Goal: Information Seeking & Learning: Learn about a topic

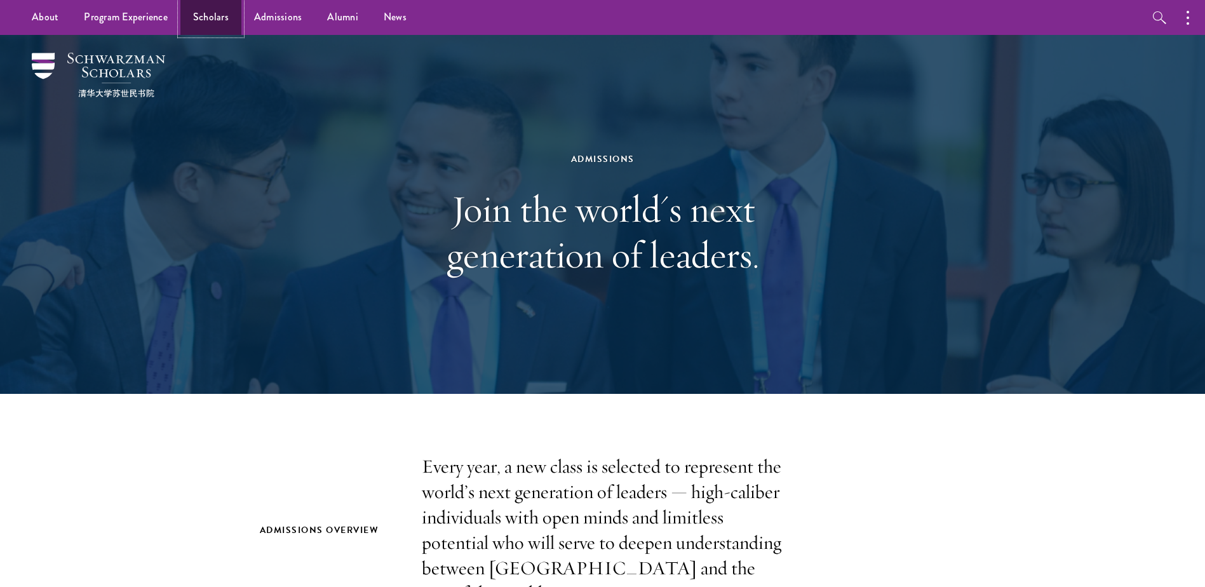
click at [207, 17] on link "Scholars" at bounding box center [210, 17] width 61 height 35
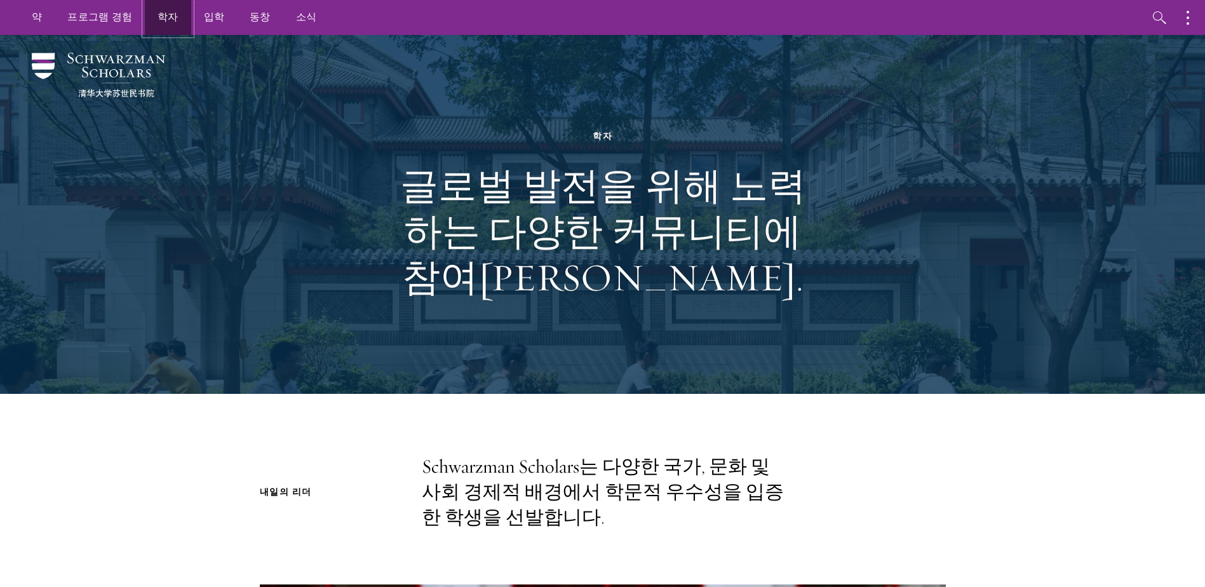
click at [162, 24] on link "학자" at bounding box center [168, 17] width 46 height 35
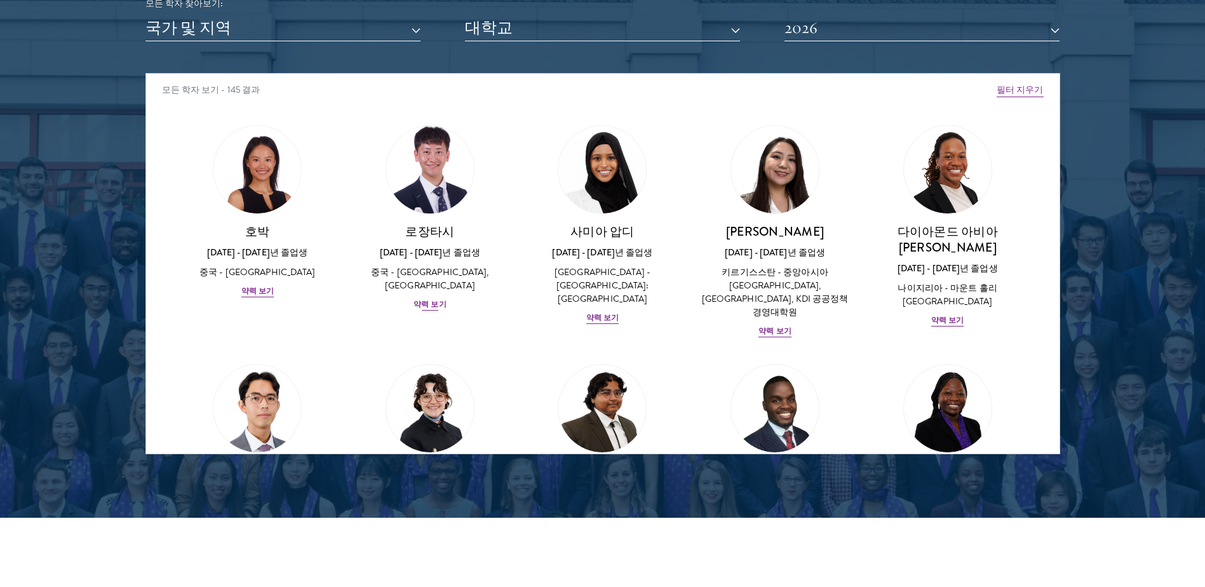
scroll to position [1270, 0]
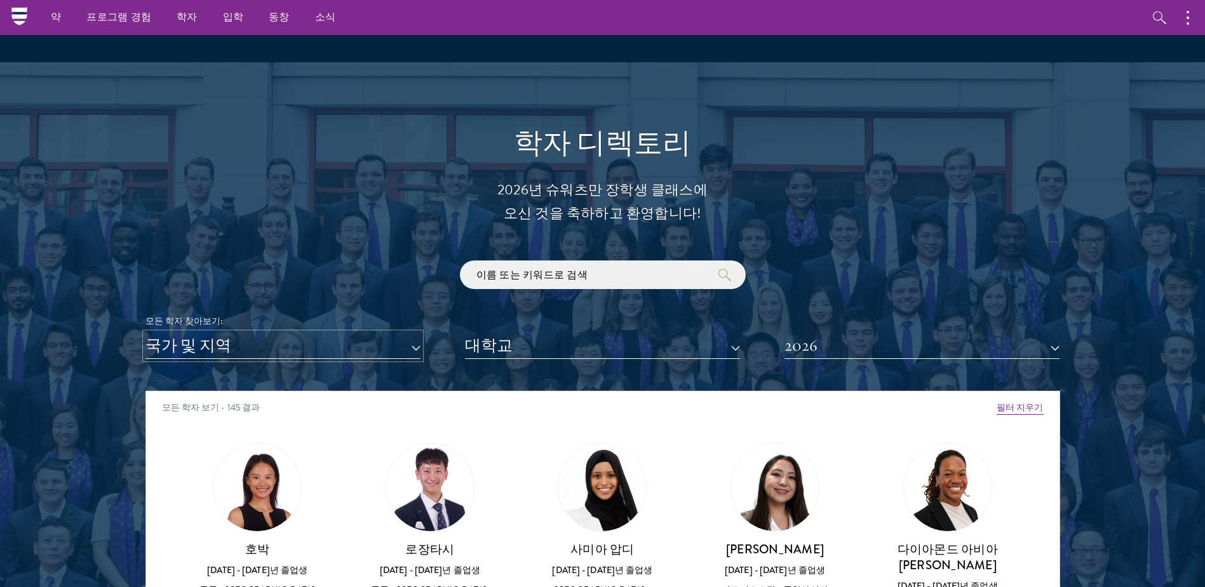
click at [413, 346] on button "국가 및 지역" at bounding box center [282, 346] width 275 height 26
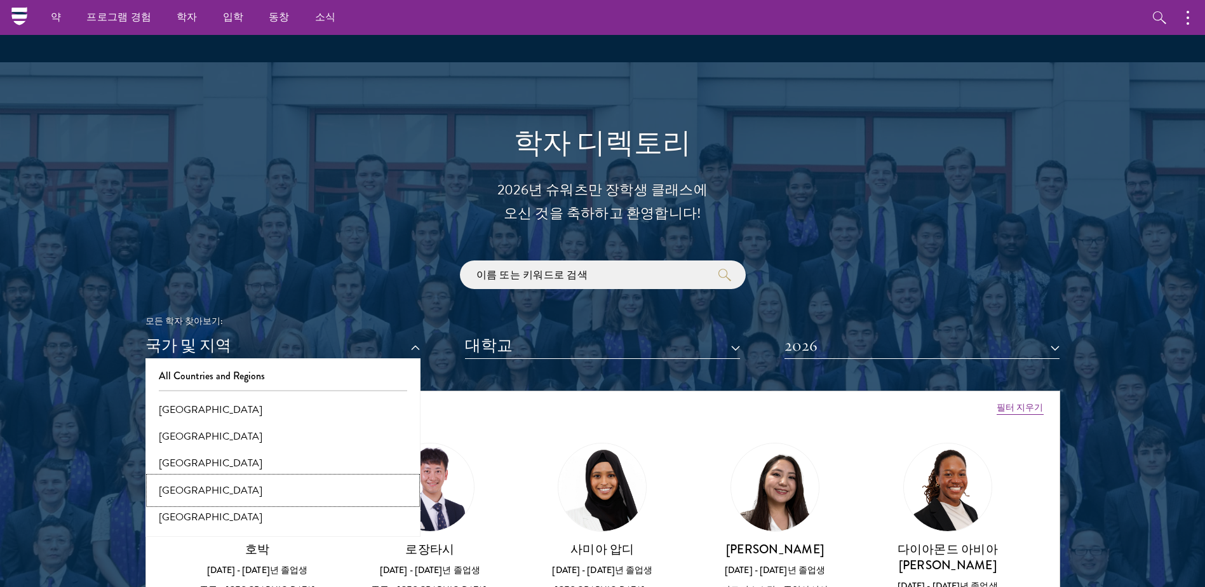
click at [191, 490] on button "[GEOGRAPHIC_DATA]" at bounding box center [282, 490] width 267 height 27
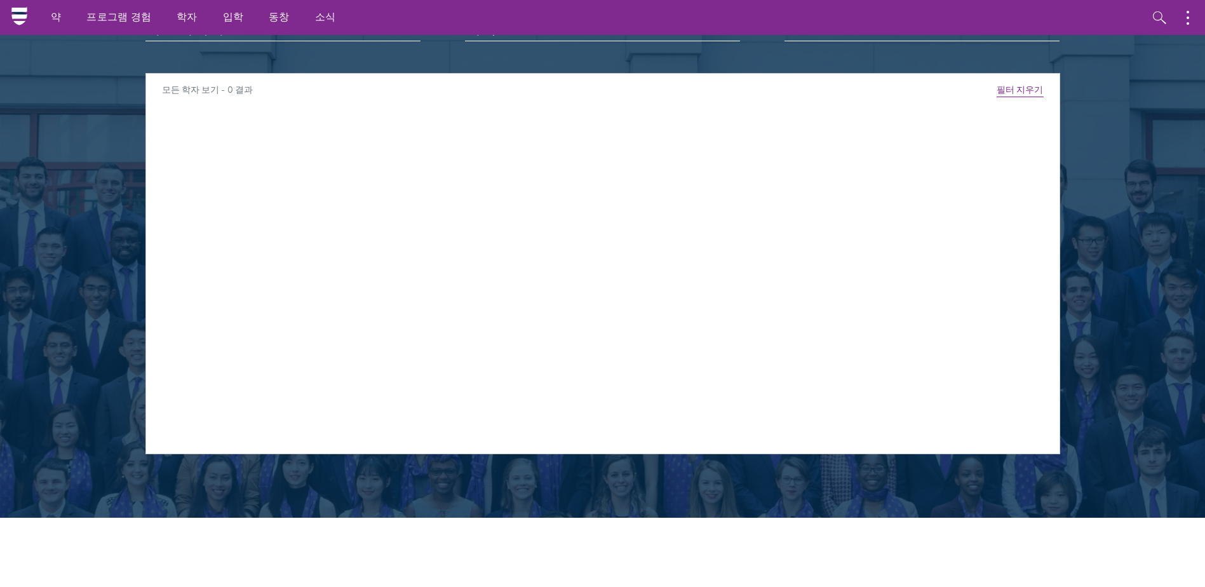
scroll to position [1270, 0]
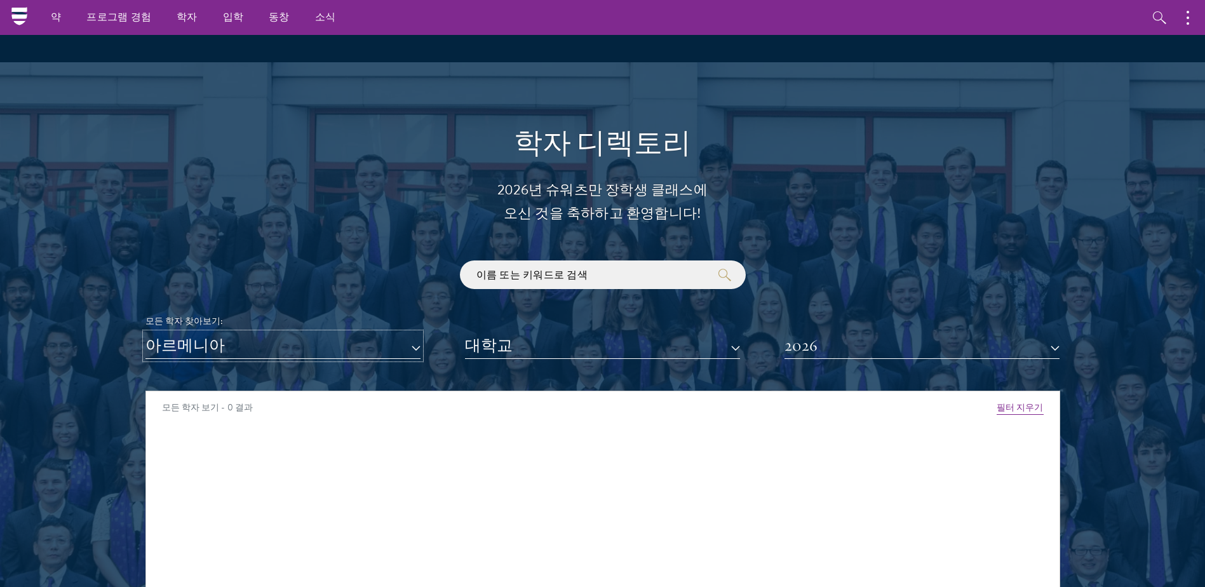
click at [404, 347] on button "아르메니아" at bounding box center [282, 346] width 275 height 26
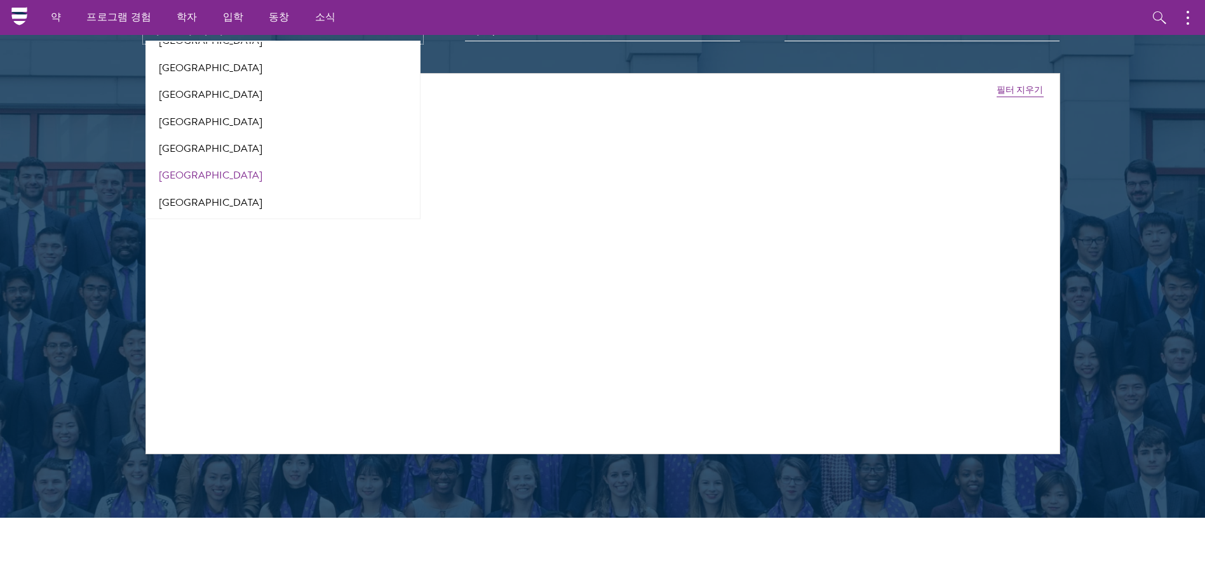
scroll to position [2663, 0]
click at [224, 67] on button "[GEOGRAPHIC_DATA]" at bounding box center [282, 67] width 267 height 27
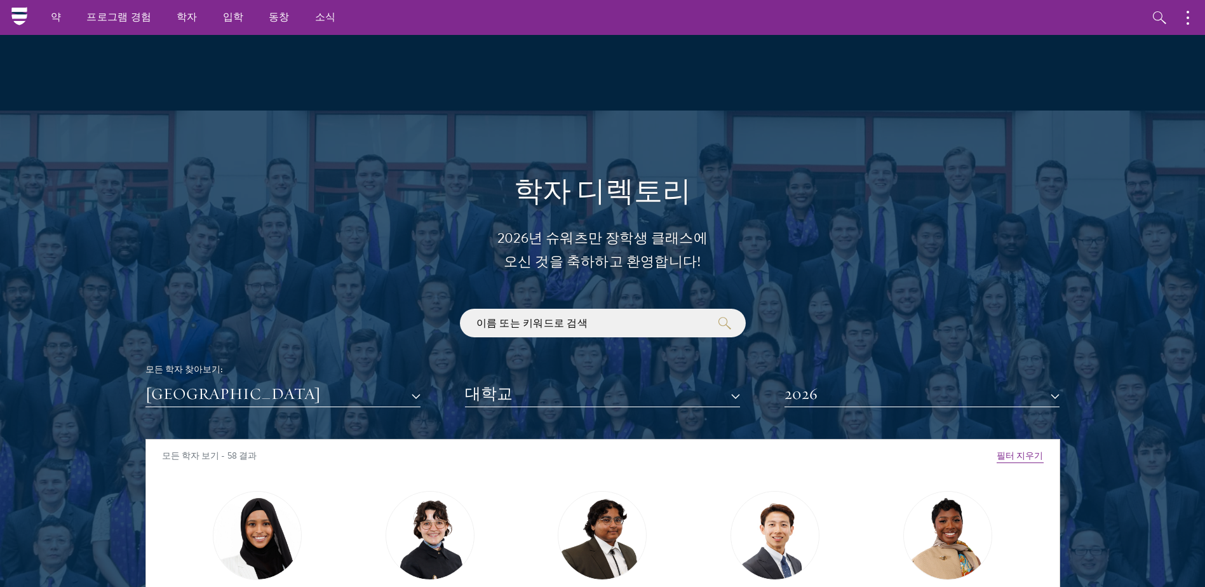
scroll to position [1270, 0]
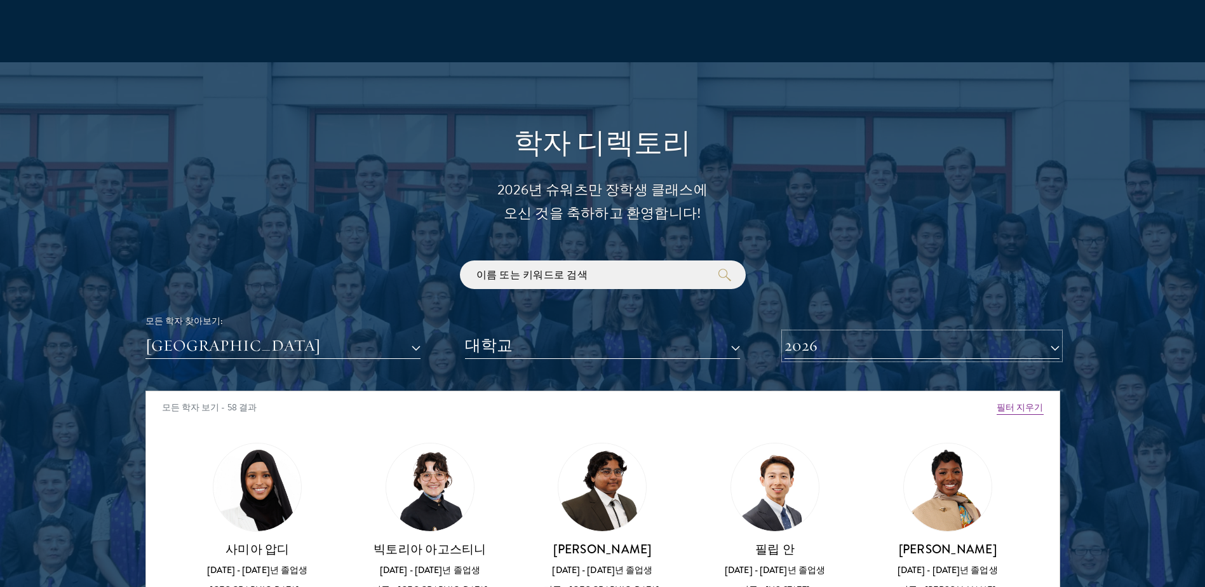
click at [1046, 343] on button "2026" at bounding box center [921, 346] width 275 height 26
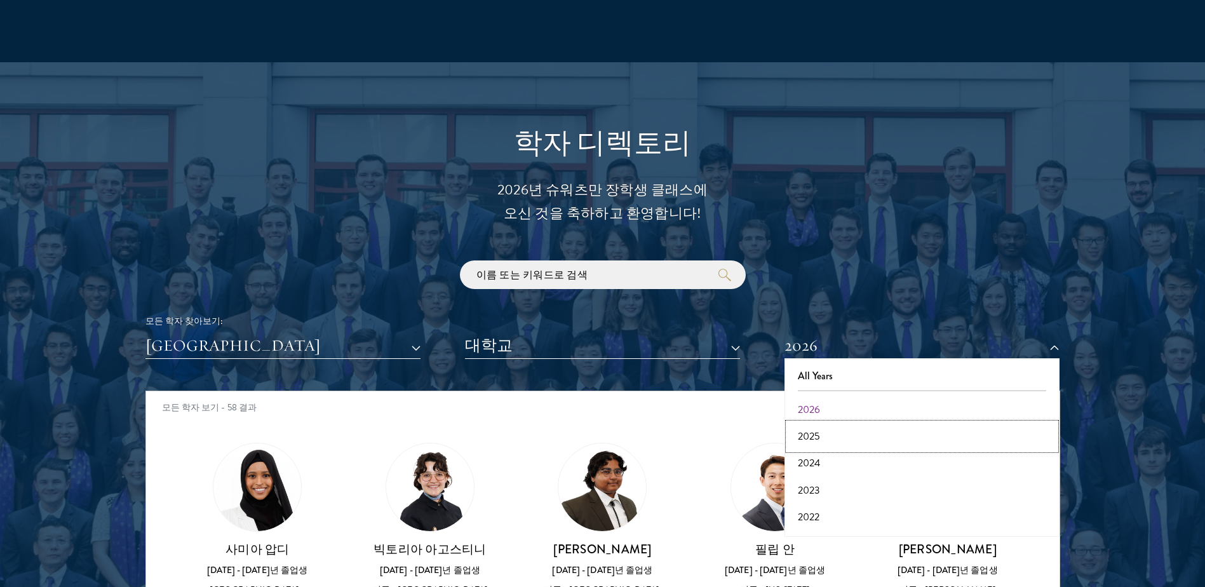
click at [831, 436] on button "2025" at bounding box center [921, 436] width 267 height 27
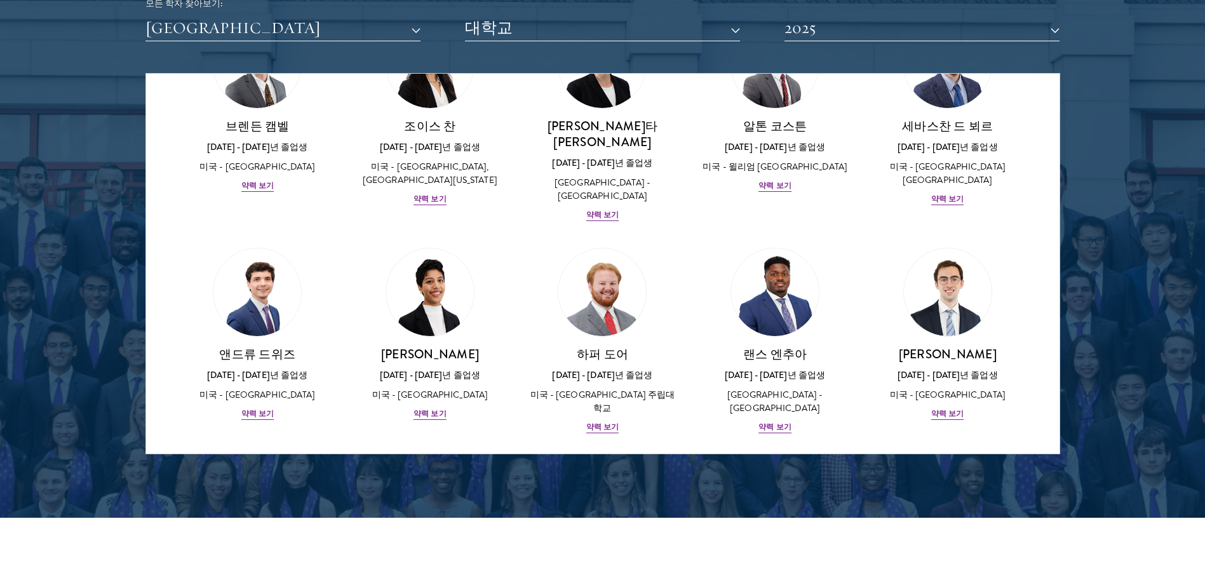
scroll to position [635, 0]
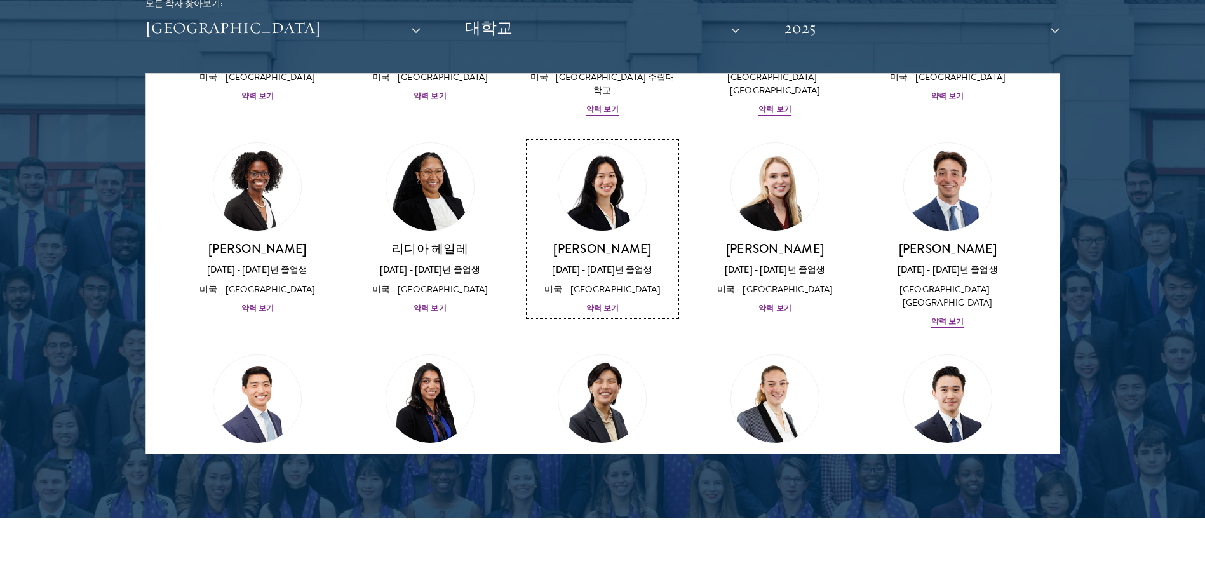
click at [605, 302] on div "약력 보기" at bounding box center [602, 308] width 32 height 12
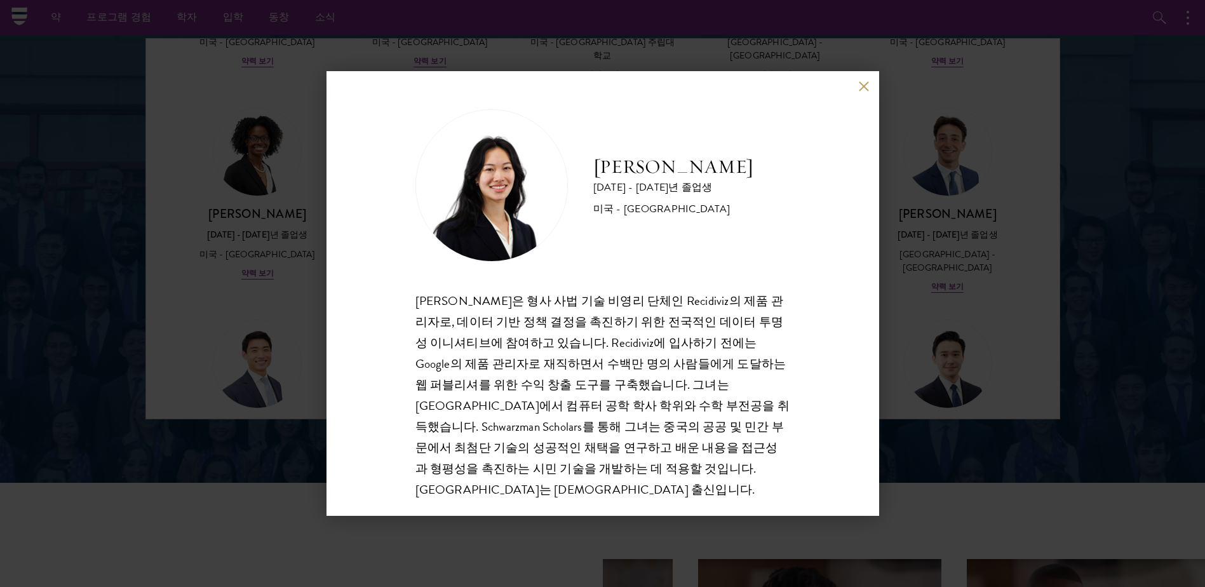
scroll to position [1588, 0]
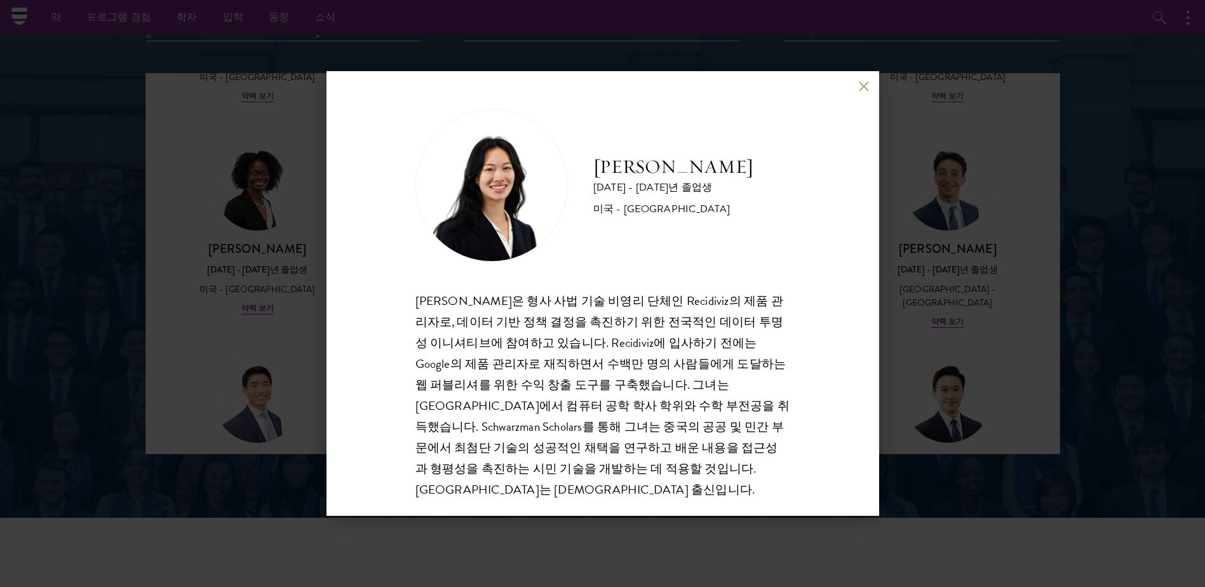
click at [864, 87] on button at bounding box center [864, 86] width 11 height 11
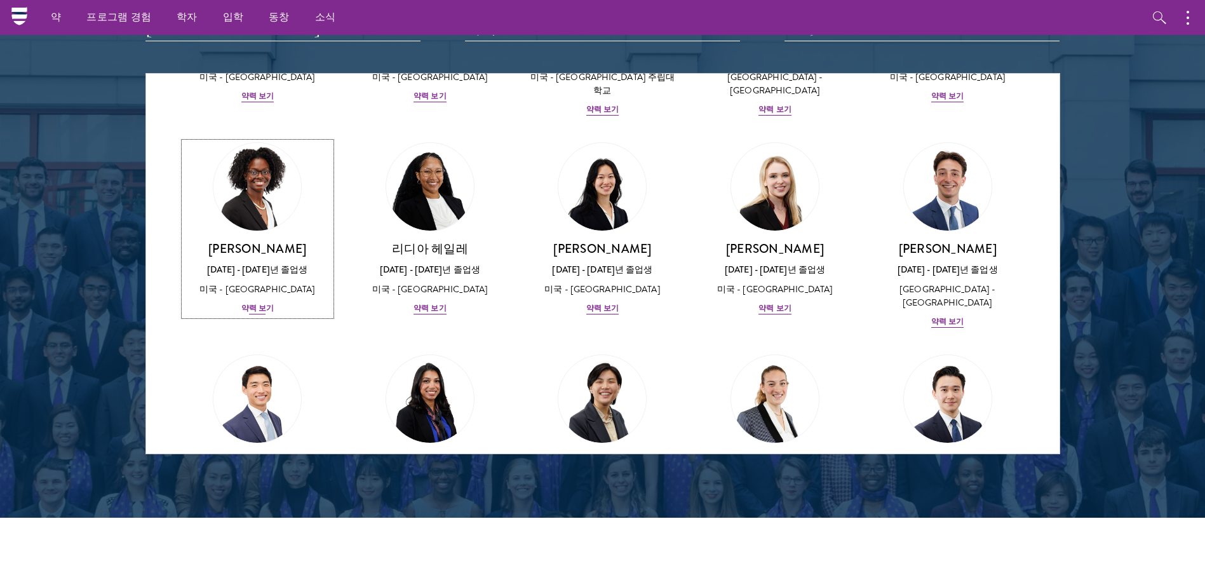
click at [264, 302] on div "약력 보기" at bounding box center [257, 308] width 32 height 12
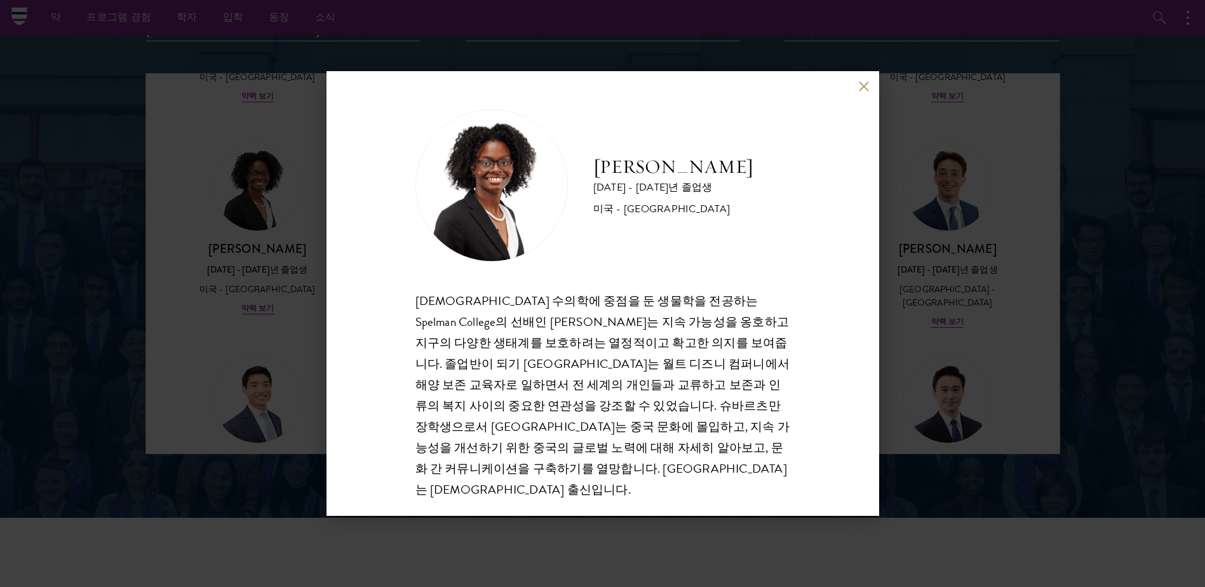
click at [862, 82] on button at bounding box center [864, 86] width 11 height 11
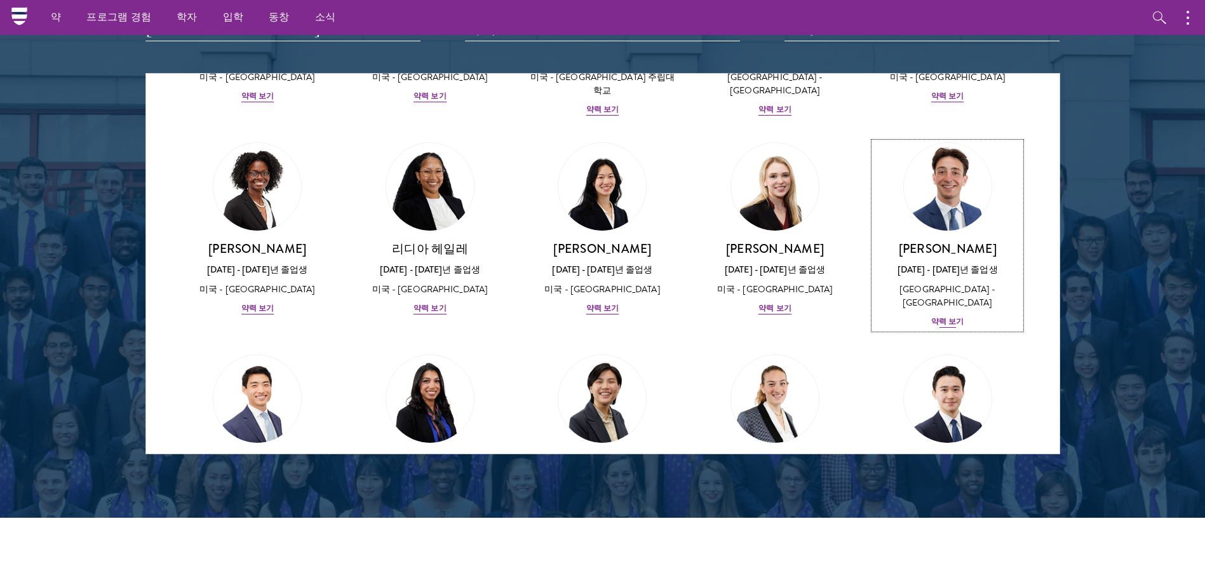
click at [939, 316] on div "약력 보기" at bounding box center [947, 322] width 32 height 12
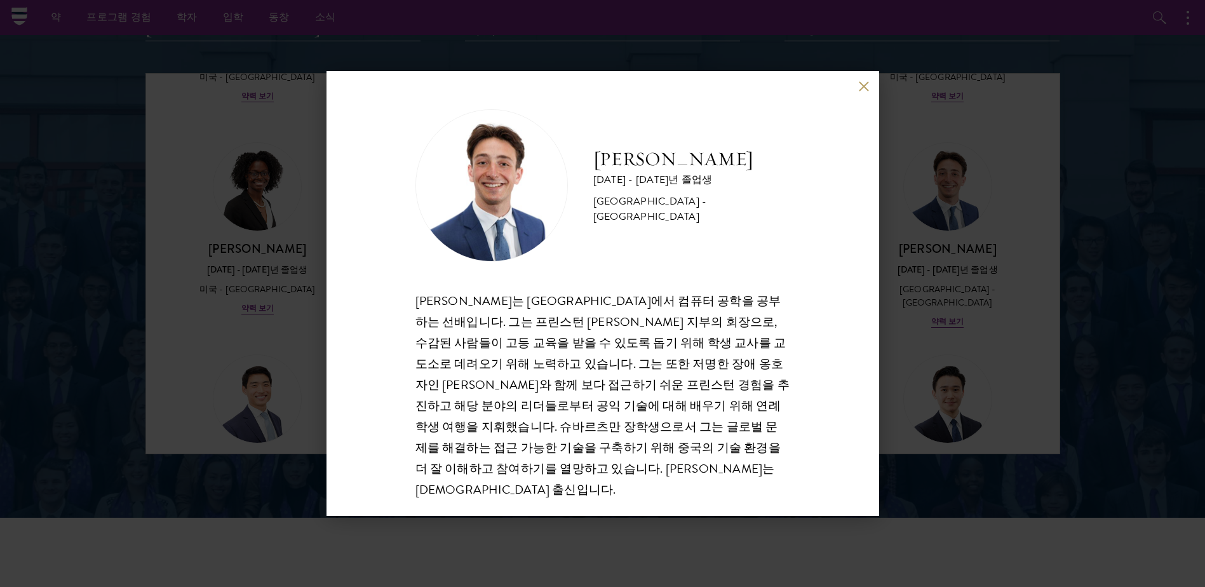
click at [858, 80] on div "토마스 휴즈 2024 - 2025년 졸업생 미국 - 프린스턴 대학교 Thomas Hughes는 프린스턴 대학교에서 컴퓨터 공학을 공부하는 선배…" at bounding box center [602, 293] width 552 height 445
click at [864, 87] on button at bounding box center [864, 86] width 11 height 11
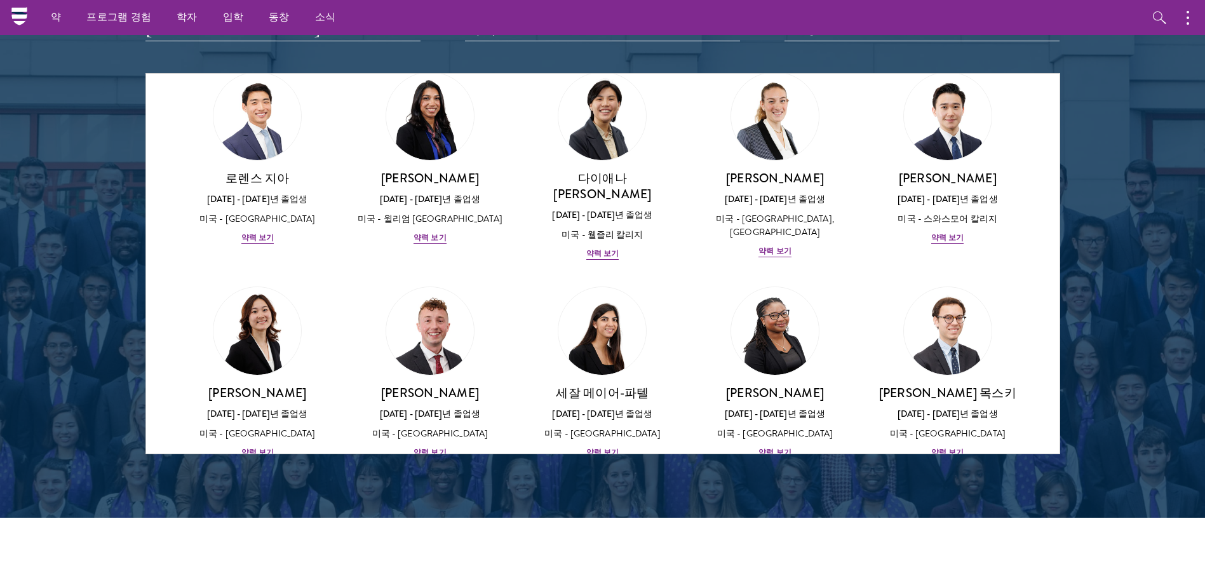
scroll to position [953, 0]
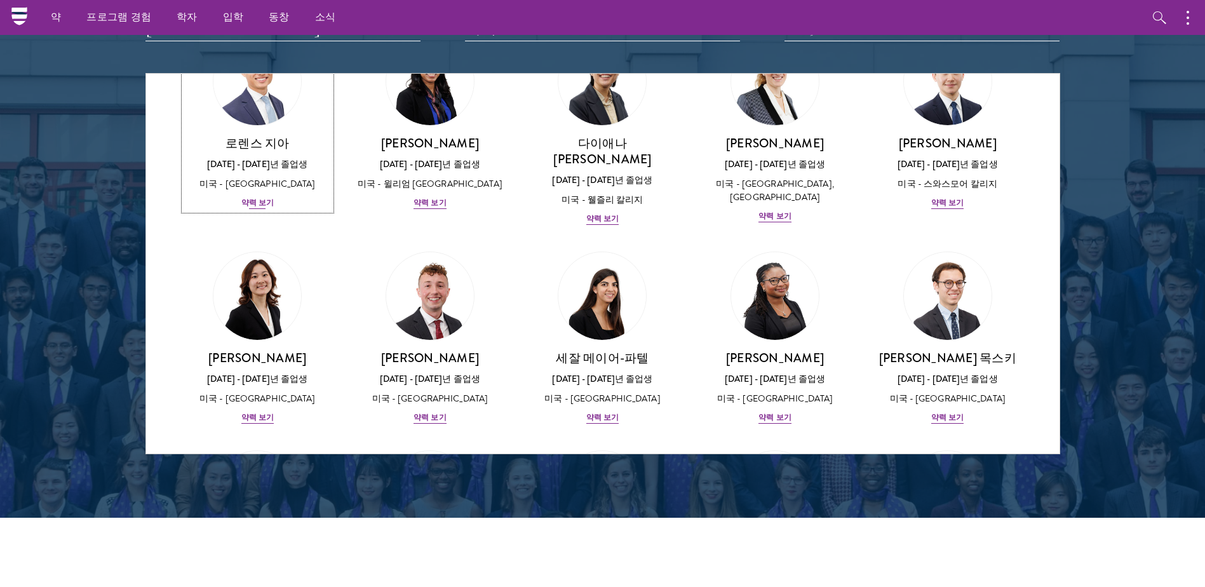
click at [266, 197] on div "약력 보기" at bounding box center [257, 203] width 32 height 12
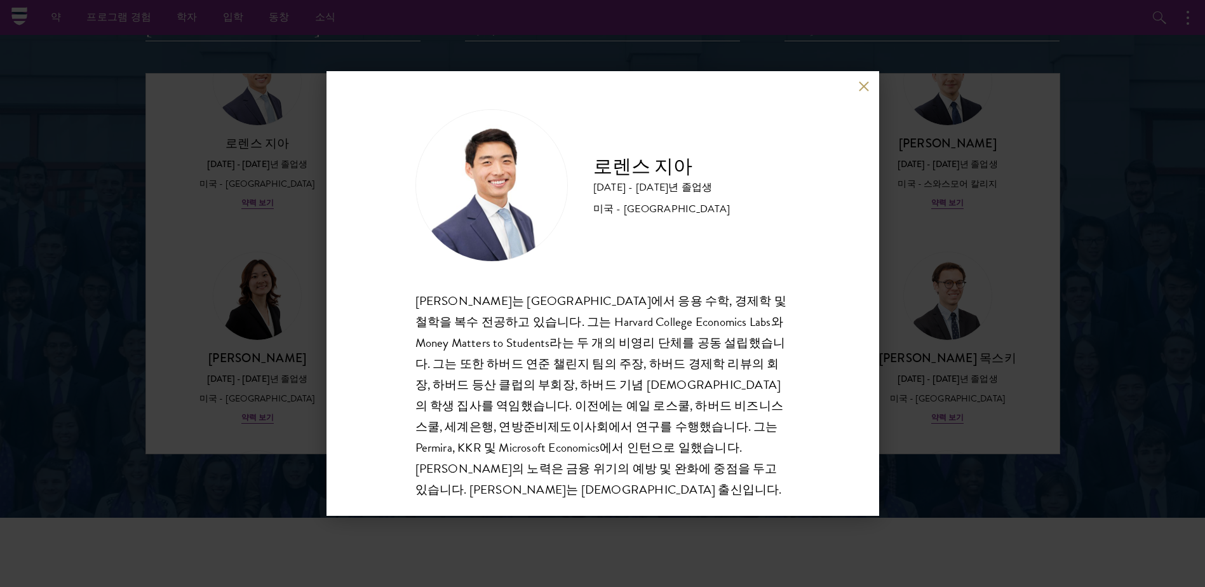
click at [860, 86] on button at bounding box center [864, 86] width 11 height 11
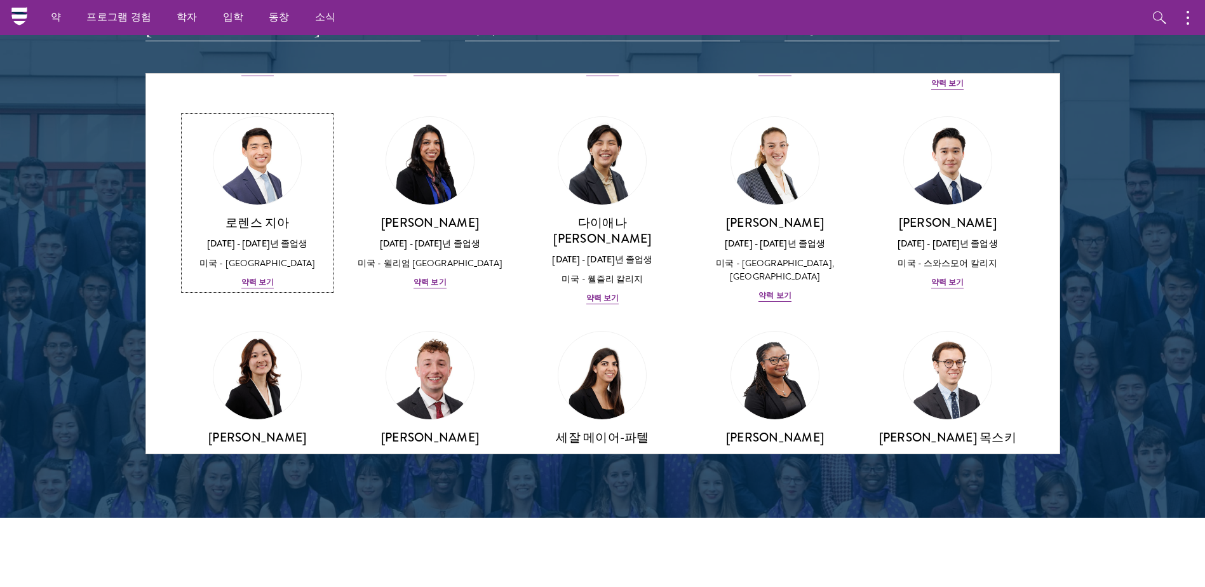
scroll to position [1191, 0]
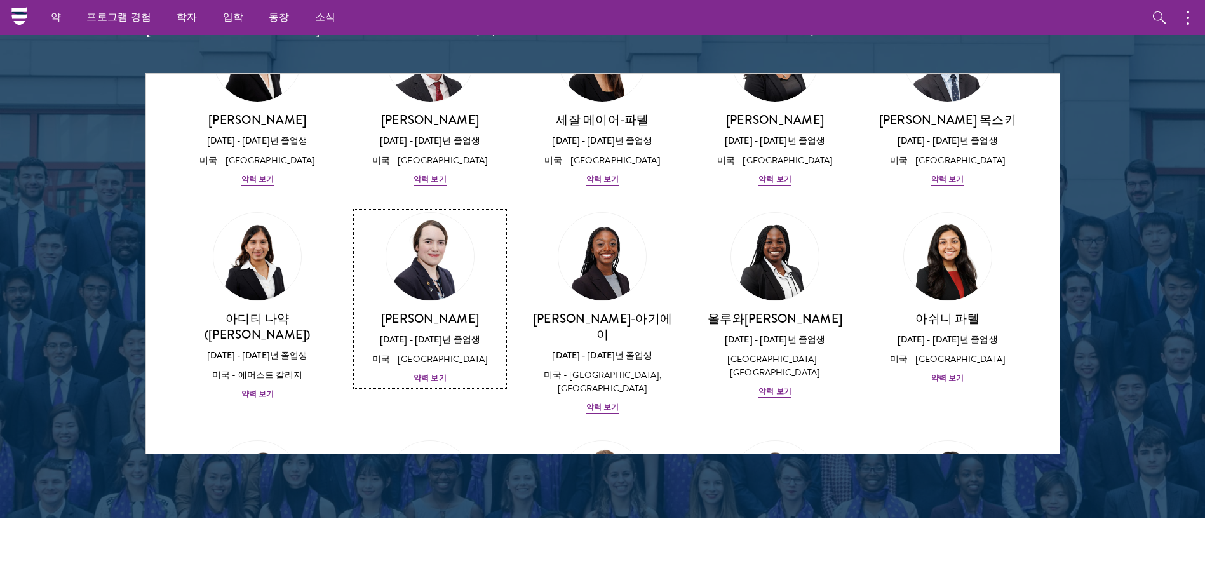
click at [429, 372] on div "약력 보기" at bounding box center [429, 378] width 32 height 12
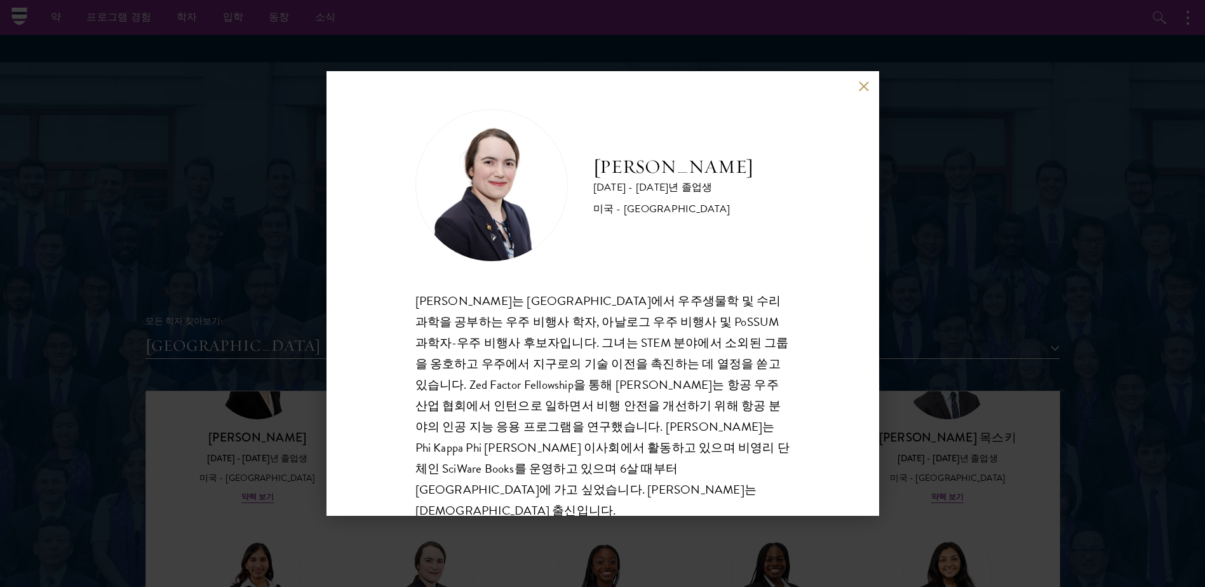
scroll to position [1, 0]
click at [861, 86] on button at bounding box center [864, 86] width 11 height 11
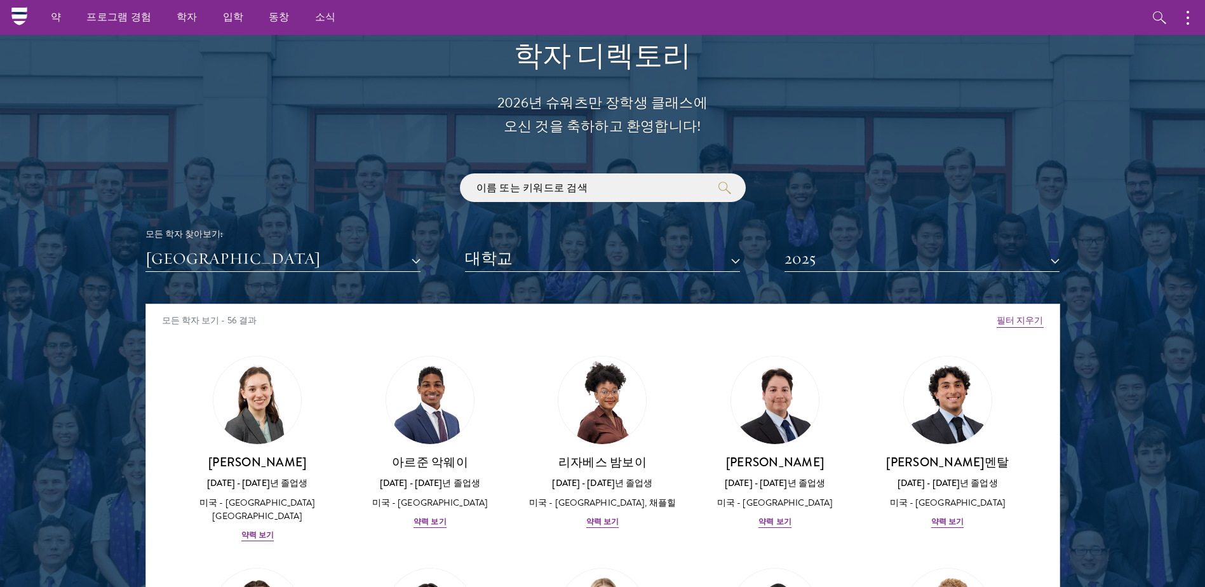
scroll to position [1328, 0]
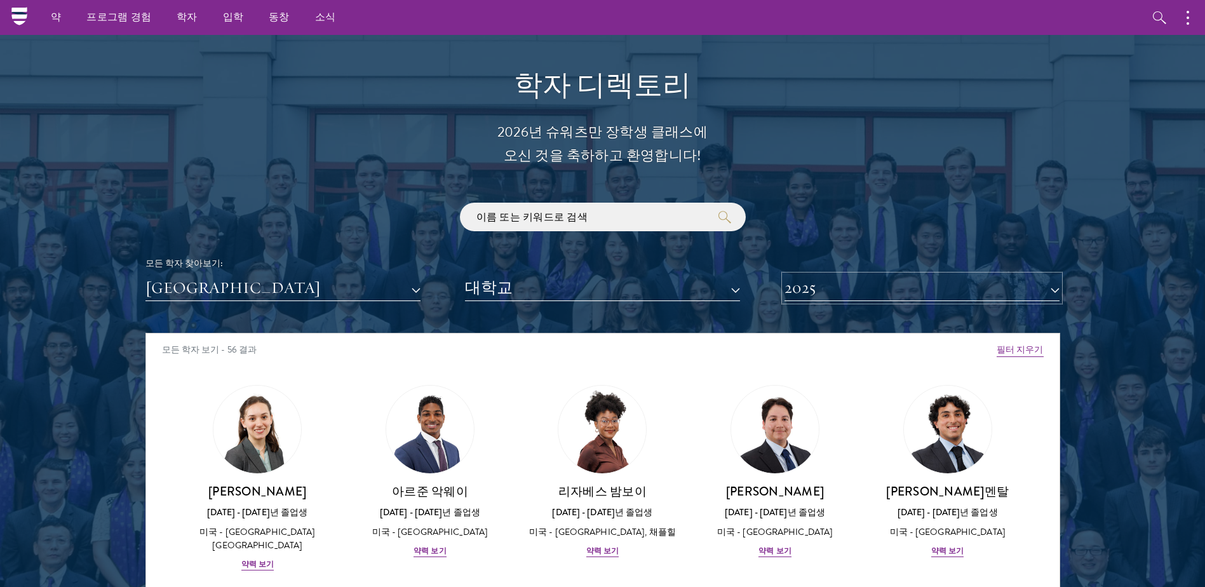
click at [1042, 279] on button "2025" at bounding box center [921, 288] width 275 height 26
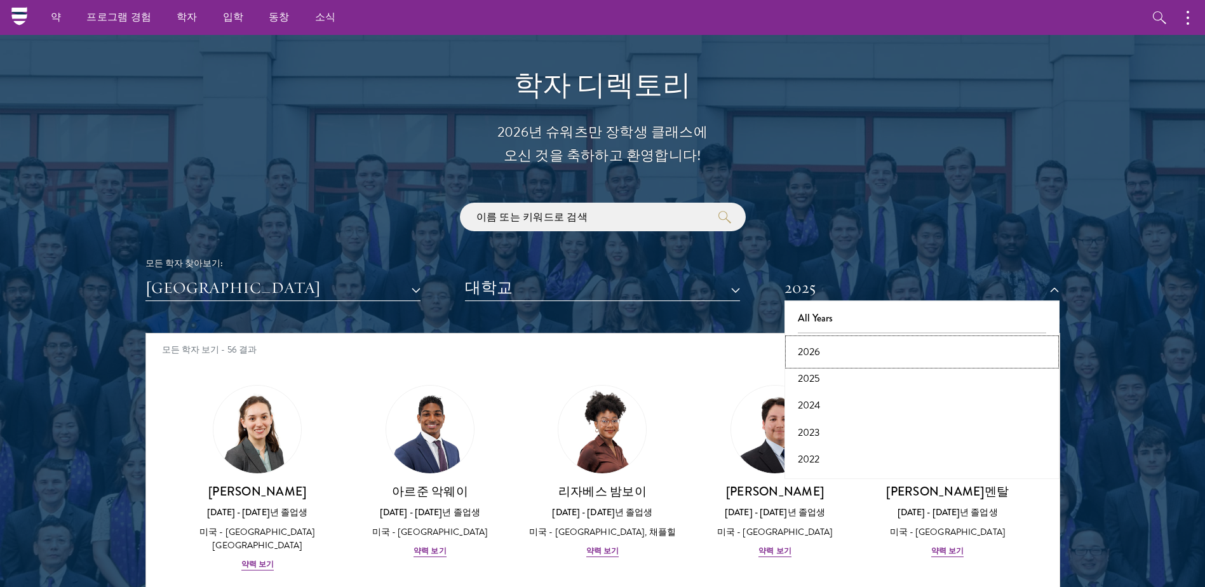
click at [824, 352] on button "2026" at bounding box center [921, 351] width 267 height 27
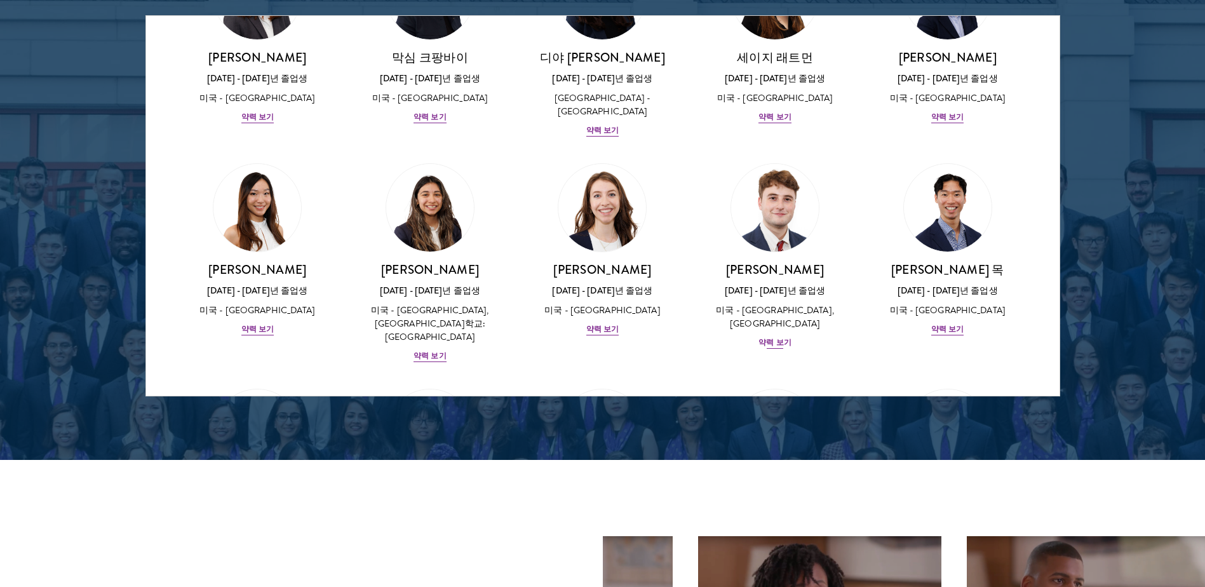
scroll to position [1588, 0]
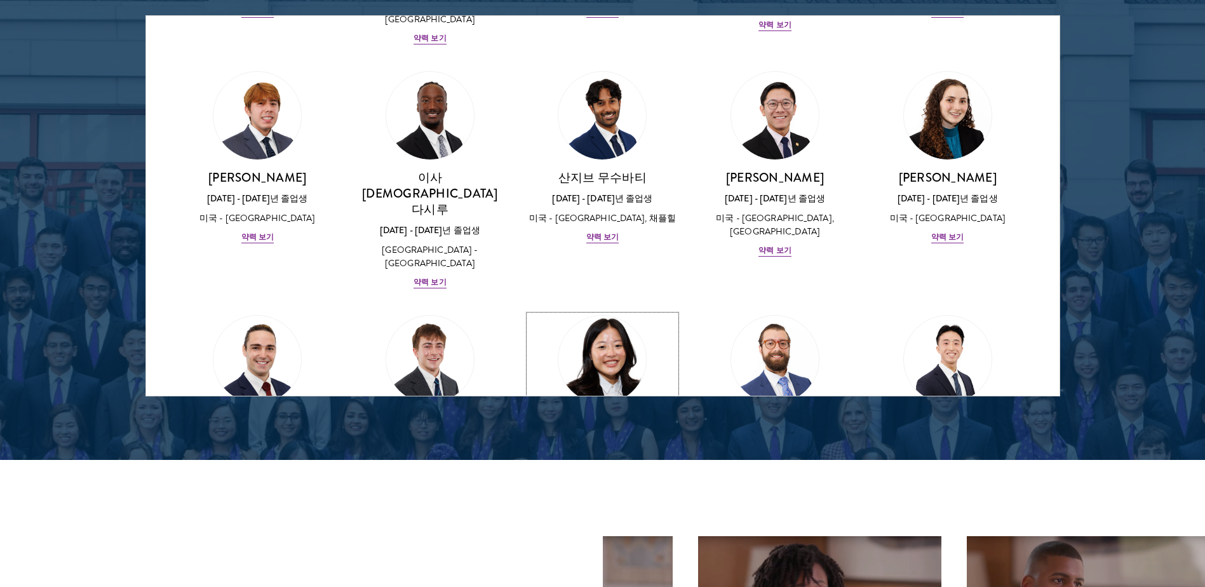
click at [596, 475] on div "약력 보기" at bounding box center [602, 481] width 32 height 12
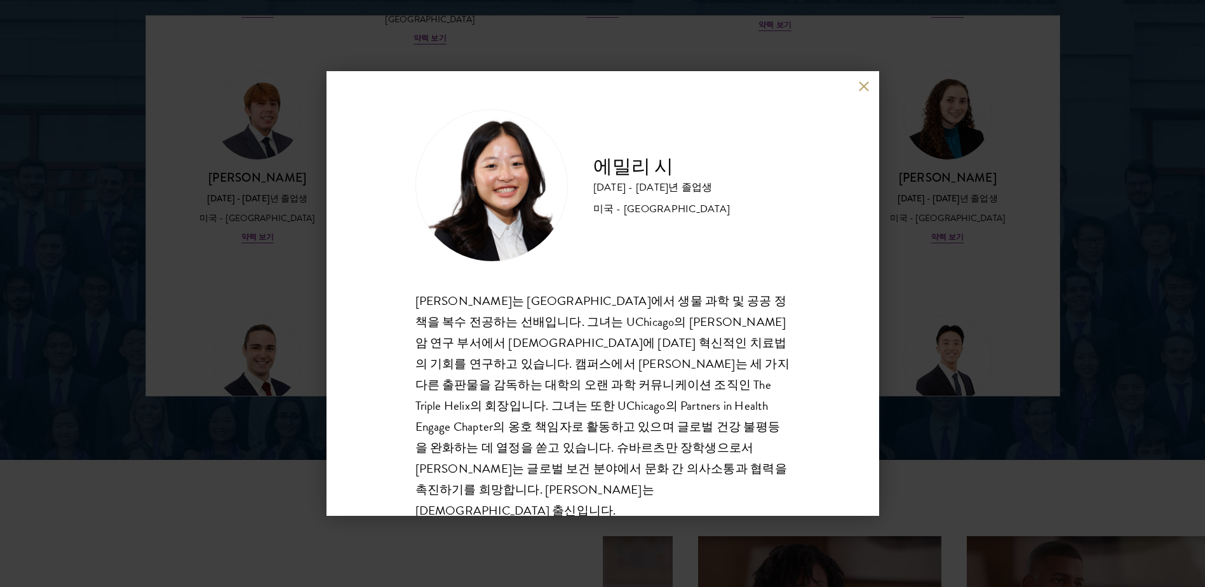
click at [863, 86] on button at bounding box center [864, 86] width 11 height 11
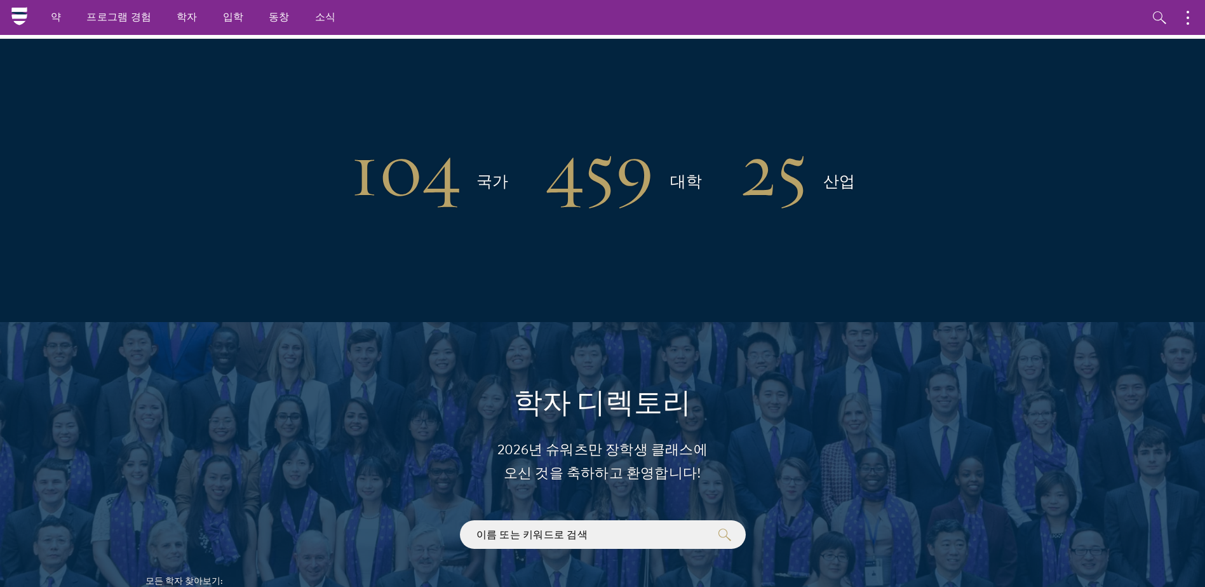
scroll to position [1328, 0]
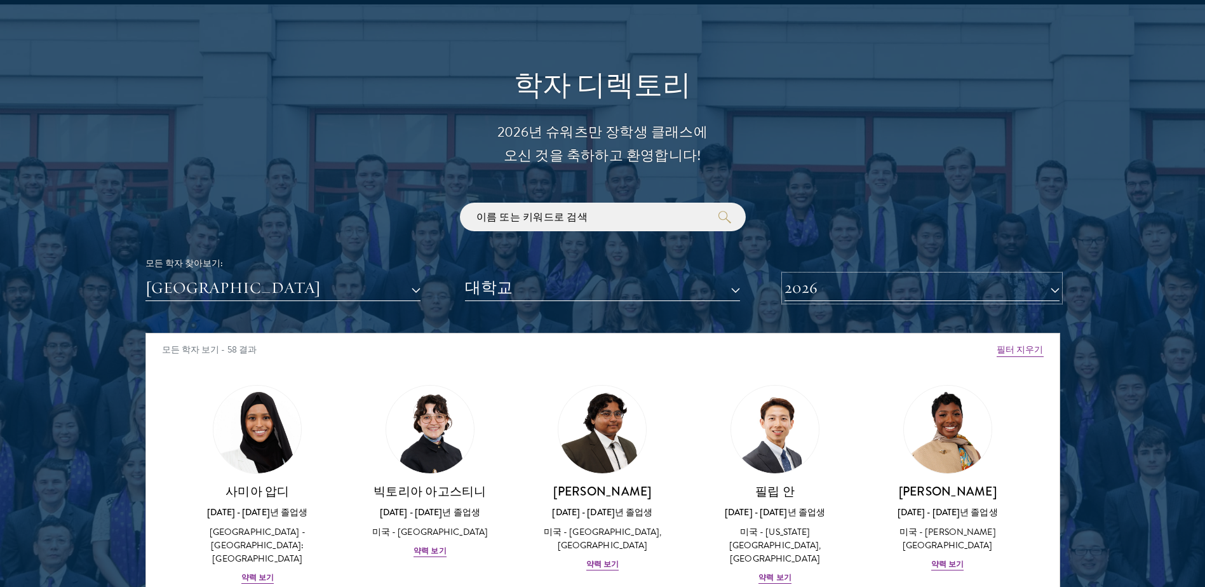
click at [1046, 283] on button "2026" at bounding box center [921, 288] width 275 height 26
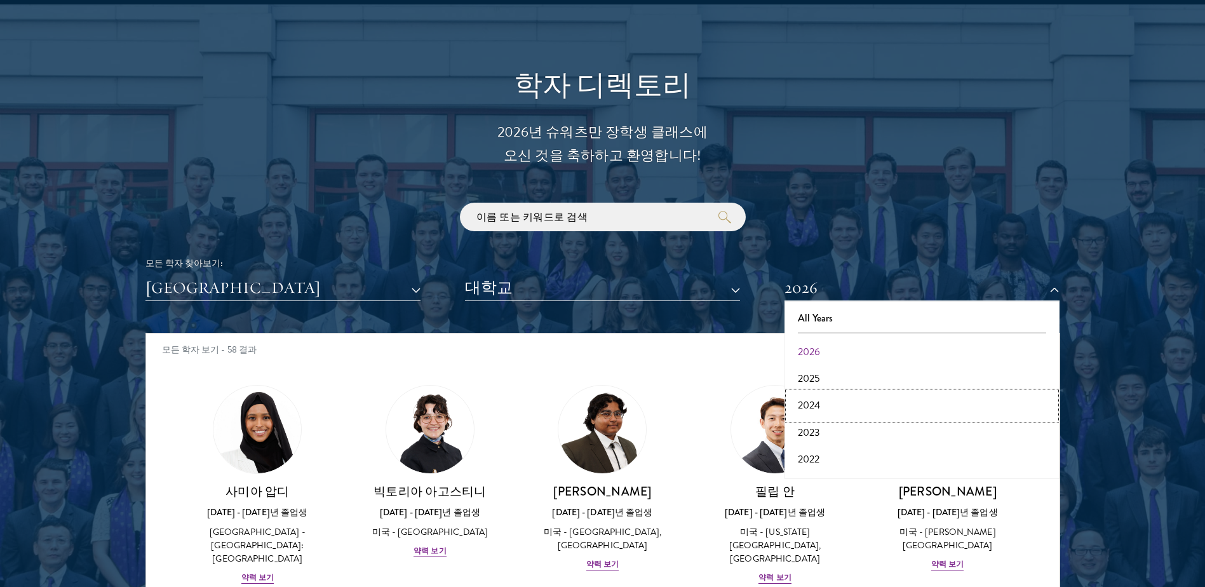
click at [813, 406] on button "2024" at bounding box center [921, 405] width 267 height 27
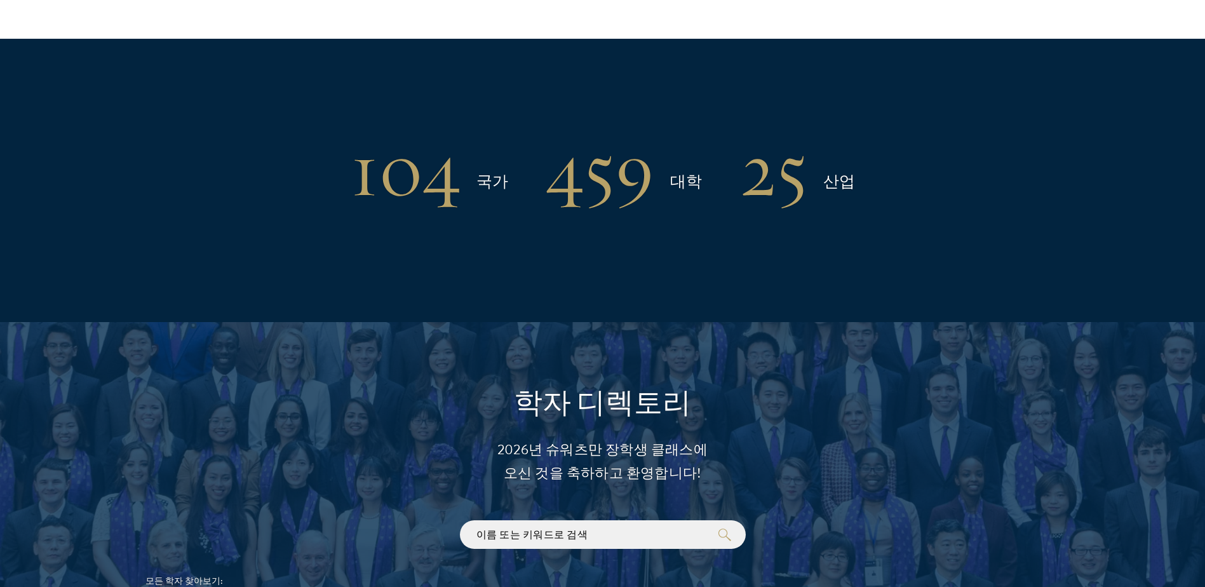
scroll to position [1328, 0]
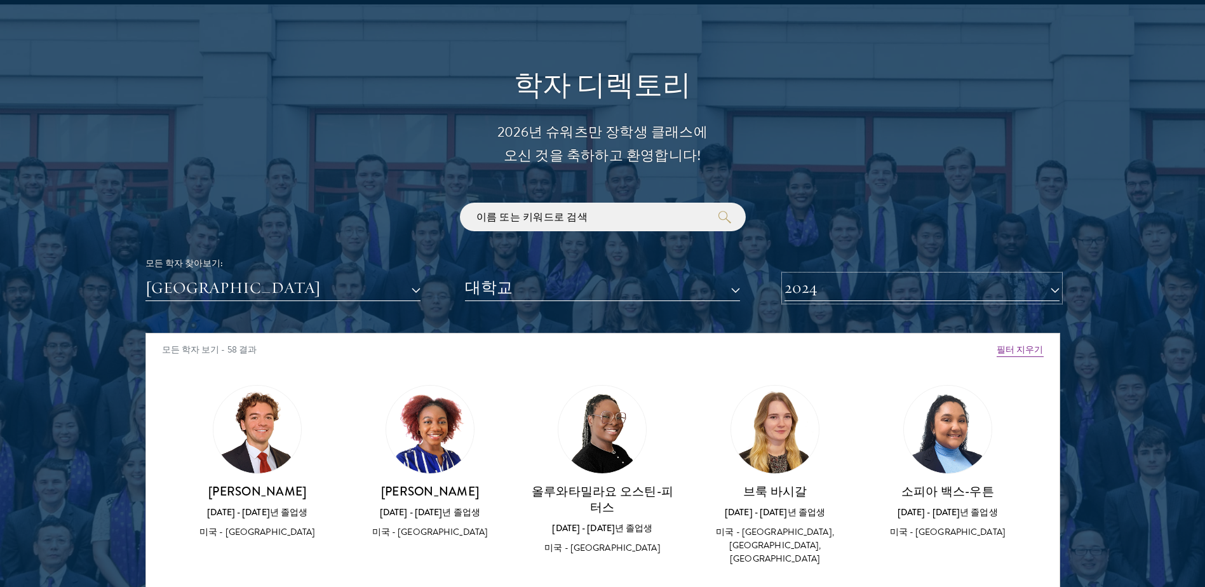
click at [1043, 284] on button "2024" at bounding box center [921, 288] width 275 height 26
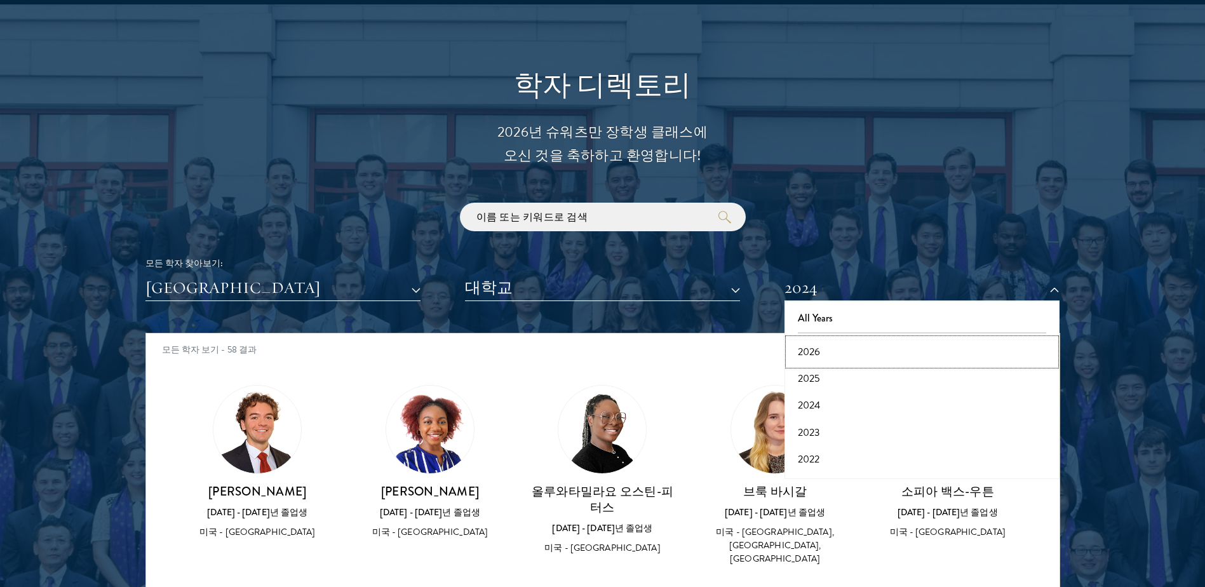
click at [826, 349] on button "2026" at bounding box center [921, 351] width 267 height 27
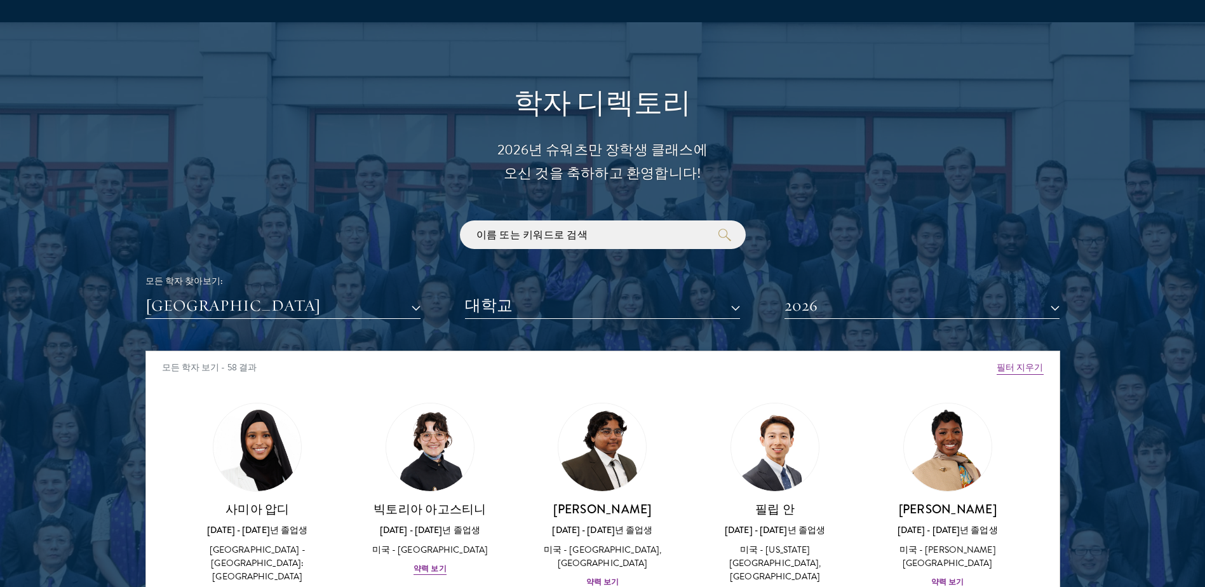
scroll to position [1328, 0]
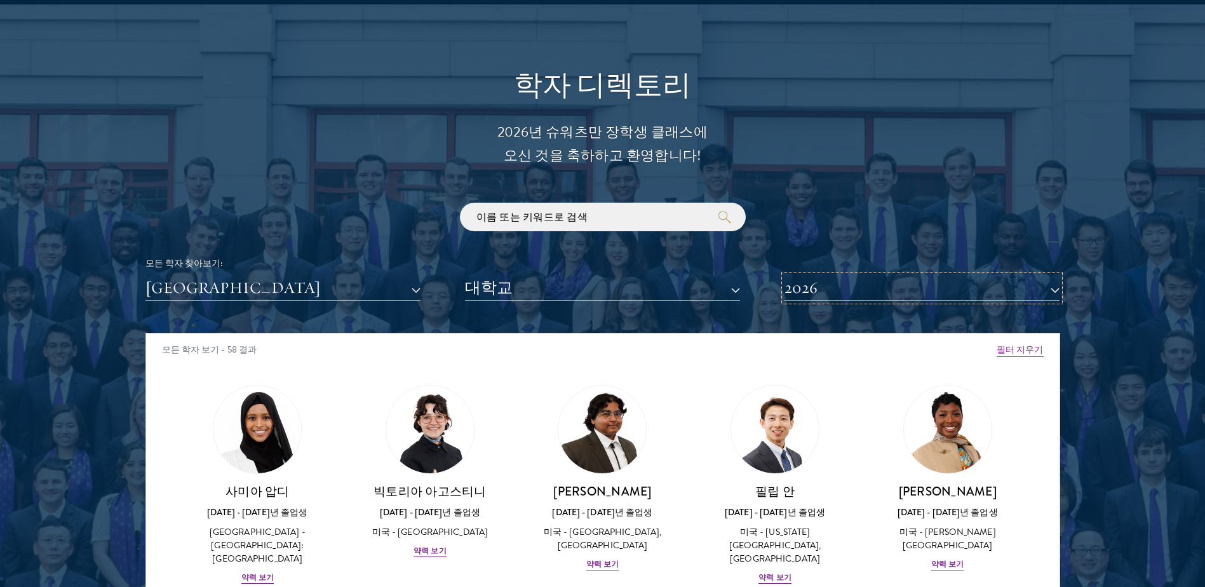
click at [1048, 281] on button "2026" at bounding box center [921, 288] width 275 height 26
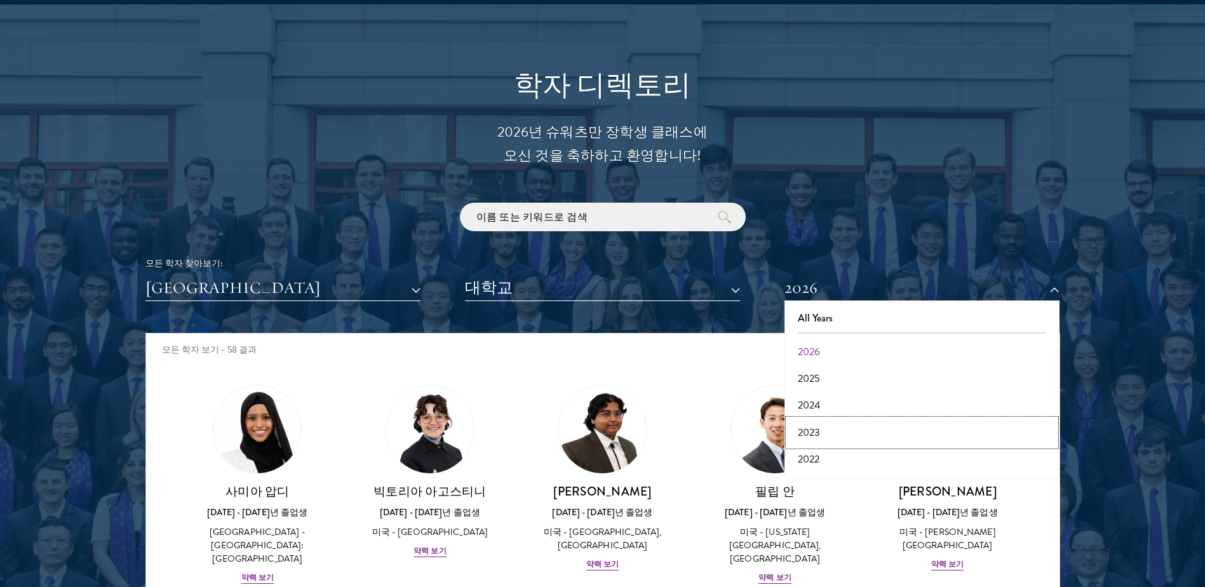
click at [822, 431] on button "2023" at bounding box center [921, 432] width 267 height 27
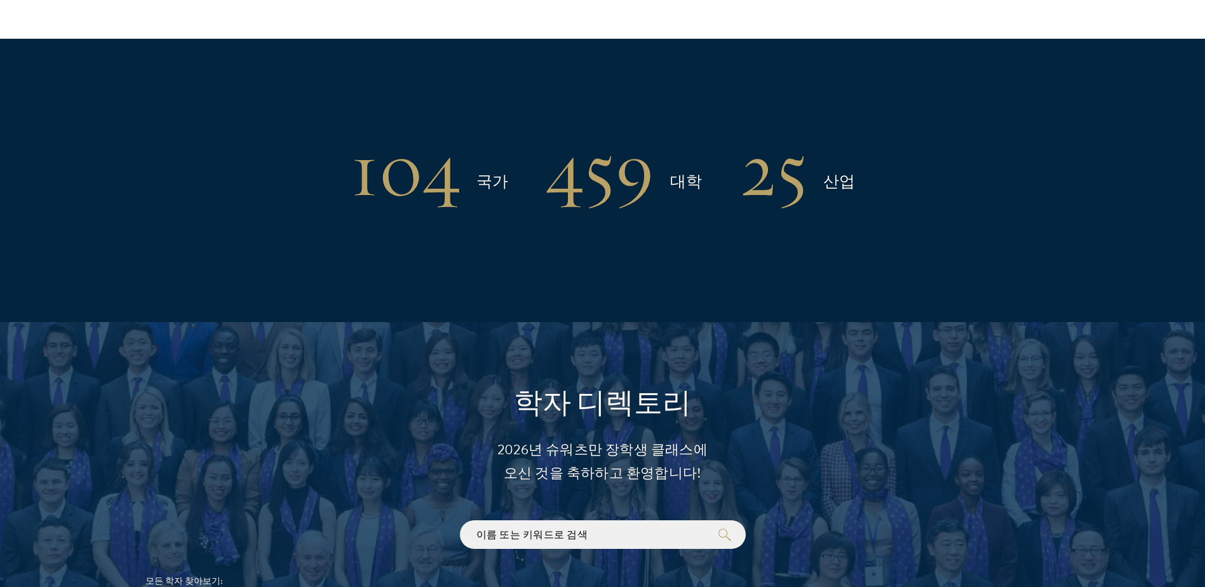
scroll to position [1328, 0]
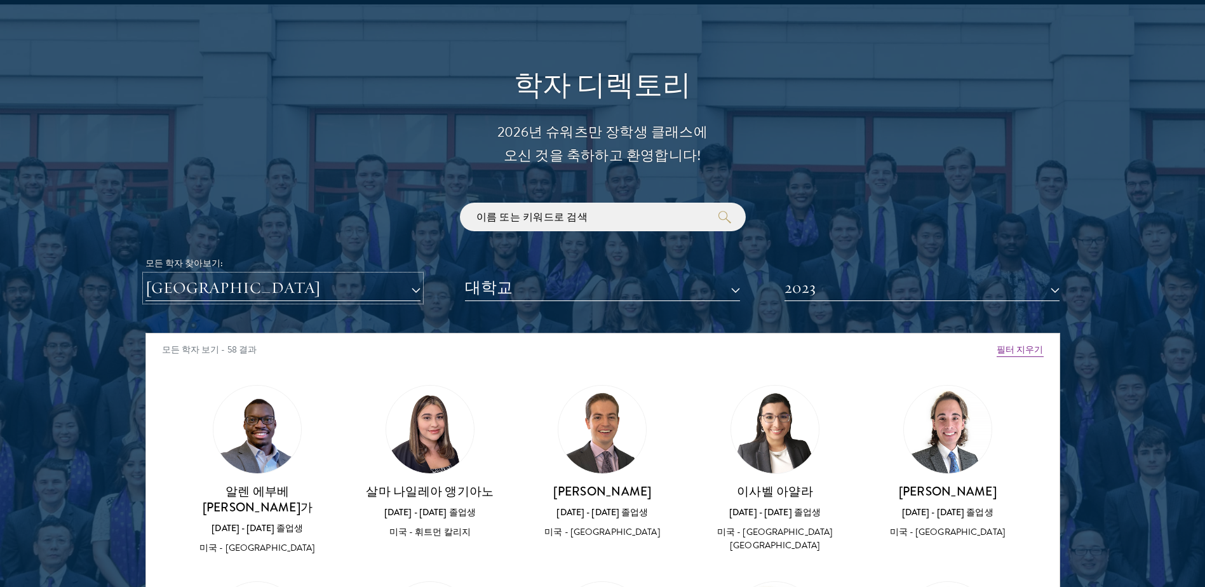
click at [330, 286] on button "미국" at bounding box center [282, 288] width 275 height 26
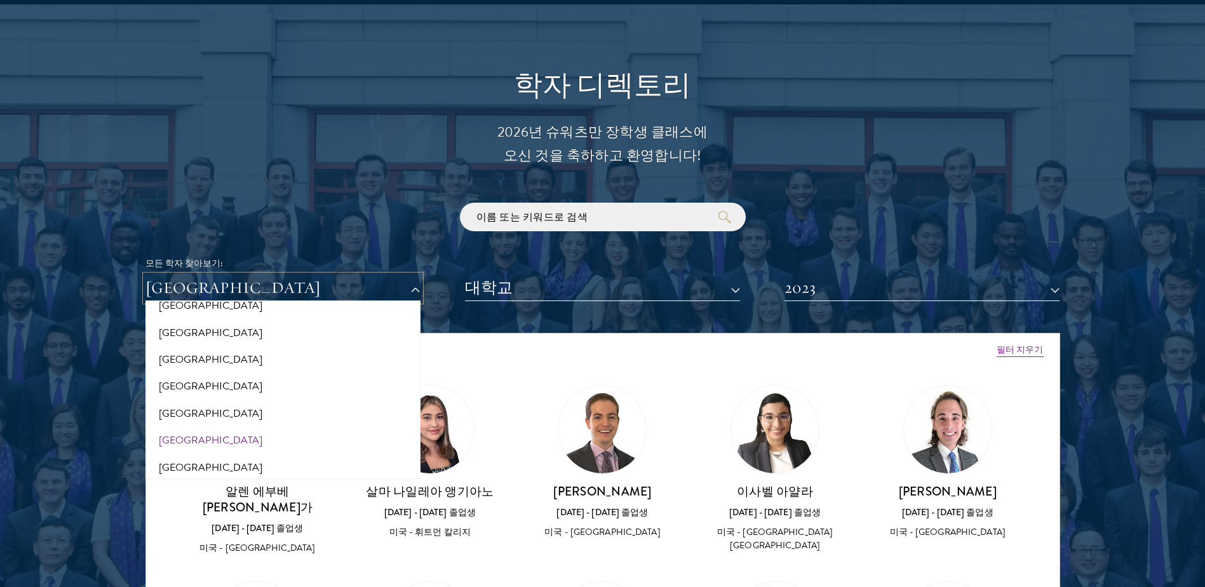
scroll to position [2486, 0]
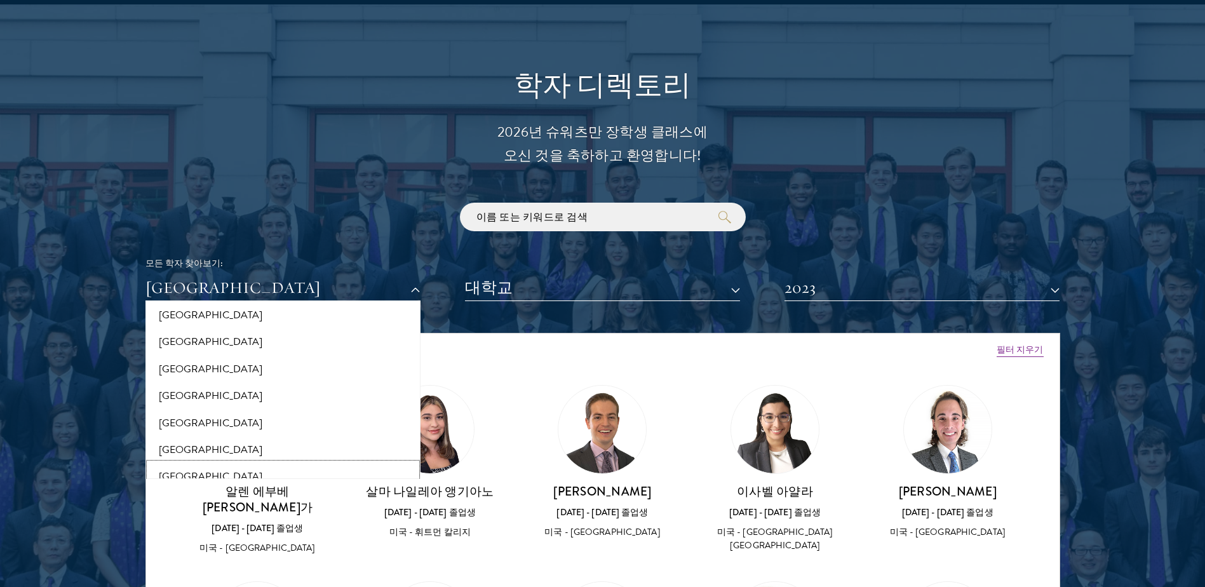
click at [194, 475] on button "[GEOGRAPHIC_DATA]" at bounding box center [282, 476] width 267 height 27
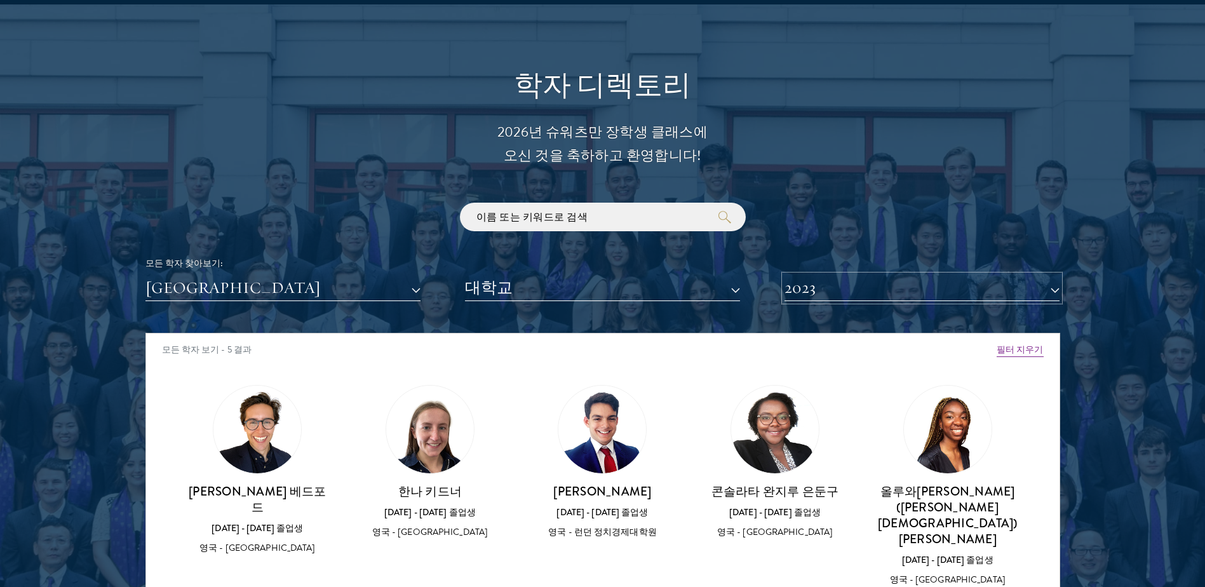
click at [1021, 289] on button "2023" at bounding box center [921, 288] width 275 height 26
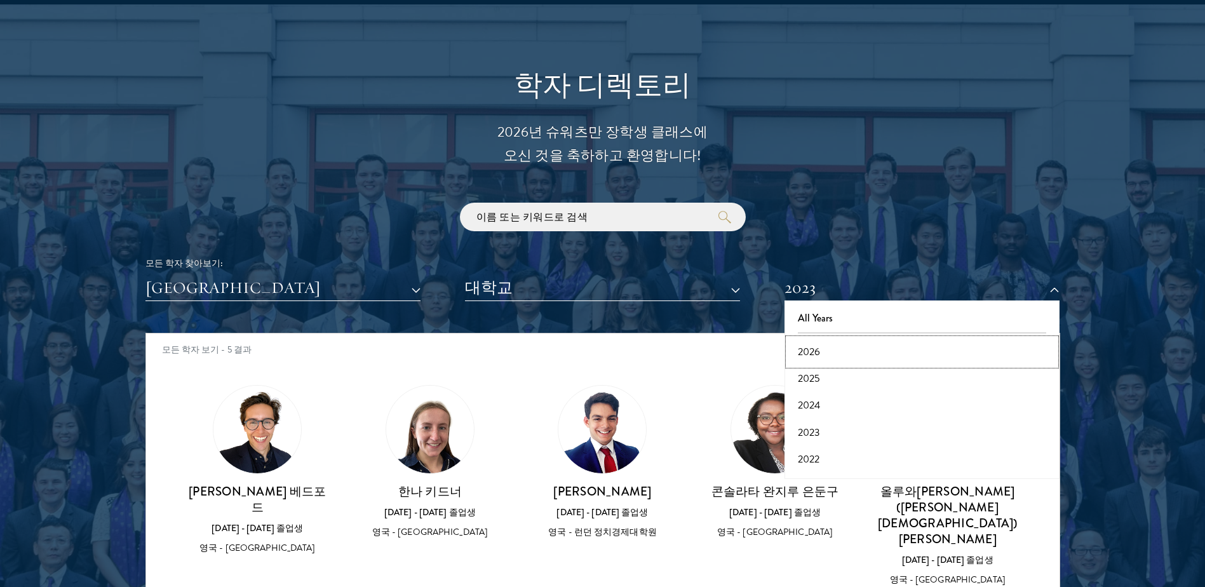
click at [820, 352] on button "2026" at bounding box center [921, 351] width 267 height 27
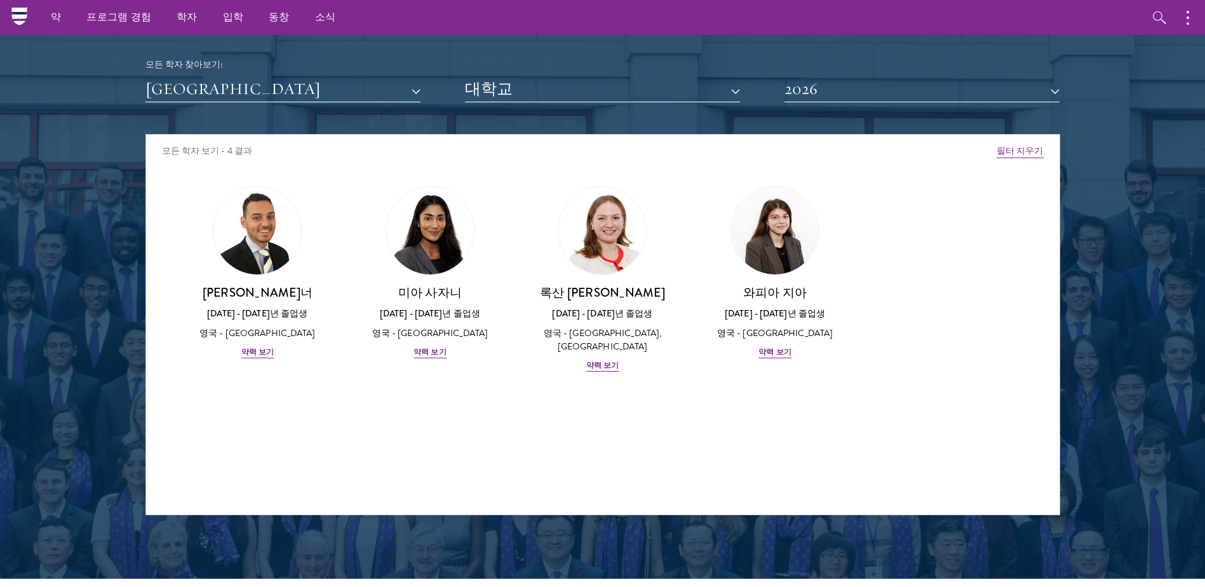
scroll to position [1516, 0]
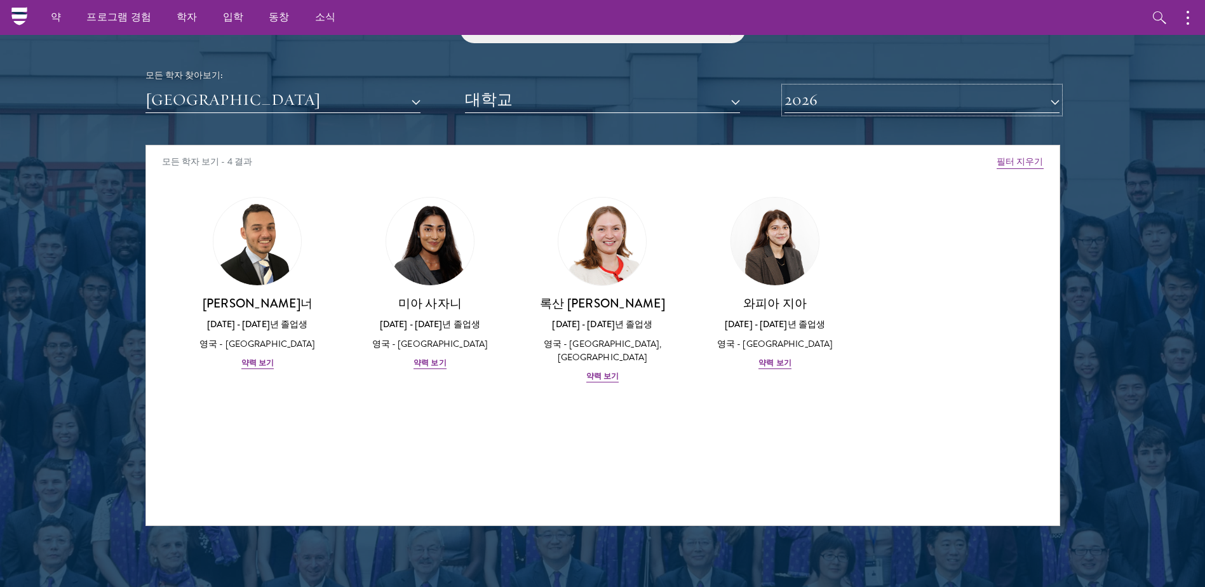
click at [831, 102] on button "2026" at bounding box center [921, 100] width 275 height 26
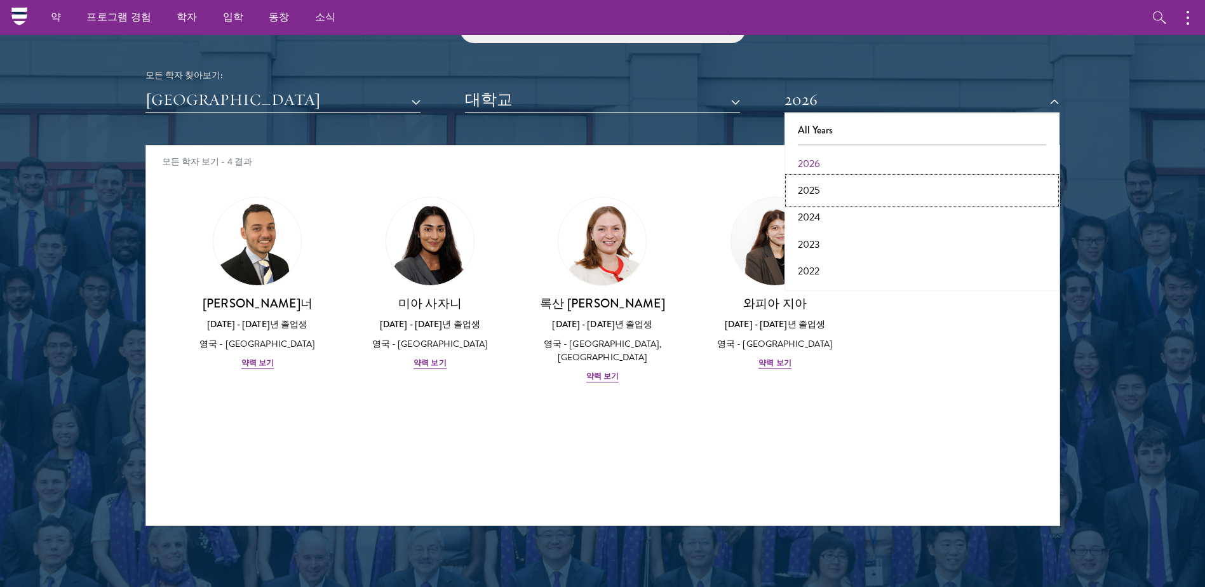
click at [813, 185] on button "2025" at bounding box center [921, 190] width 267 height 27
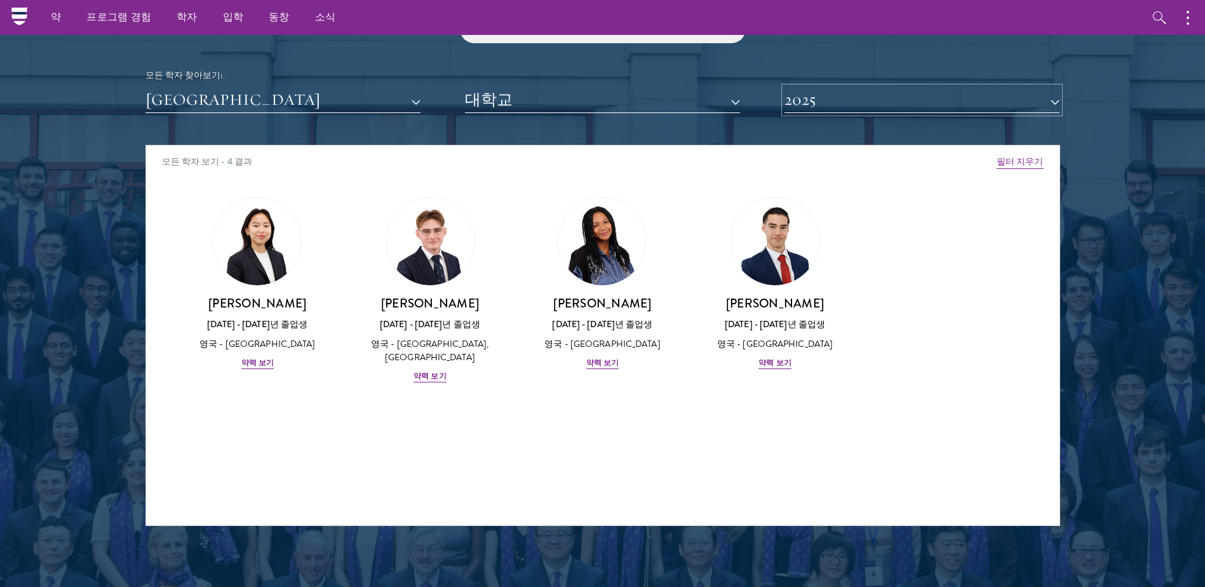
click at [822, 100] on button "2025" at bounding box center [921, 100] width 275 height 26
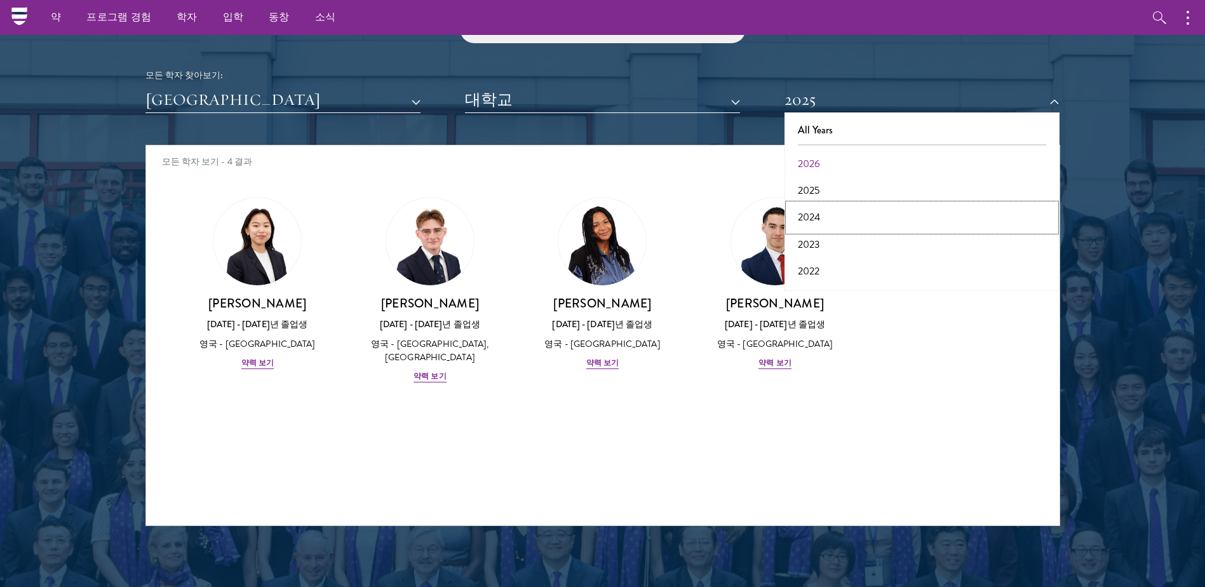
click at [817, 210] on button "2024" at bounding box center [921, 217] width 267 height 27
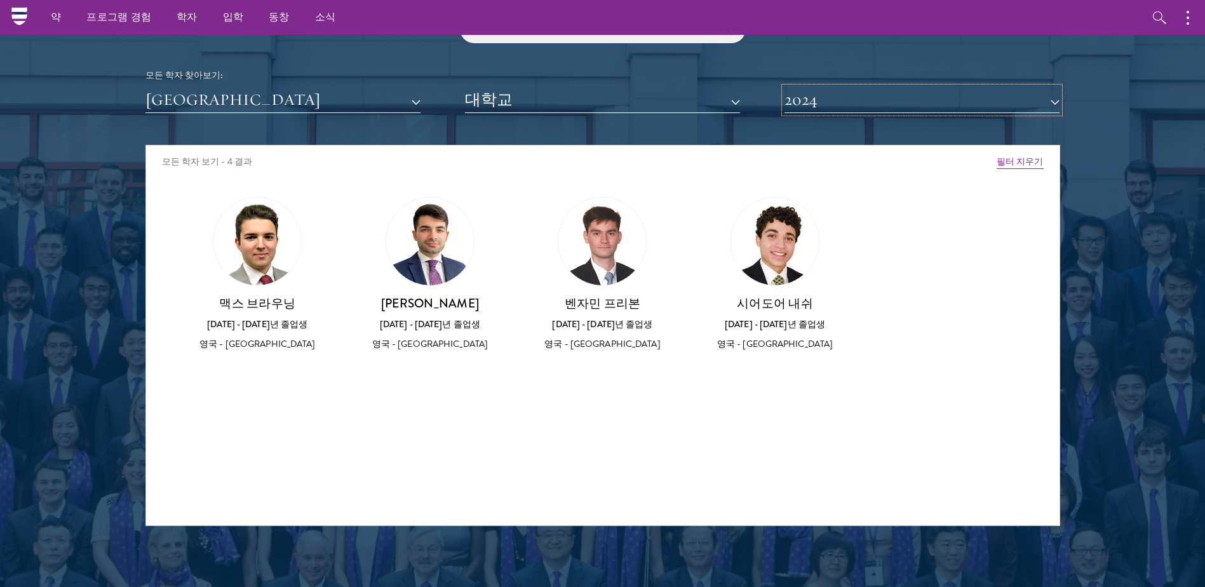
click at [813, 102] on button "2024" at bounding box center [921, 100] width 275 height 26
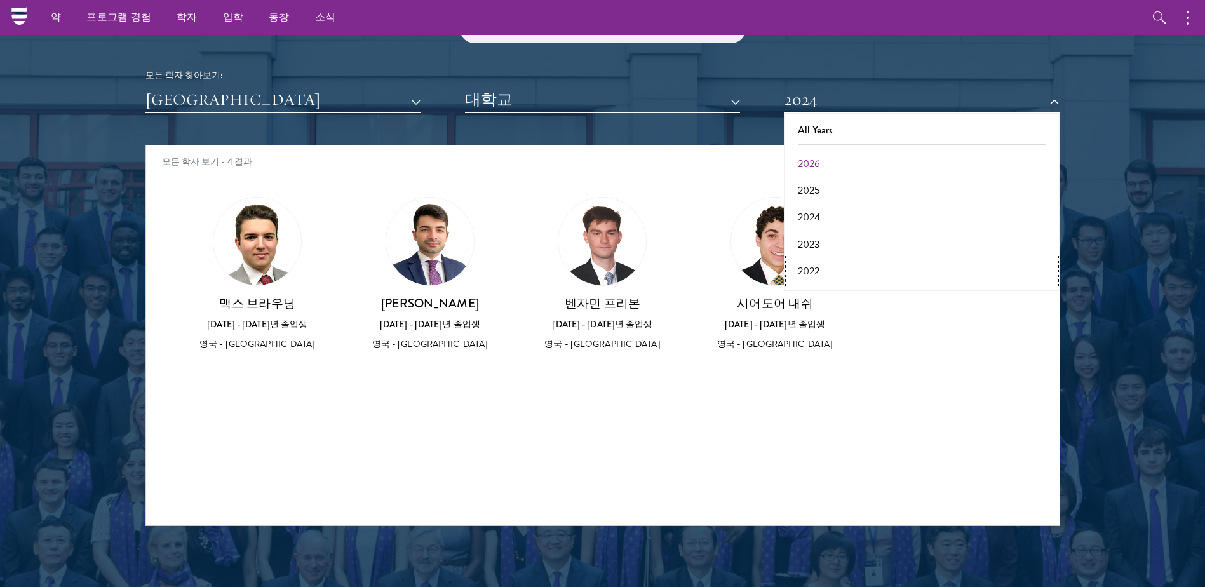
click at [821, 267] on button "2022" at bounding box center [921, 271] width 267 height 27
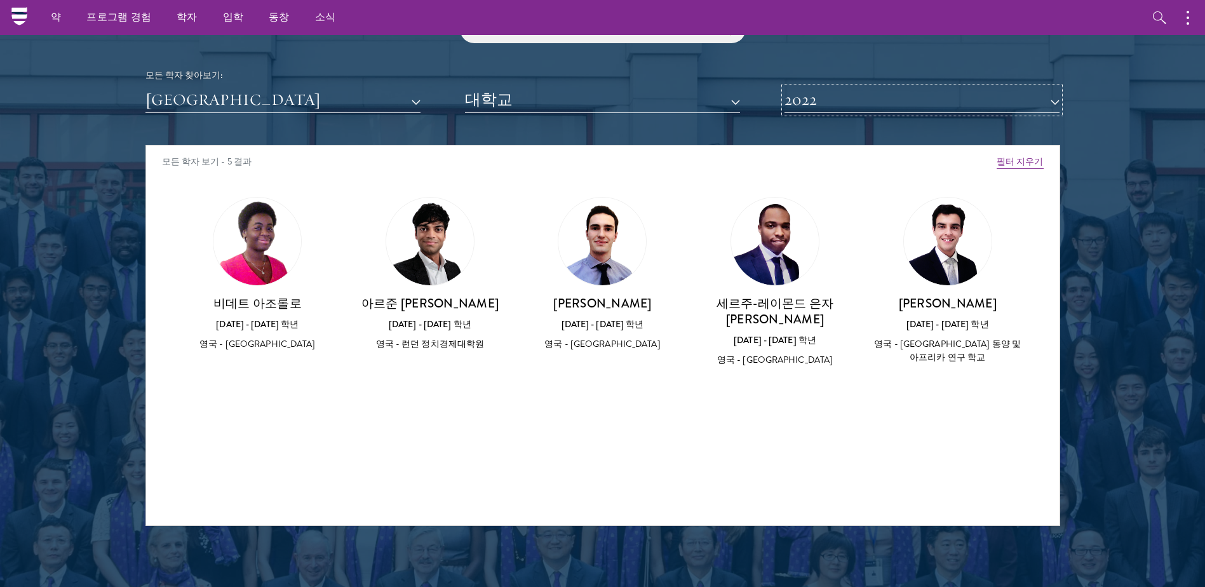
click at [822, 95] on button "2022" at bounding box center [921, 100] width 275 height 26
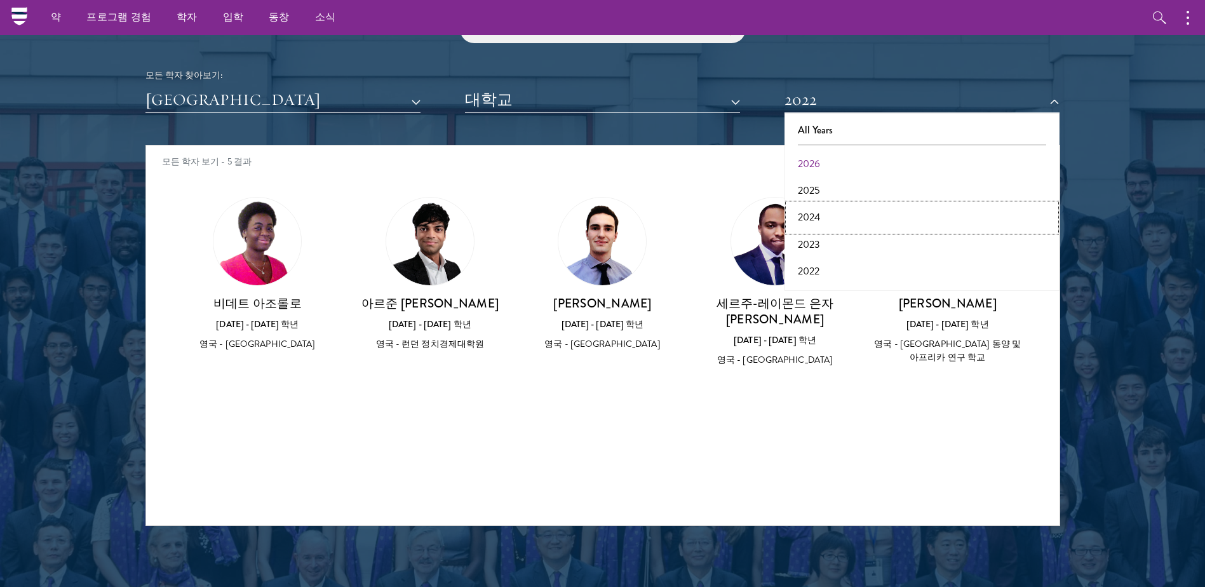
click at [820, 215] on button "2024" at bounding box center [921, 217] width 267 height 27
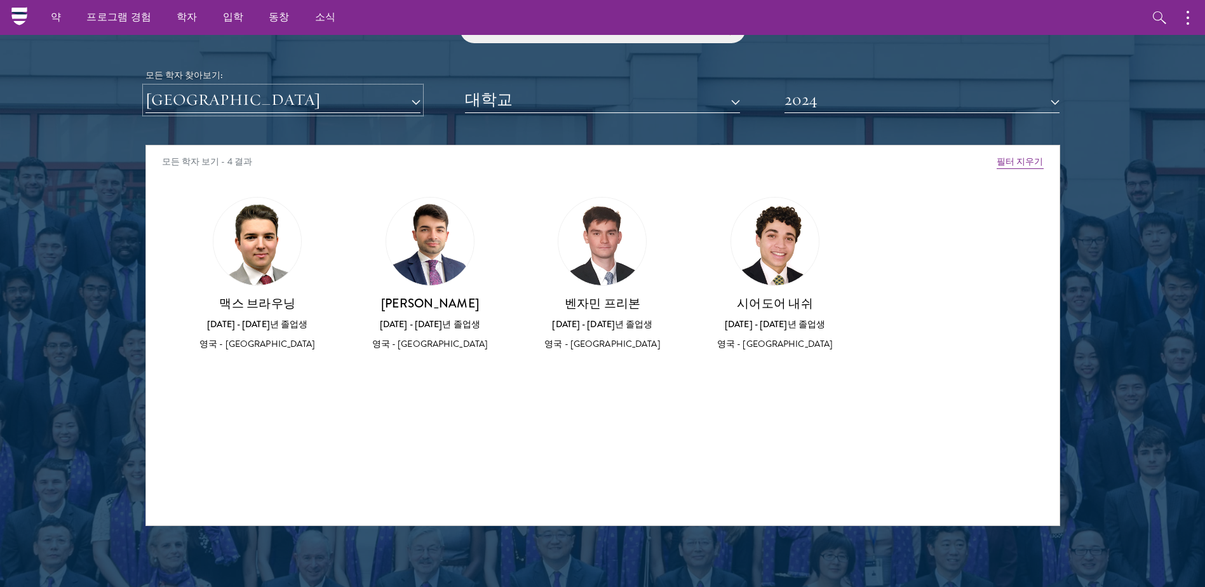
click at [318, 97] on button "영국" at bounding box center [282, 100] width 275 height 26
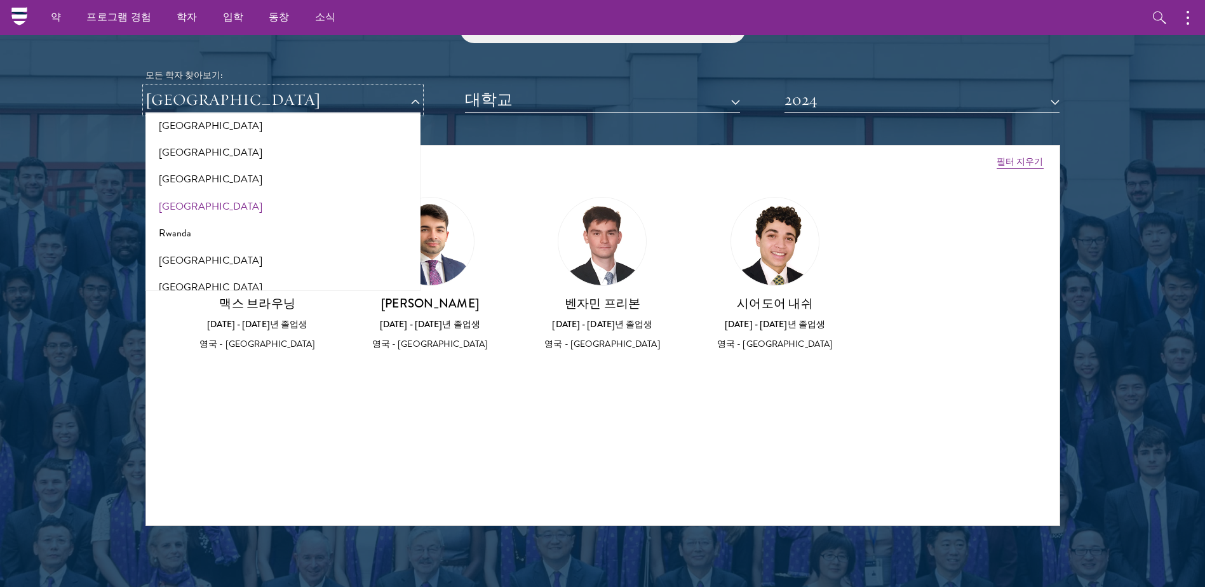
scroll to position [2153, 0]
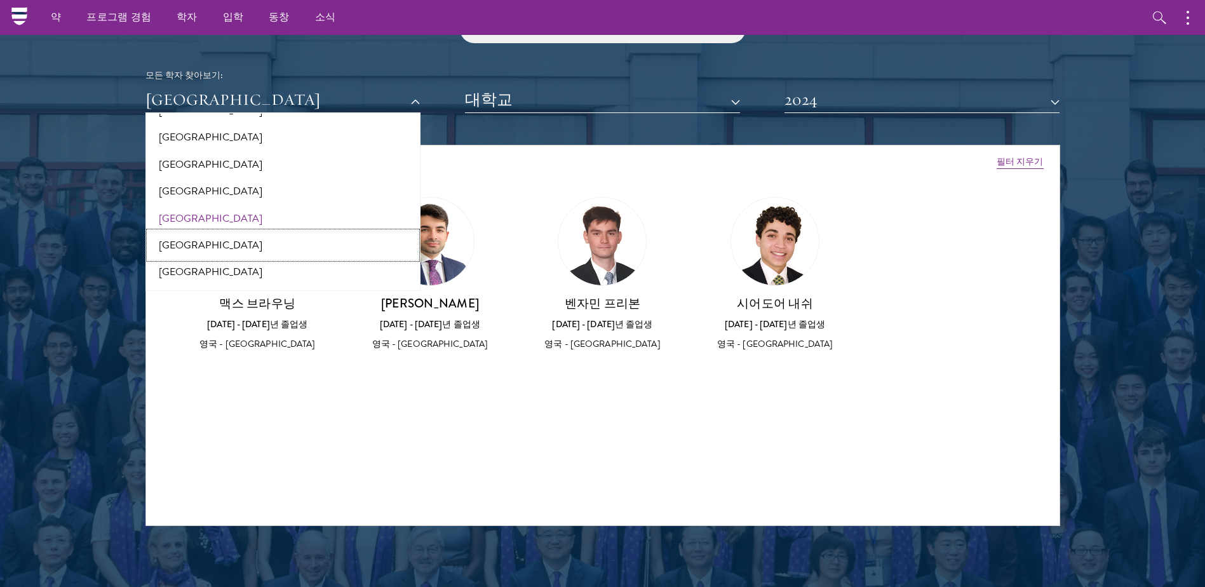
drag, startPoint x: 201, startPoint y: 239, endPoint x: 199, endPoint y: 218, distance: 21.7
click at [223, 220] on div "All Countries and Regions Afghanistan Antigua and Barbuda Argentina Armenia Aus…" at bounding box center [282, 202] width 275 height 178
click at [195, 215] on button "[GEOGRAPHIC_DATA]" at bounding box center [282, 218] width 267 height 27
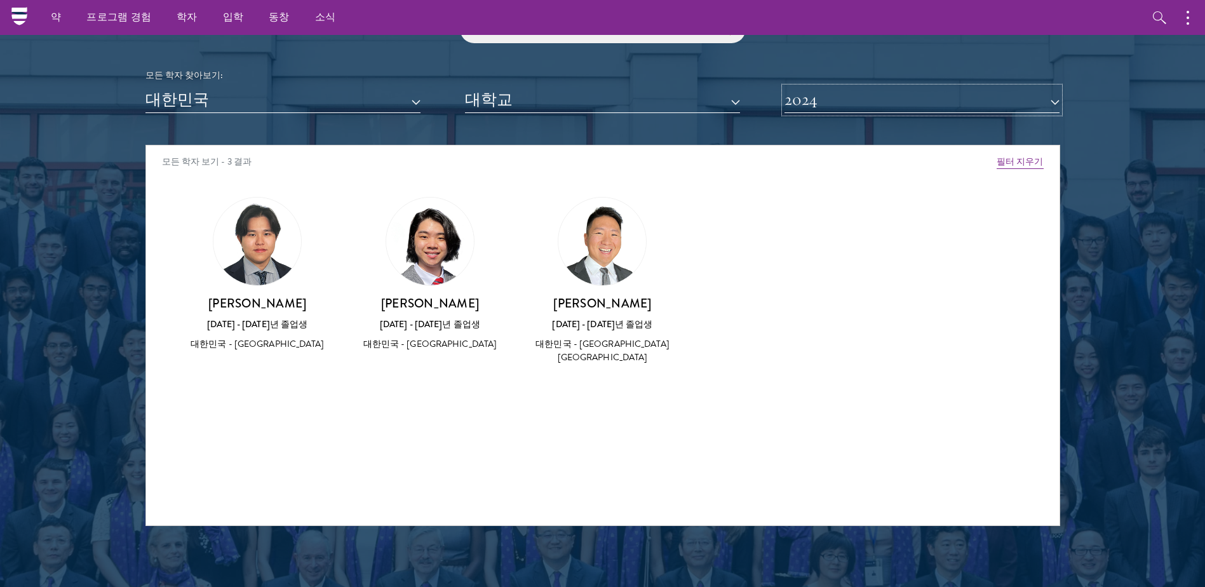
click at [817, 97] on button "2024" at bounding box center [921, 100] width 275 height 26
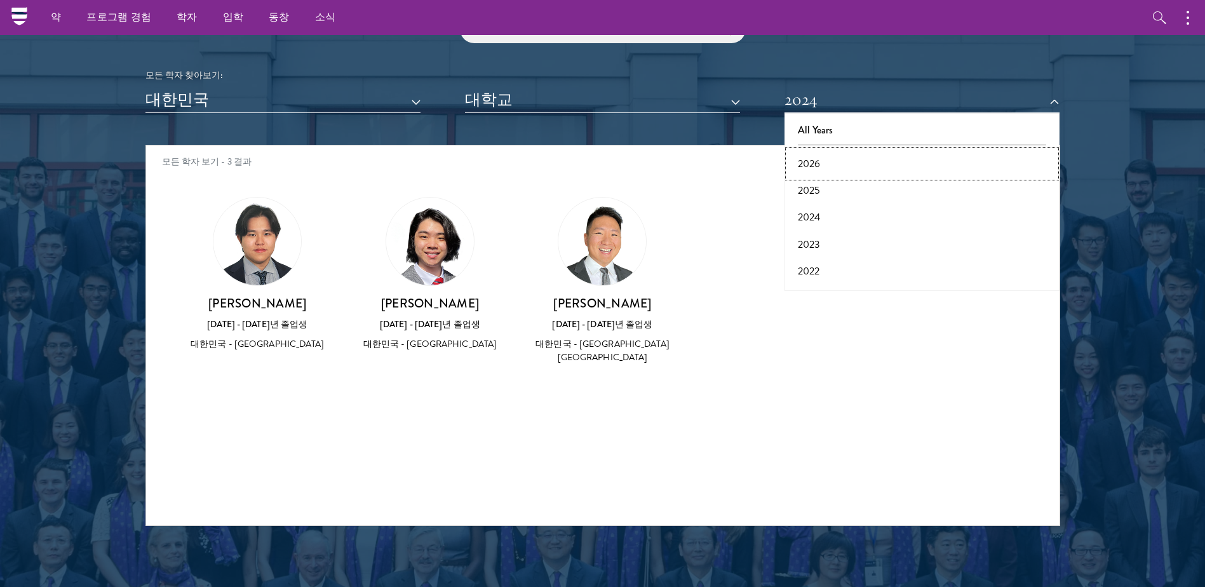
click at [817, 164] on button "2026" at bounding box center [921, 164] width 267 height 27
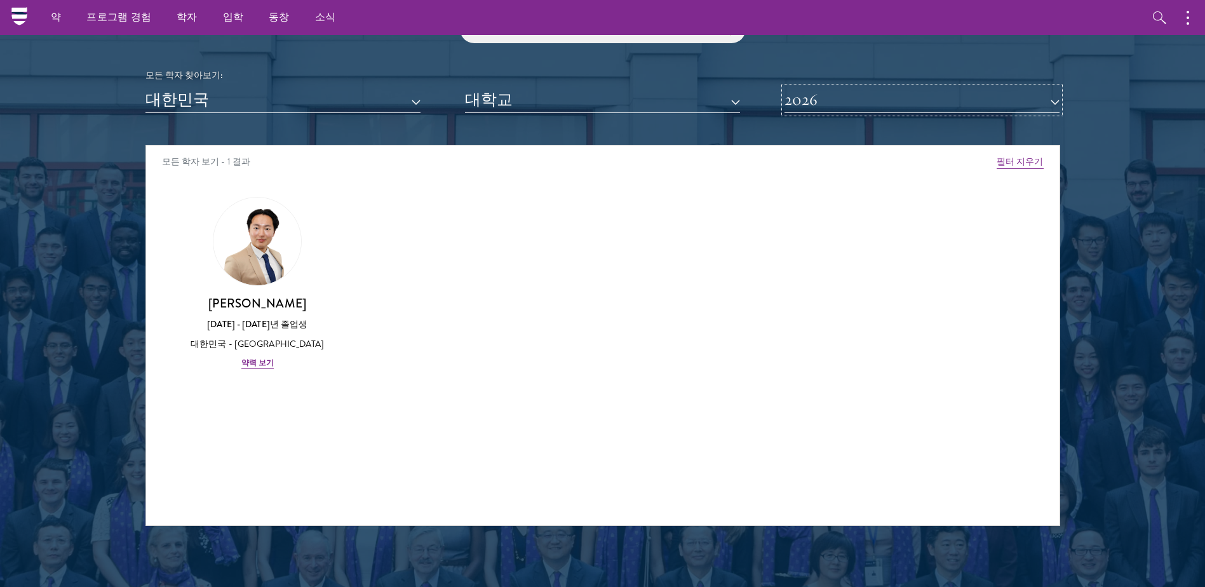
click at [843, 100] on button "2026" at bounding box center [921, 100] width 275 height 26
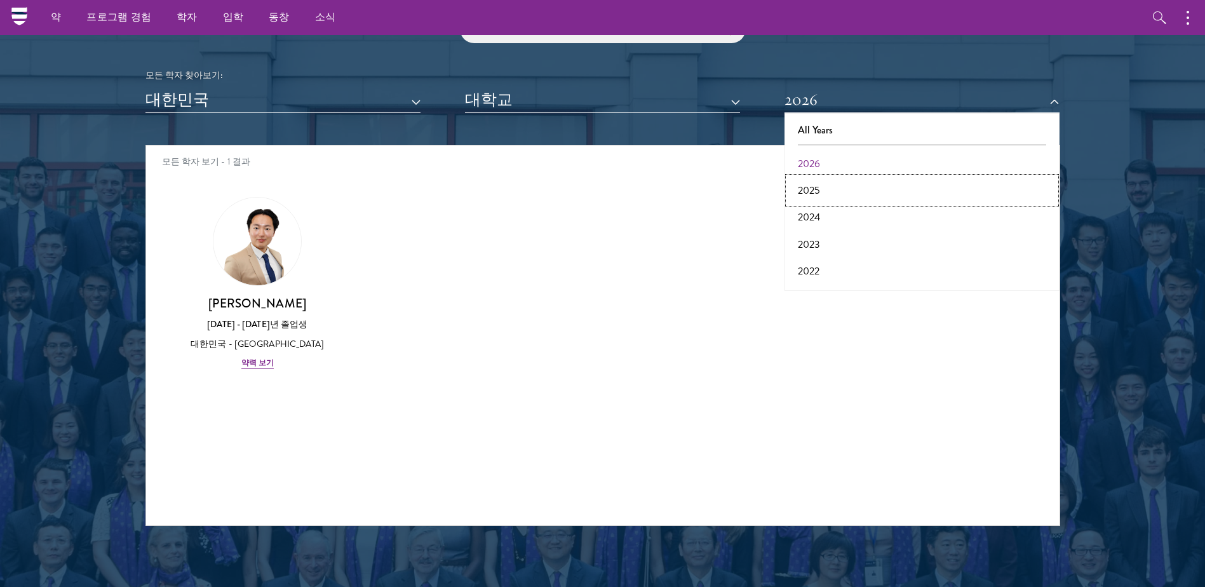
click at [820, 182] on button "2025" at bounding box center [921, 190] width 267 height 27
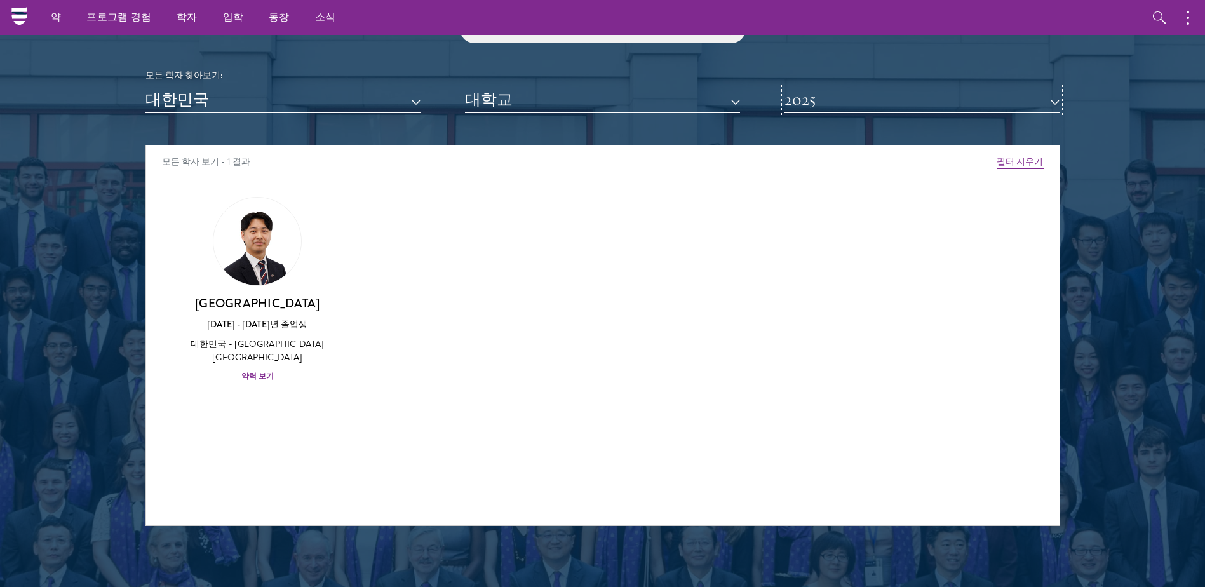
click at [831, 101] on button "2025" at bounding box center [921, 100] width 275 height 26
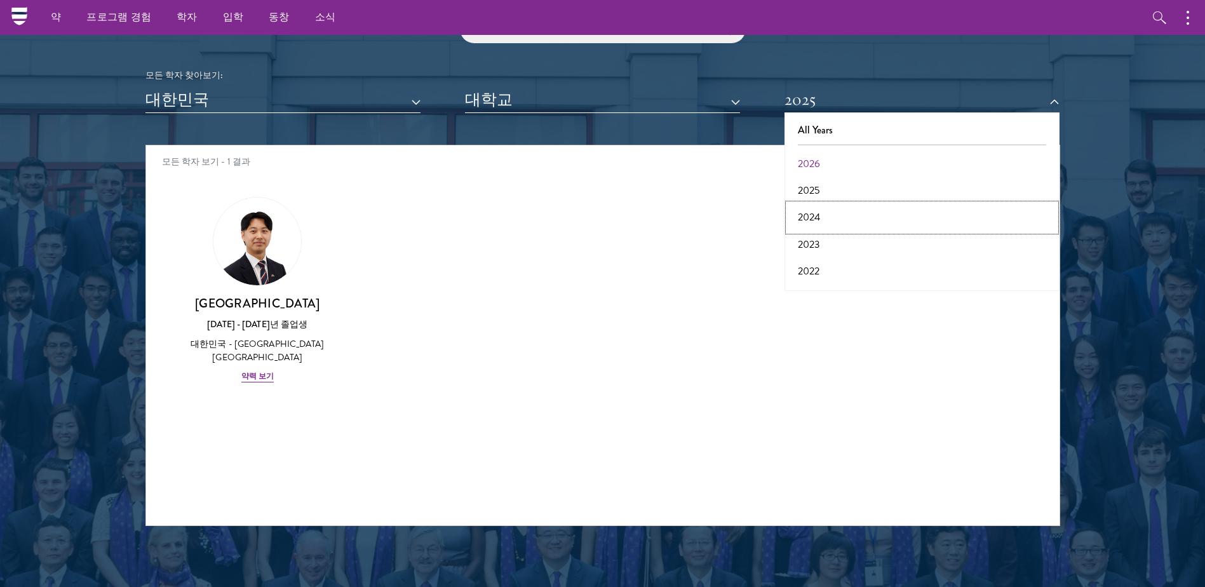
click at [820, 216] on button "2024" at bounding box center [921, 217] width 267 height 27
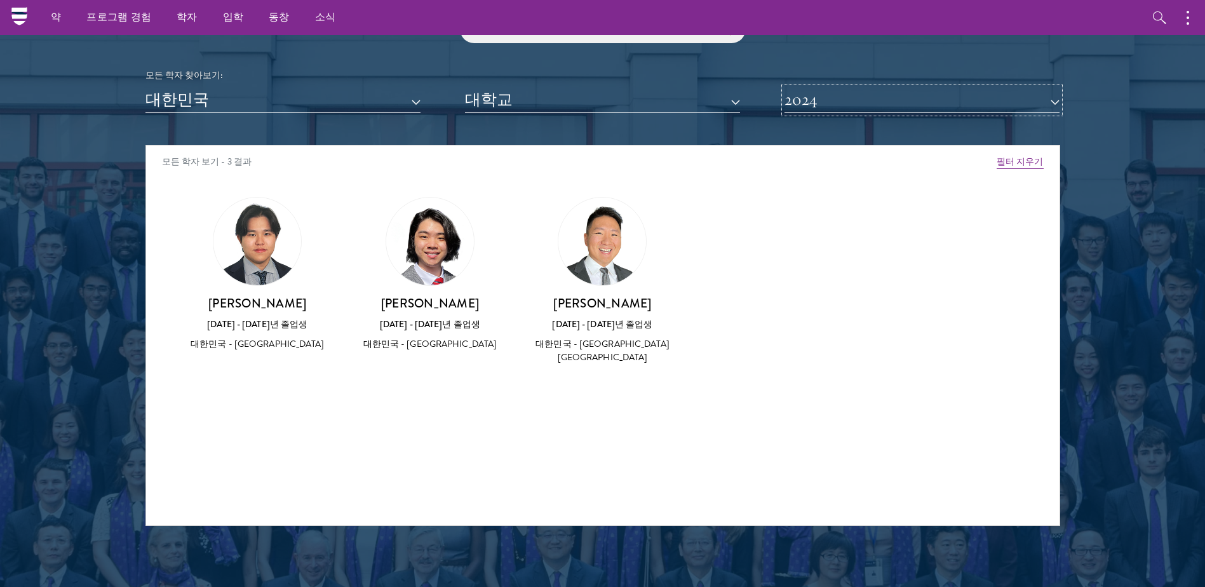
click at [830, 109] on button "2024" at bounding box center [921, 100] width 275 height 26
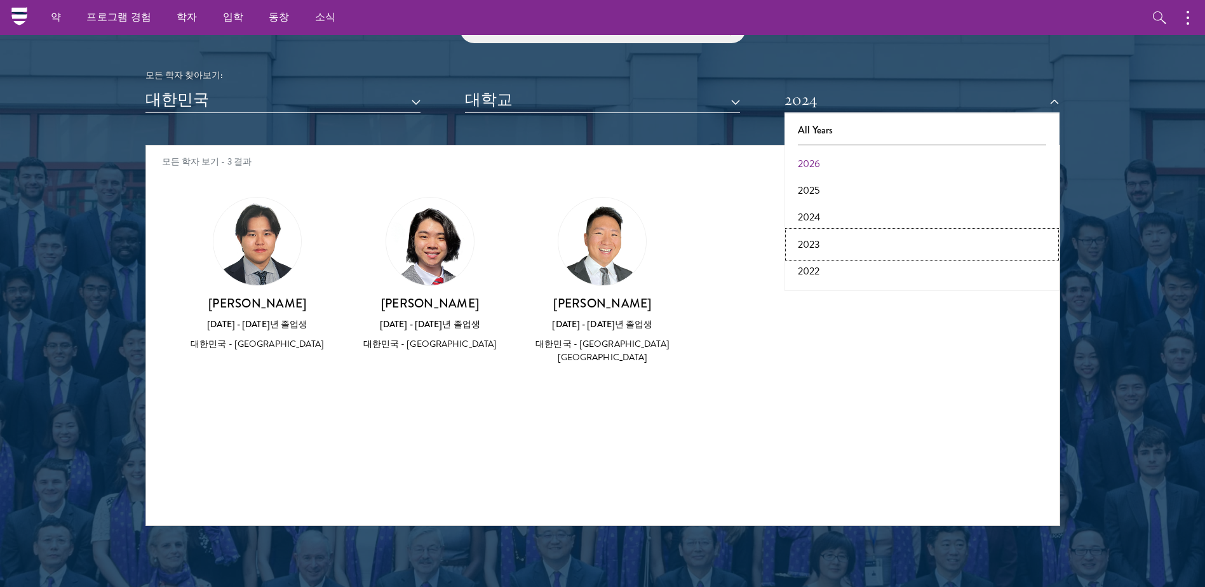
click at [814, 246] on button "2023" at bounding box center [921, 244] width 267 height 27
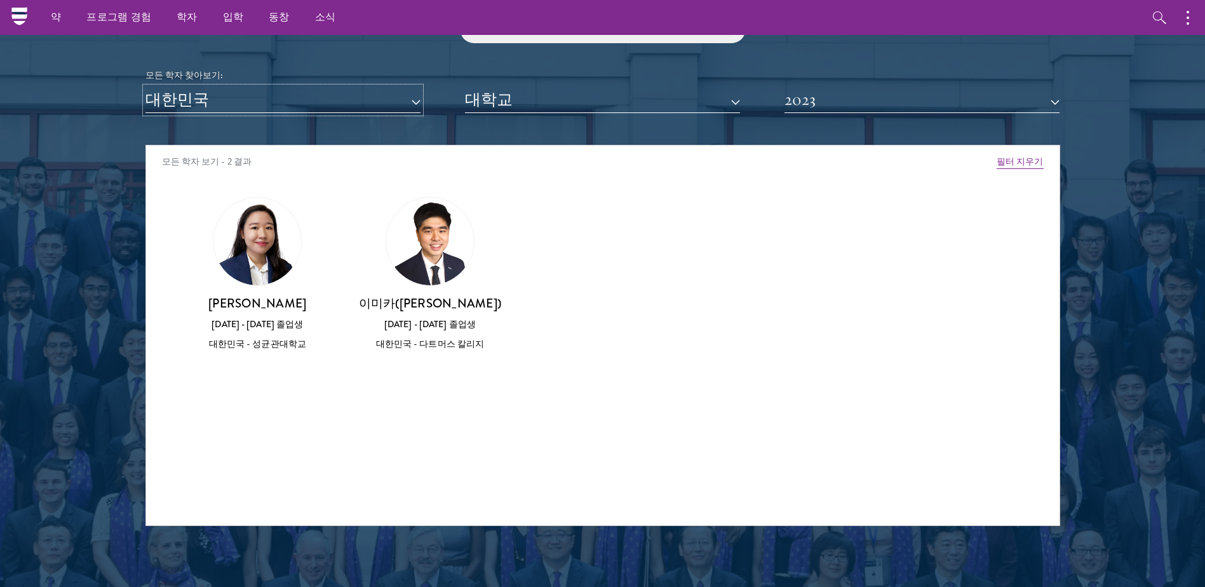
click at [312, 98] on button "대한민국" at bounding box center [282, 100] width 275 height 26
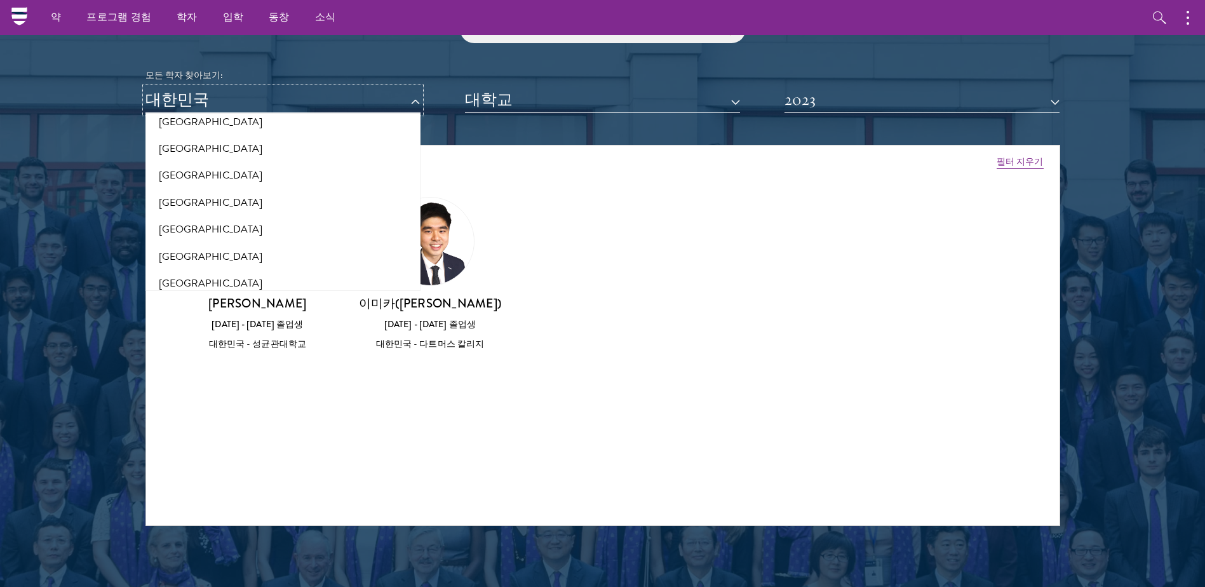
scroll to position [2663, 0]
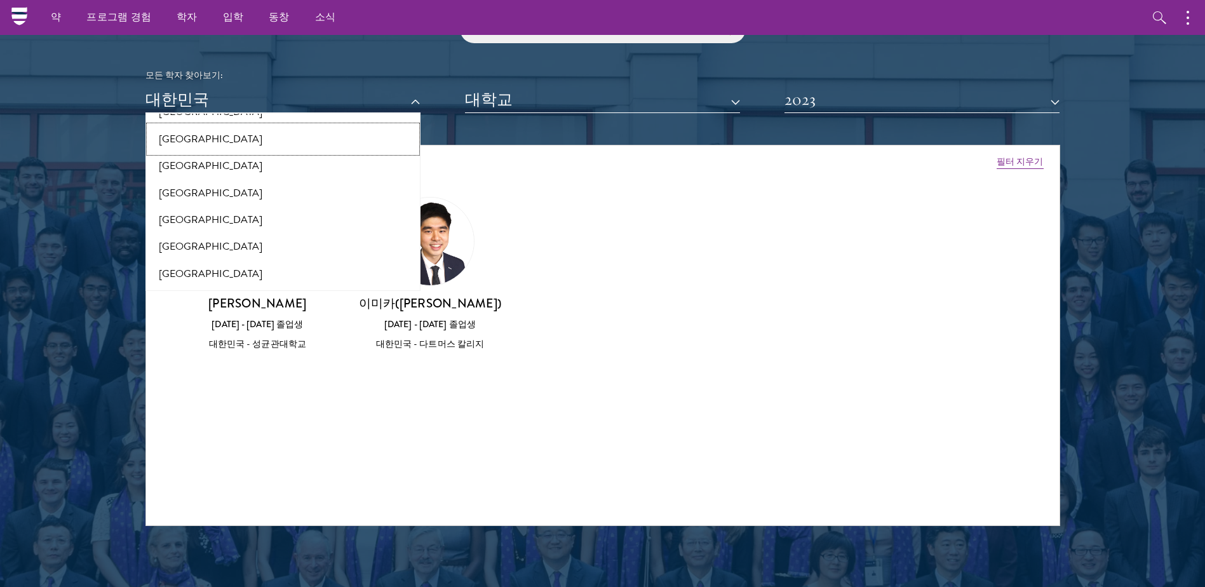
click at [201, 140] on button "[GEOGRAPHIC_DATA]" at bounding box center [282, 139] width 267 height 27
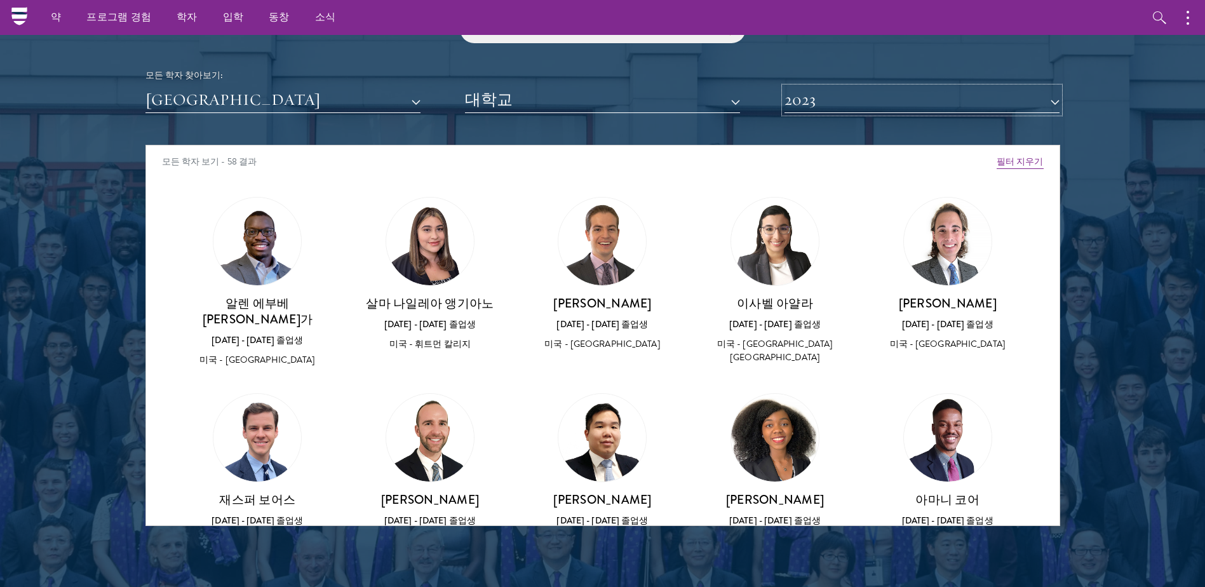
click at [813, 98] on button "2023" at bounding box center [921, 100] width 275 height 26
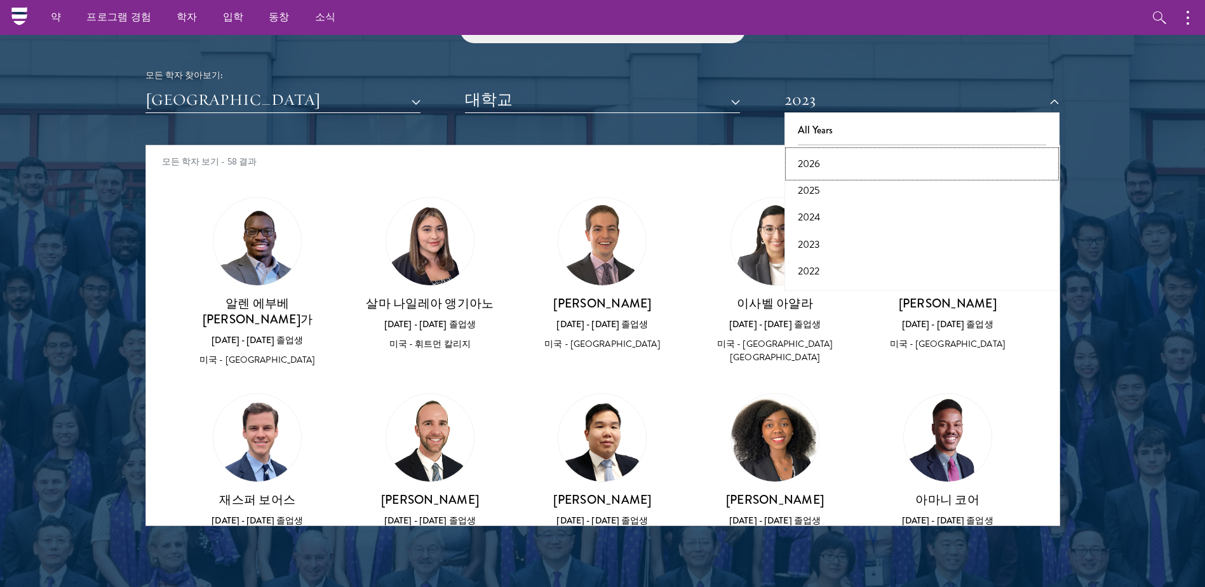
click at [818, 165] on button "2026" at bounding box center [921, 164] width 267 height 27
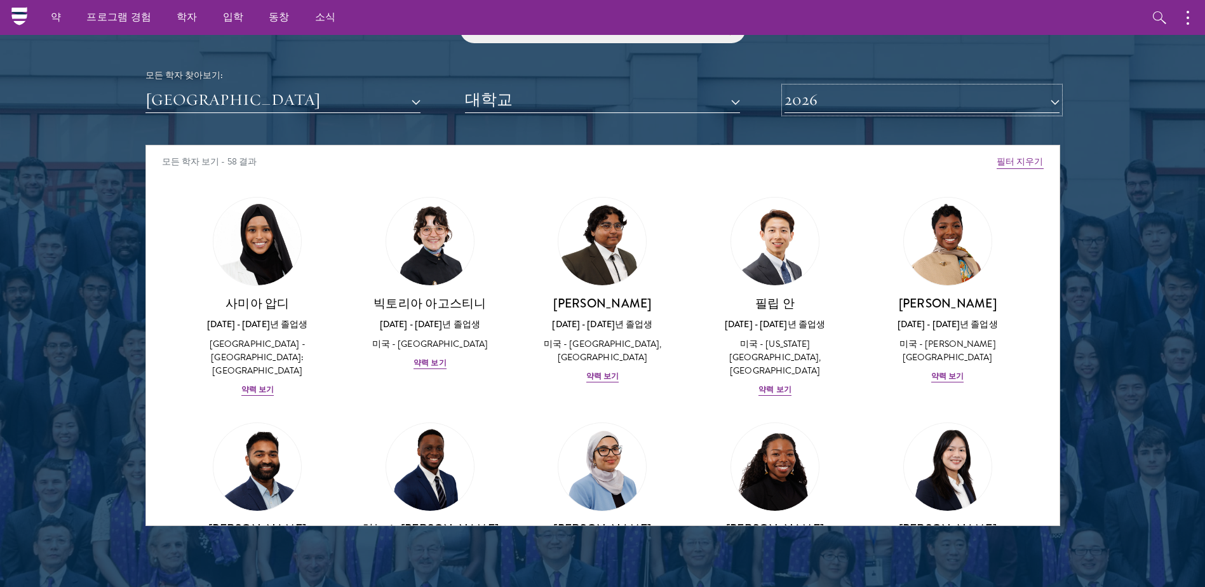
click at [836, 97] on button "2026" at bounding box center [921, 100] width 275 height 26
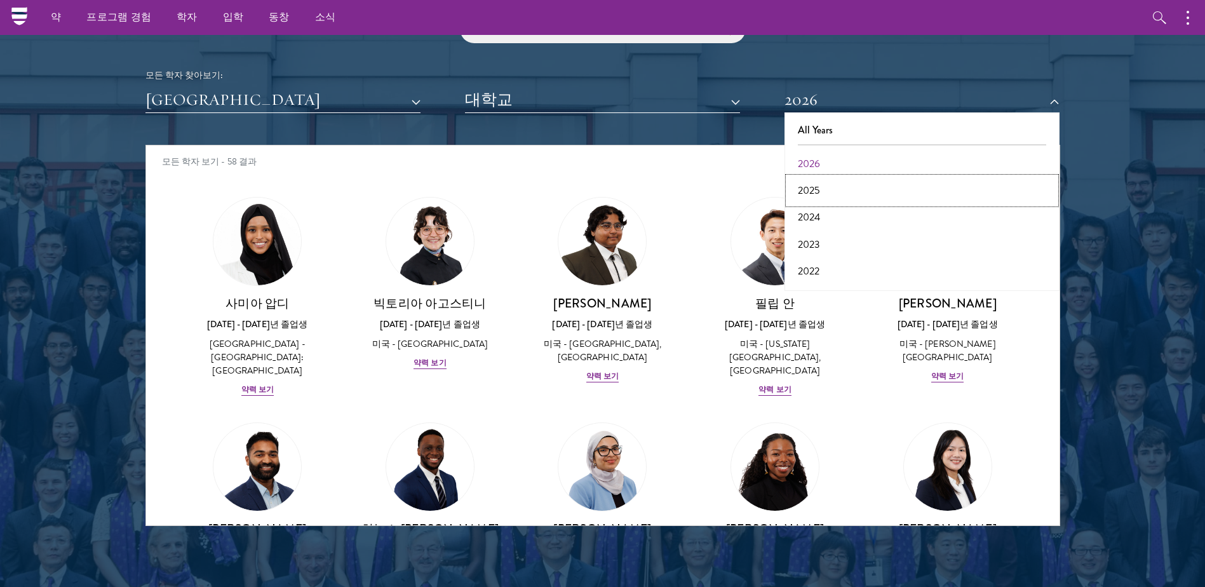
click at [815, 191] on button "2025" at bounding box center [921, 190] width 267 height 27
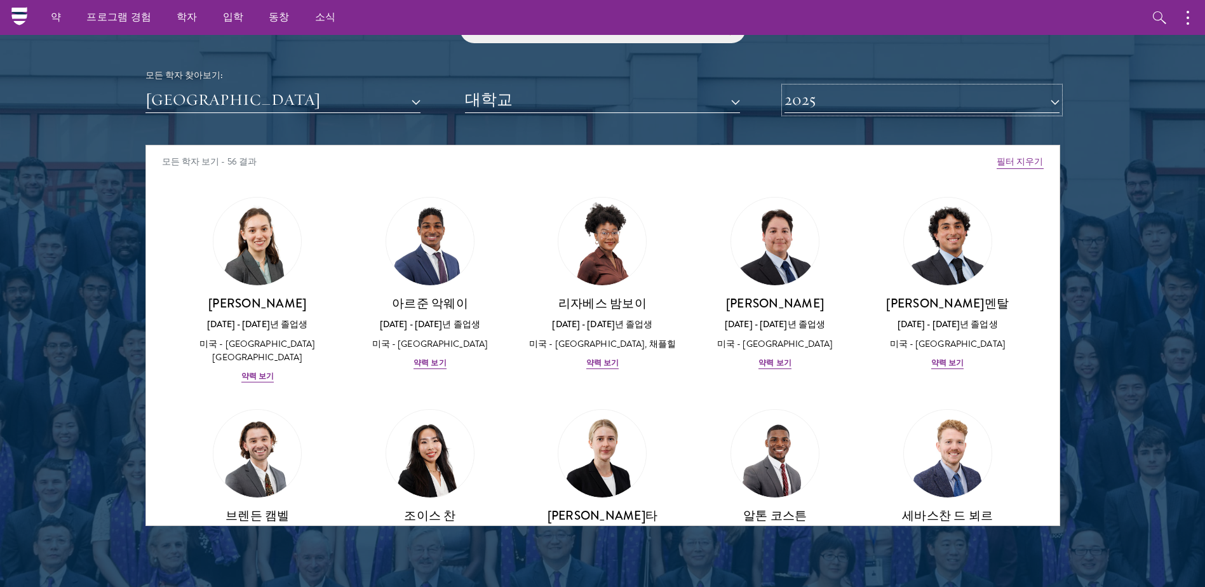
click at [823, 104] on button "2025" at bounding box center [921, 100] width 275 height 26
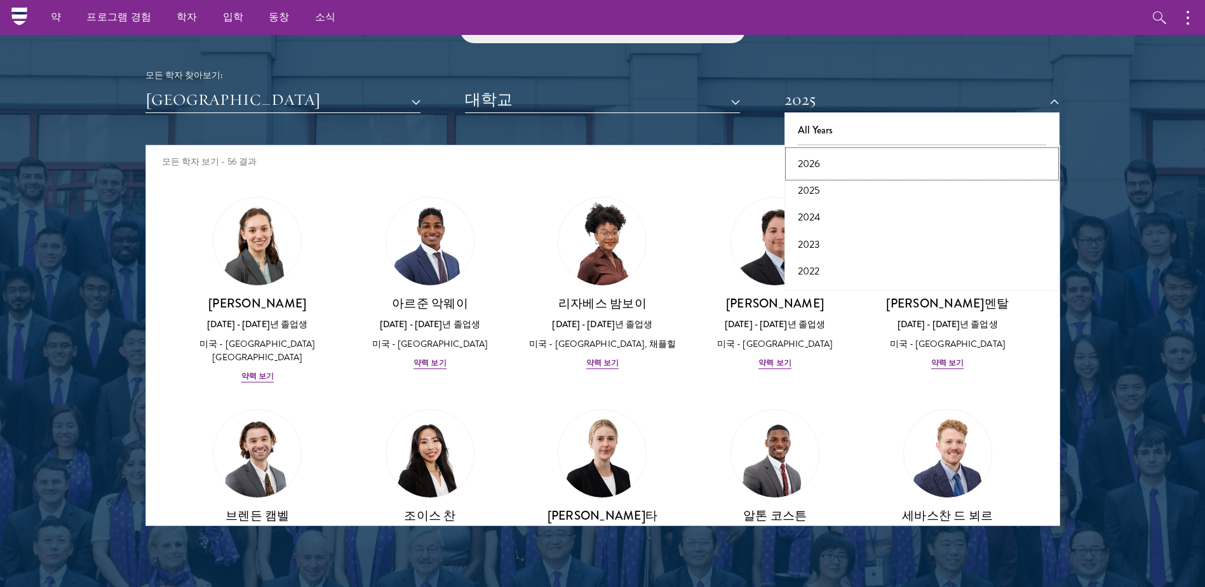
click at [822, 165] on button "2026" at bounding box center [921, 164] width 267 height 27
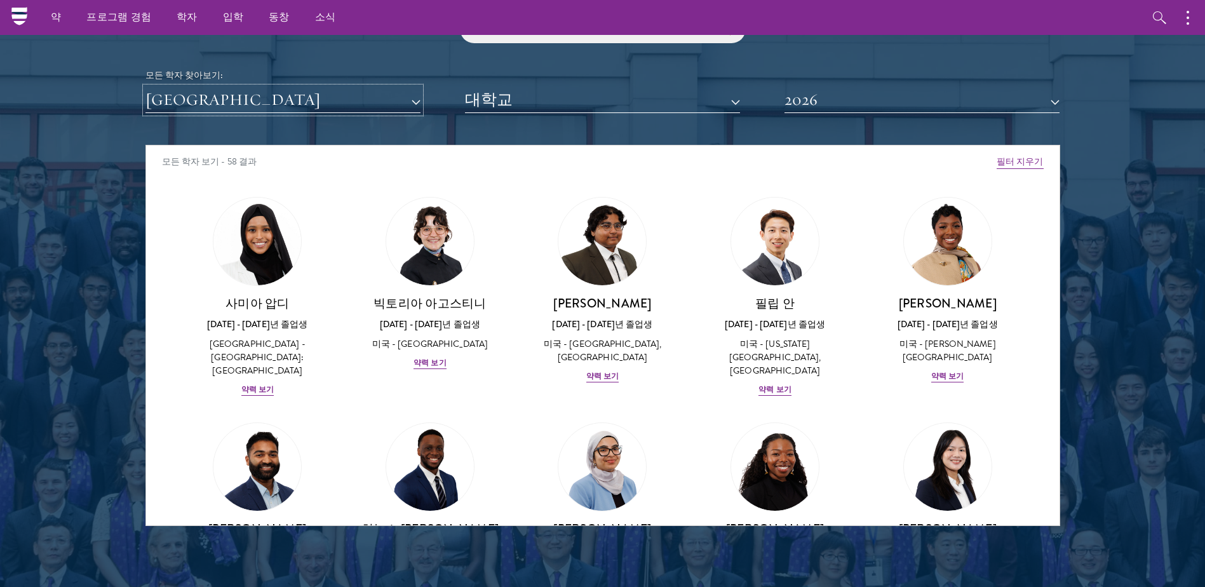
click at [398, 98] on button "미국" at bounding box center [282, 100] width 275 height 26
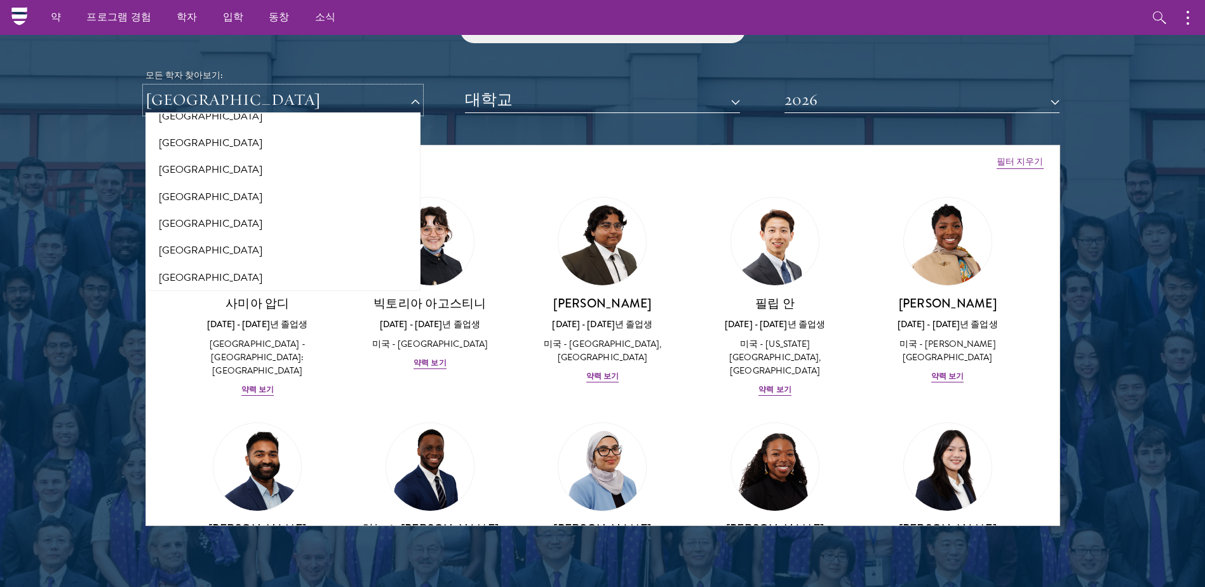
scroll to position [1109, 0]
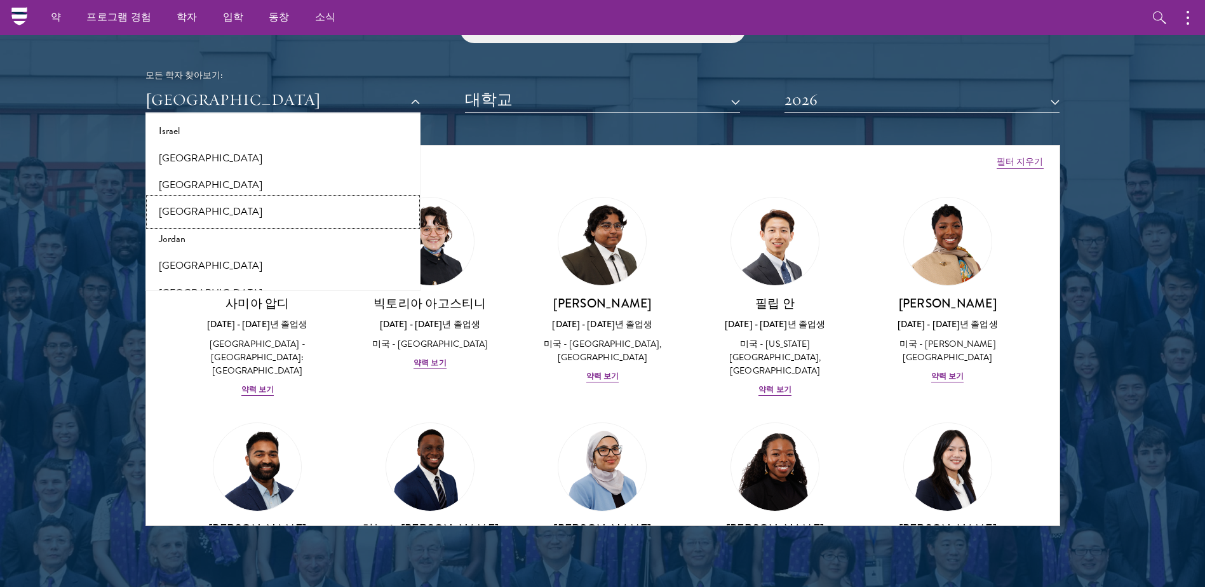
click at [182, 208] on button "[GEOGRAPHIC_DATA]" at bounding box center [282, 211] width 267 height 27
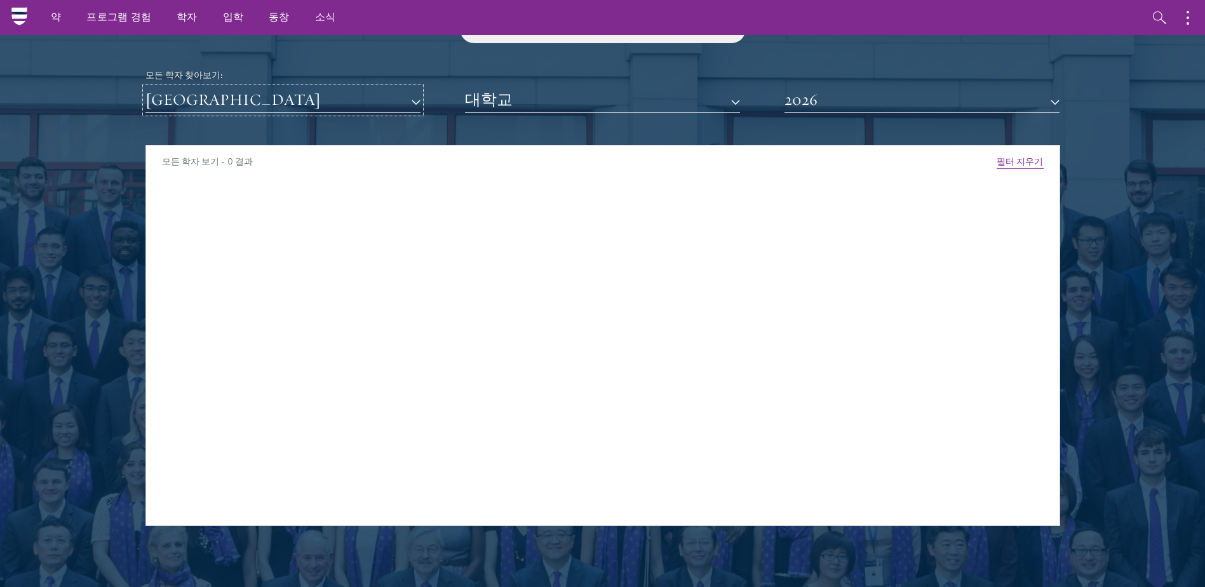
click at [364, 102] on button "일본" at bounding box center [282, 100] width 275 height 26
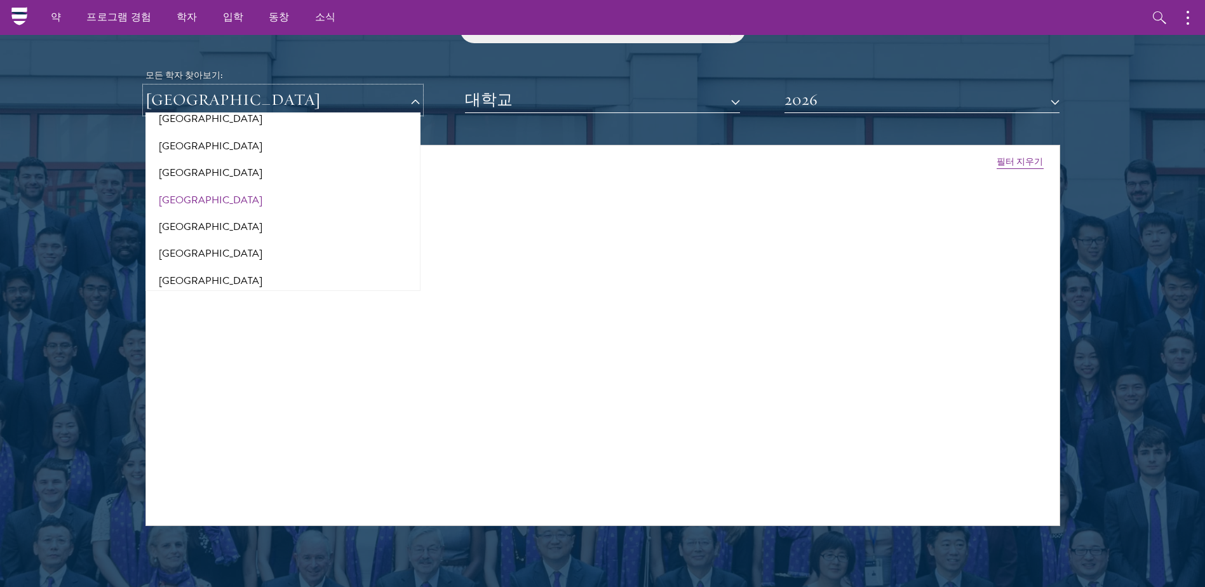
scroll to position [756, 0]
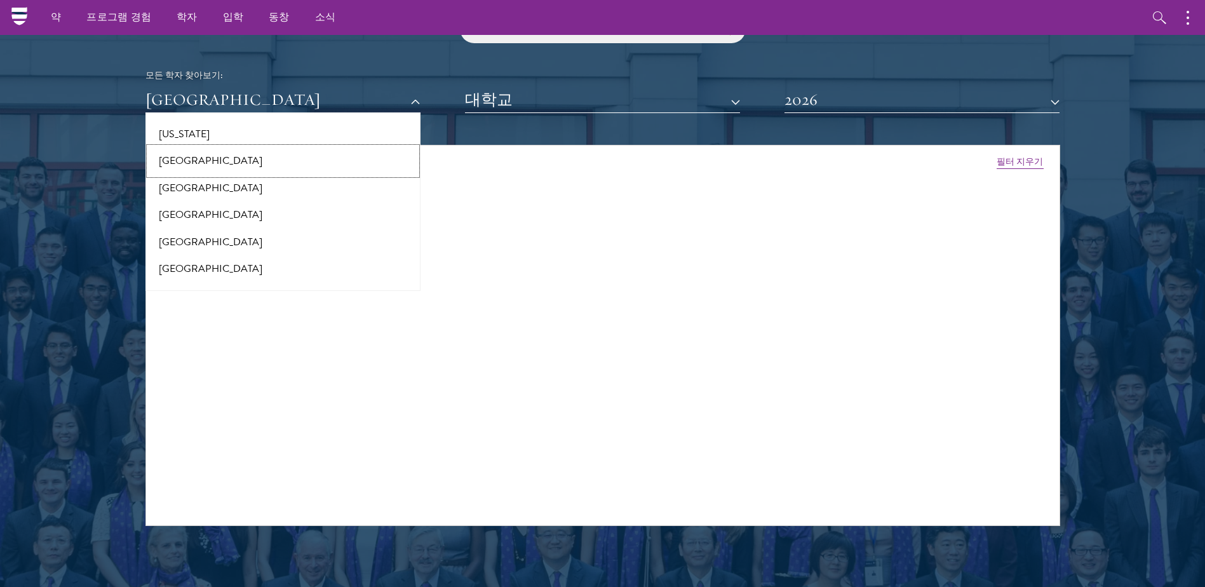
click at [184, 156] on button "[GEOGRAPHIC_DATA]" at bounding box center [282, 160] width 267 height 27
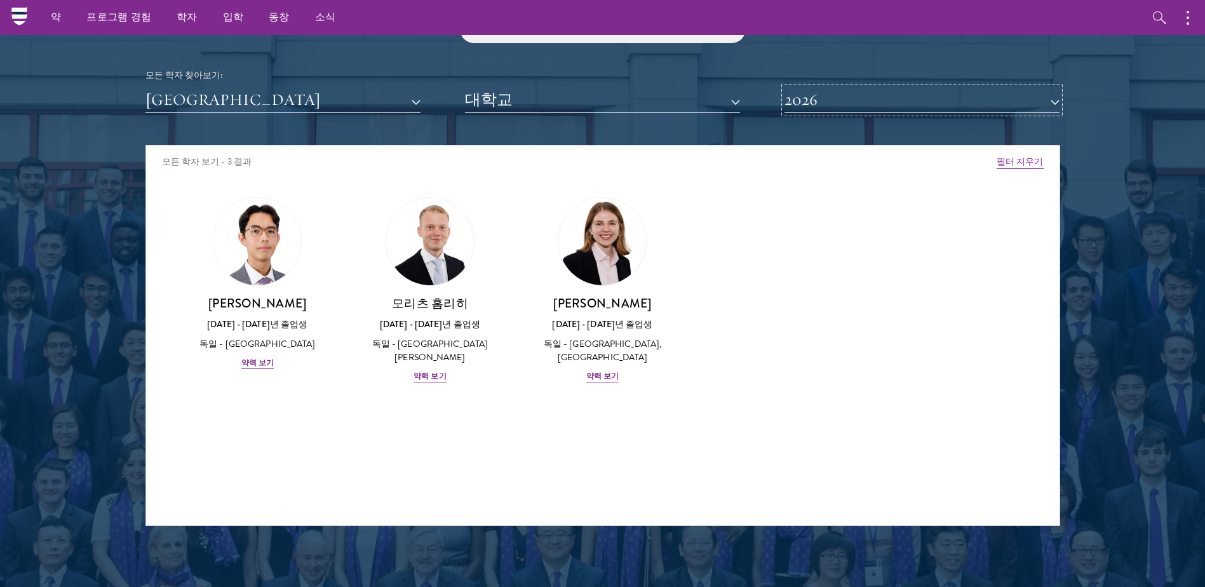
click at [909, 107] on button "2026" at bounding box center [921, 100] width 275 height 26
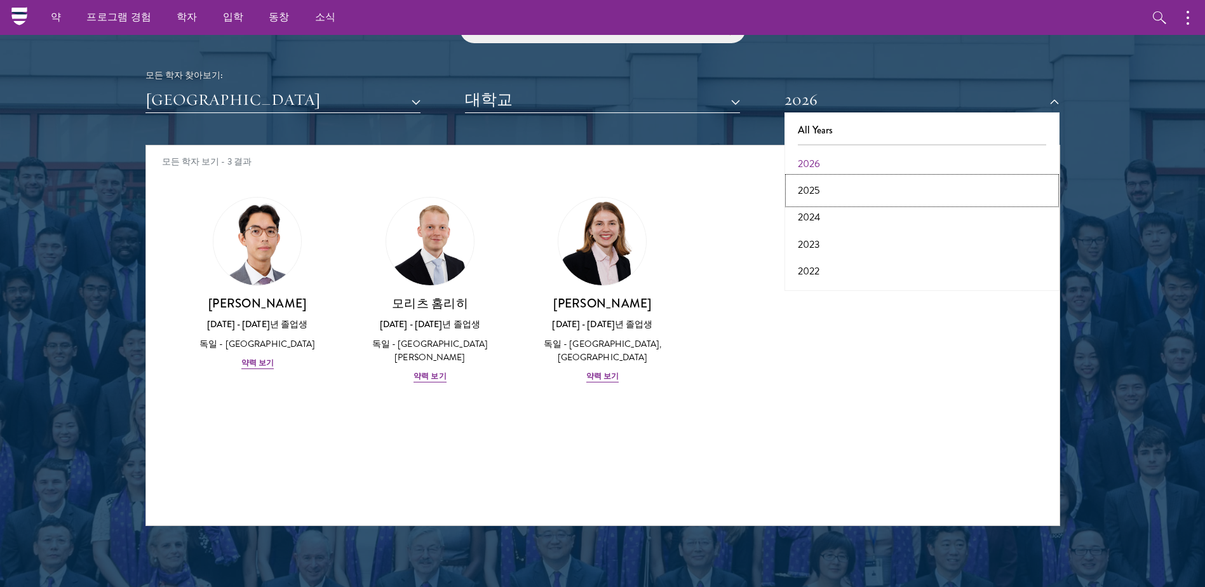
click at [837, 183] on button "2025" at bounding box center [921, 190] width 267 height 27
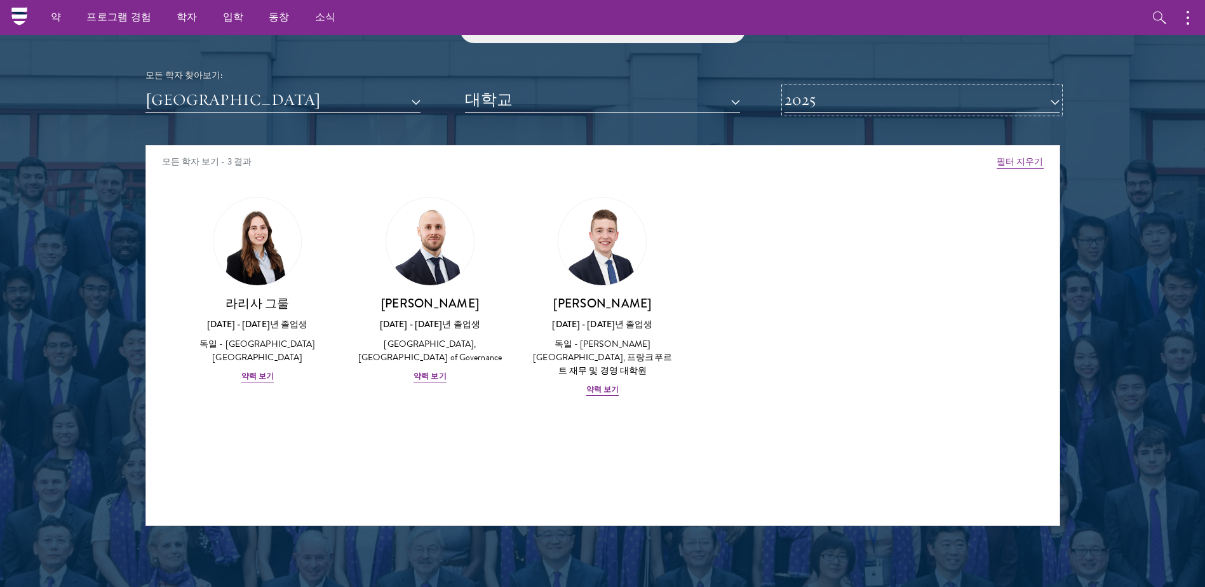
click at [878, 102] on button "2025" at bounding box center [921, 100] width 275 height 26
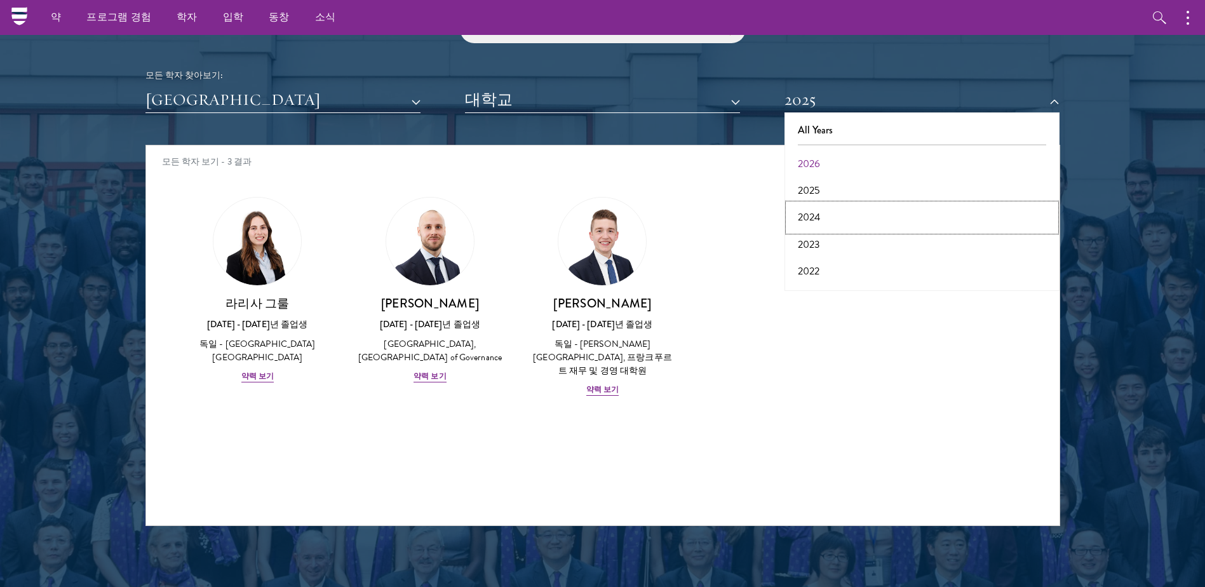
click at [818, 217] on button "2024" at bounding box center [921, 217] width 267 height 27
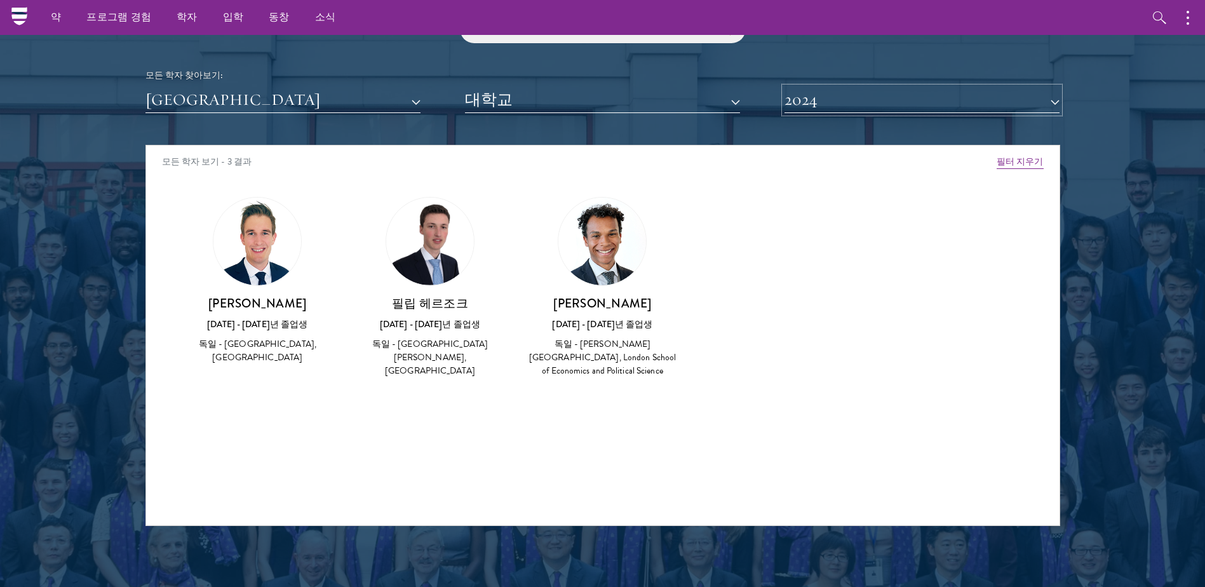
click at [848, 99] on button "2024" at bounding box center [921, 100] width 275 height 26
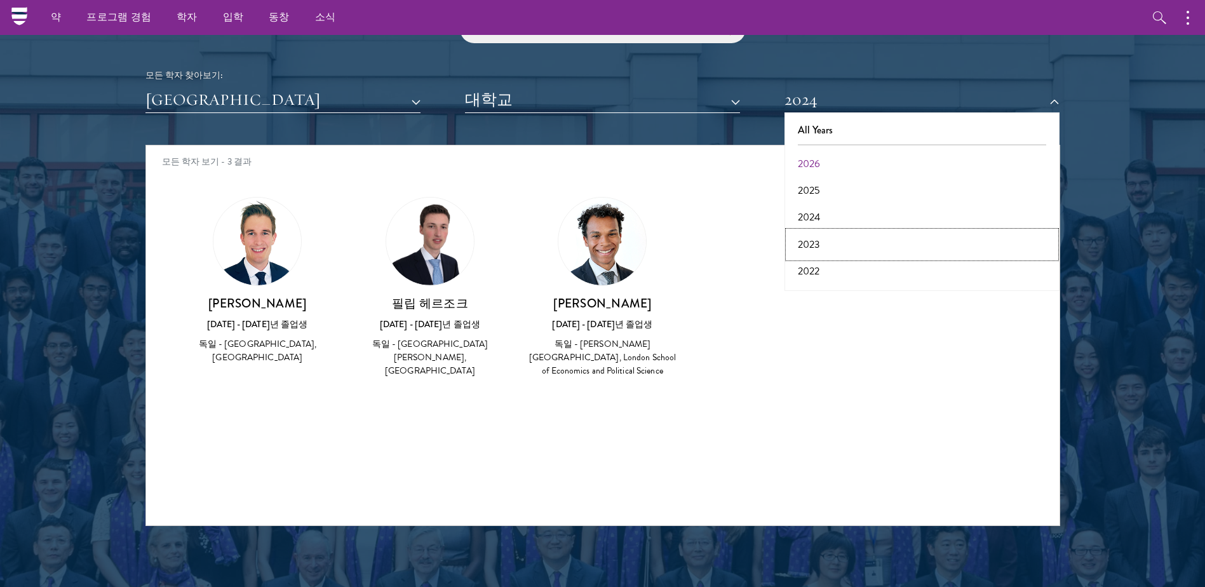
click at [826, 243] on button "2023" at bounding box center [921, 244] width 267 height 27
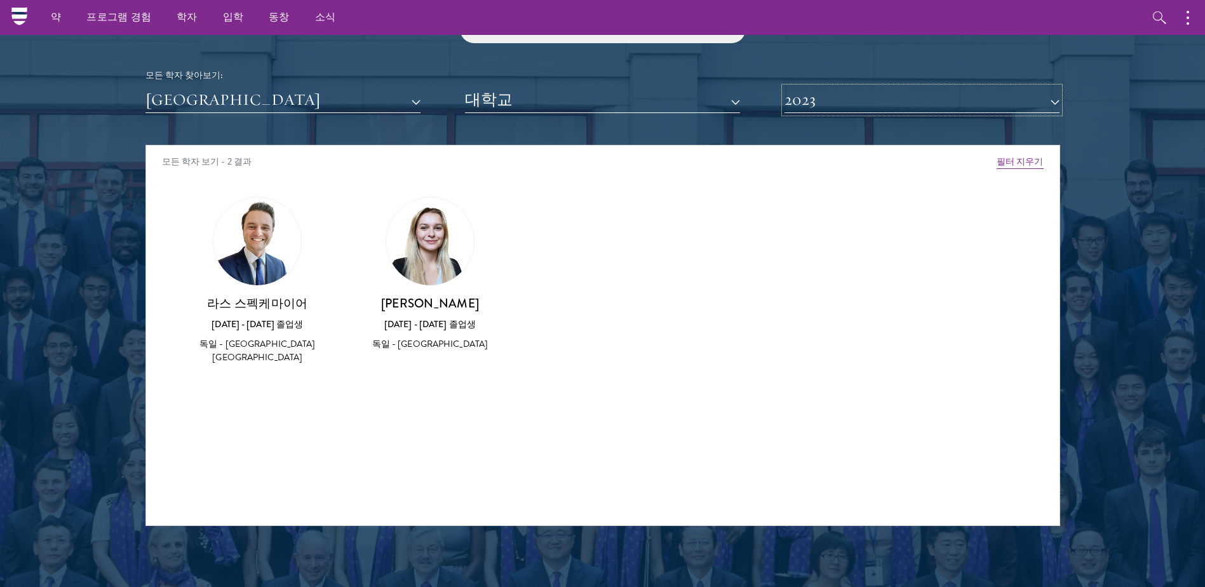
click at [859, 90] on button "2023" at bounding box center [921, 100] width 275 height 26
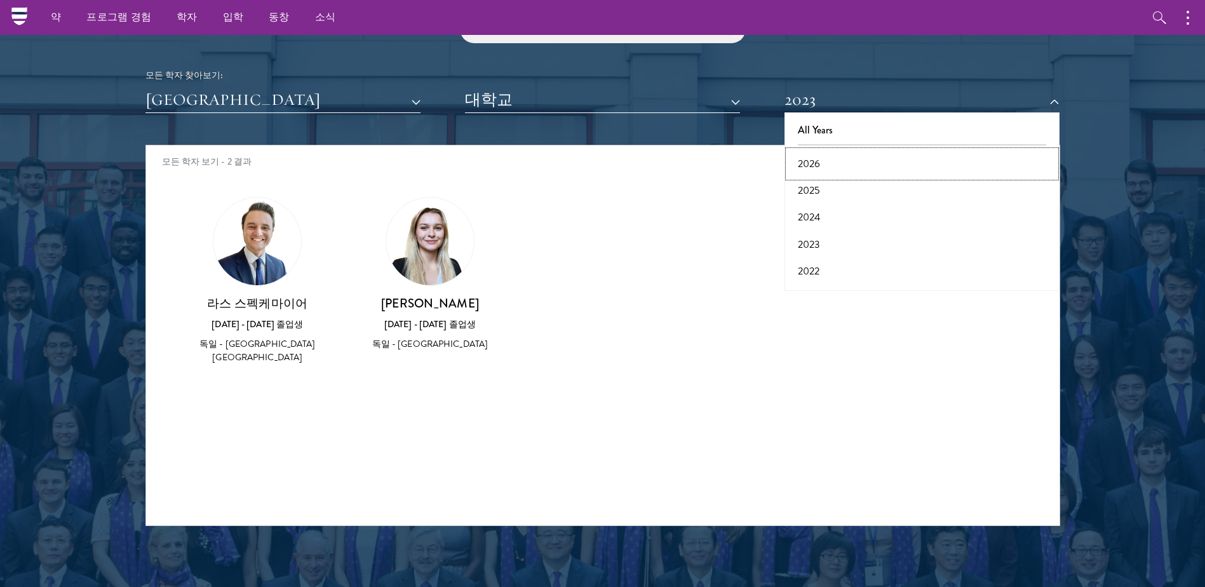
click at [826, 165] on button "2026" at bounding box center [921, 164] width 267 height 27
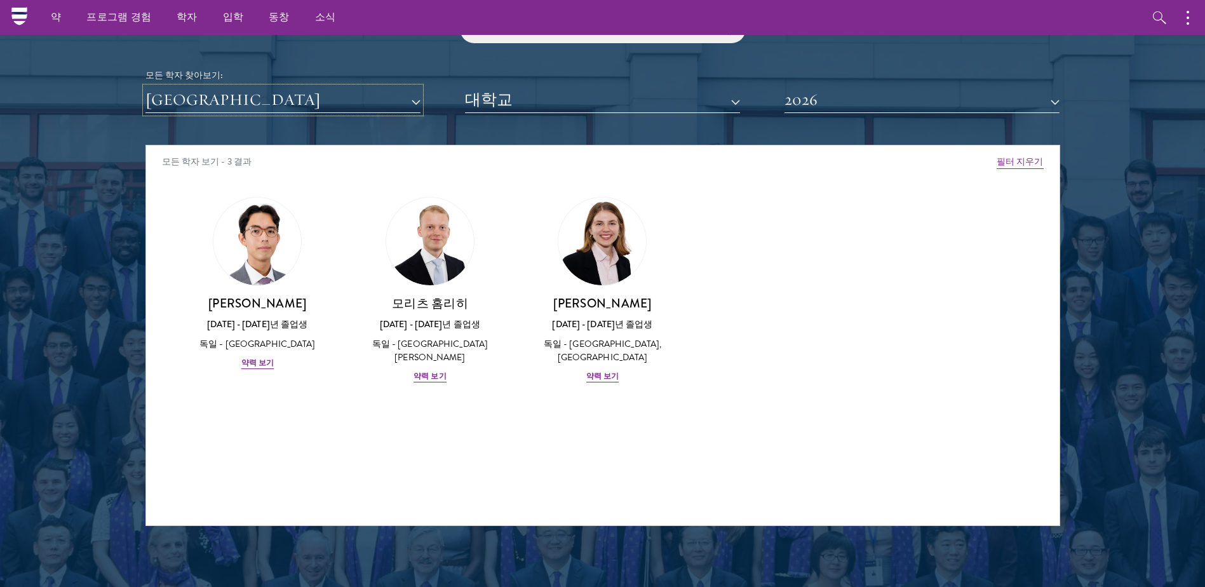
click at [354, 101] on button "독일" at bounding box center [282, 100] width 275 height 26
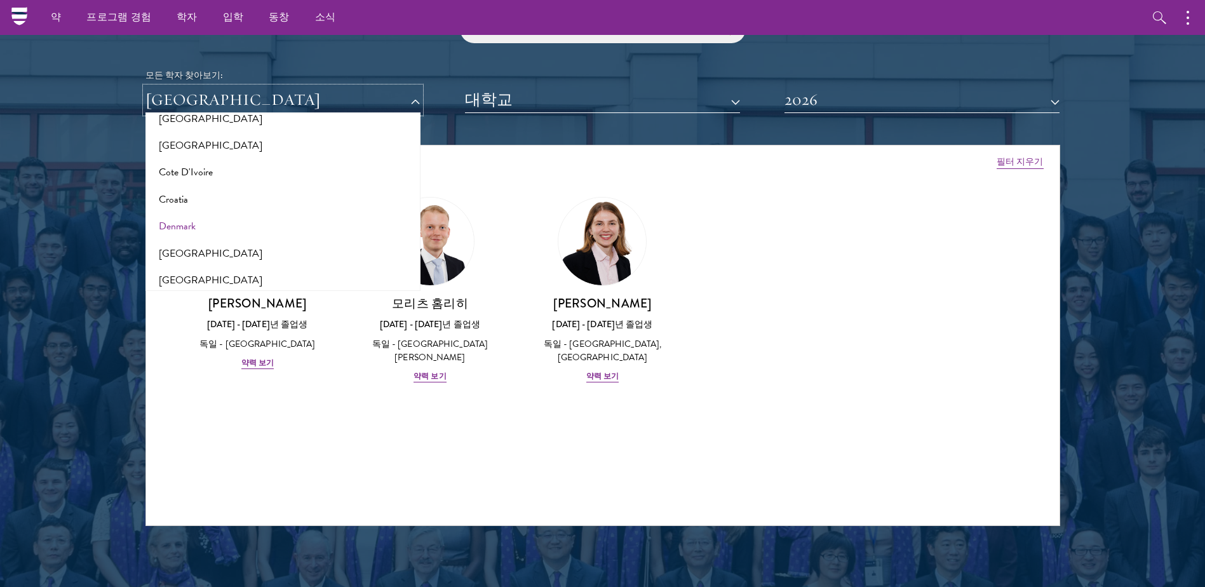
scroll to position [706, 0]
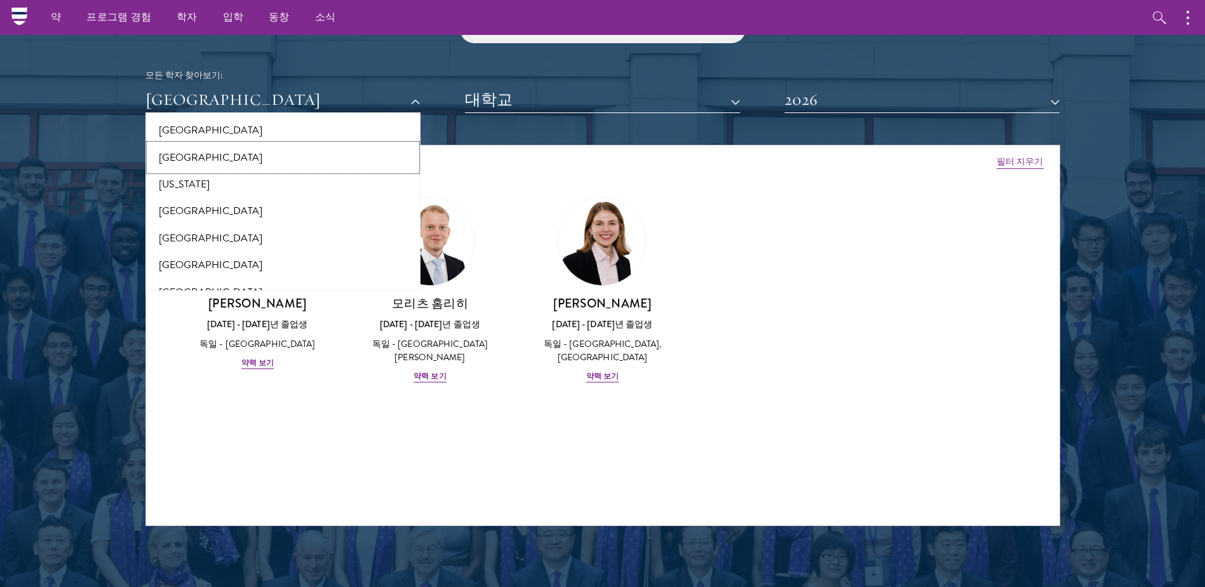
click at [180, 157] on button "[GEOGRAPHIC_DATA]" at bounding box center [282, 157] width 267 height 27
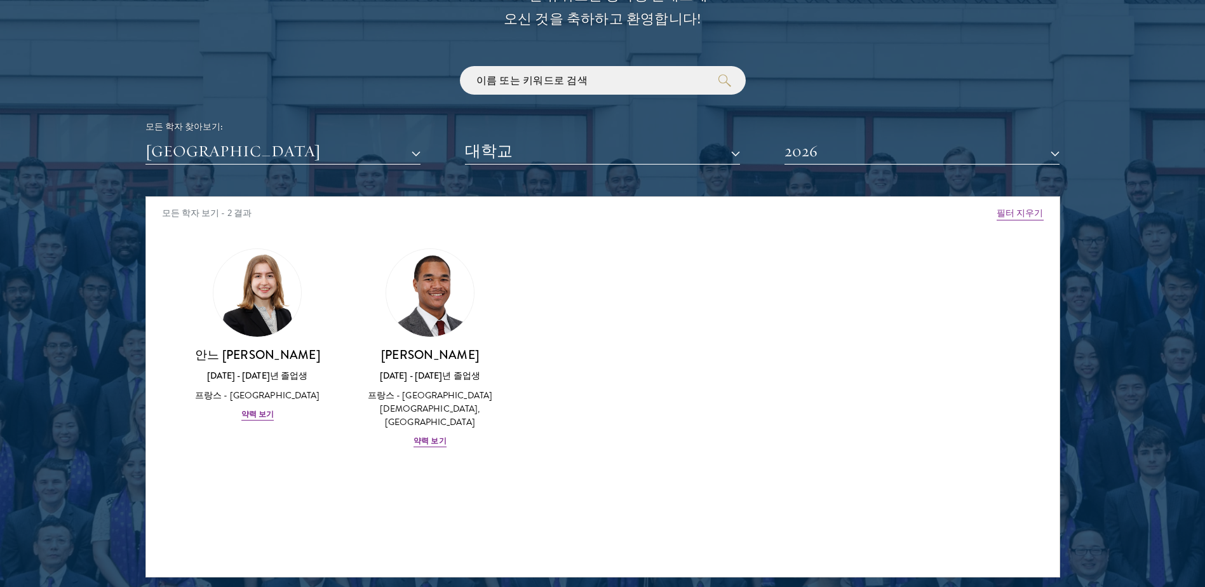
scroll to position [1516, 0]
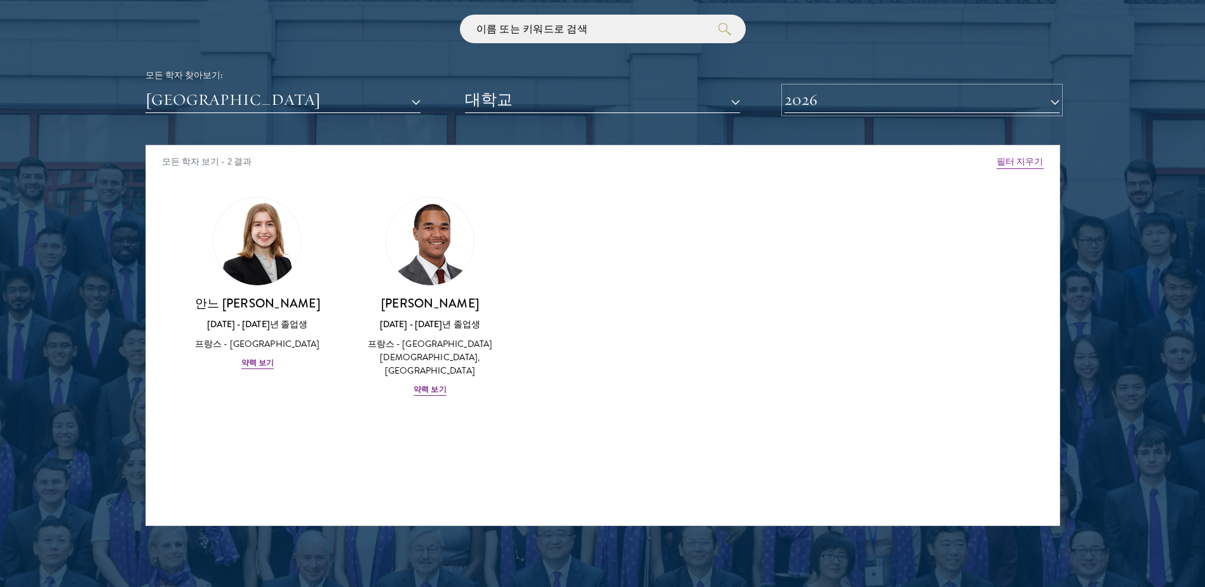
click at [826, 104] on button "2026" at bounding box center [921, 100] width 275 height 26
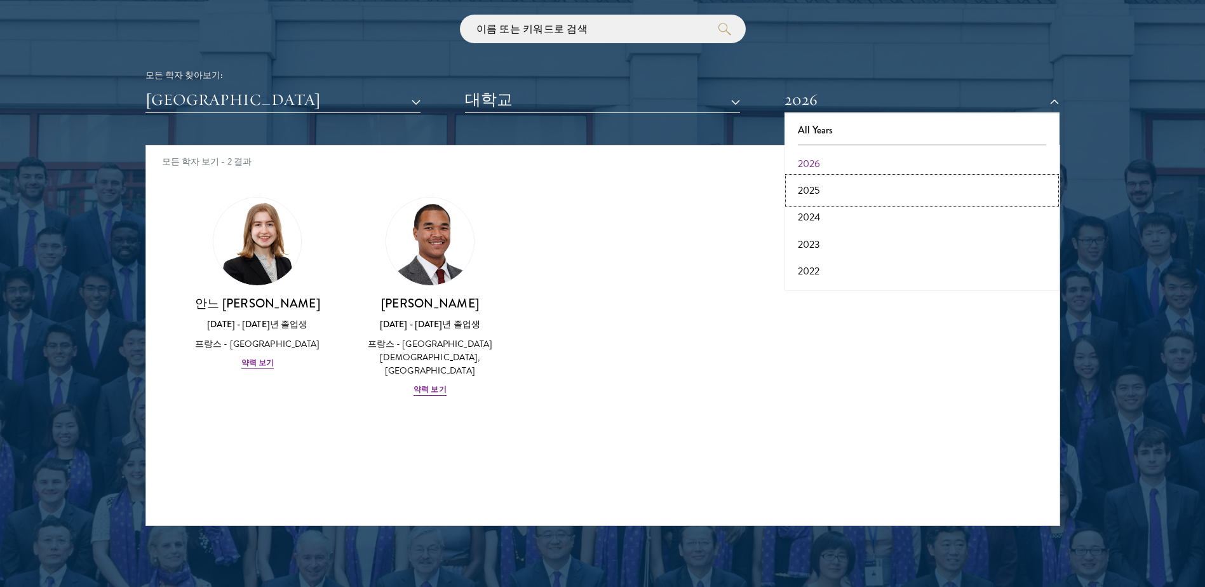
click at [821, 192] on button "2025" at bounding box center [921, 190] width 267 height 27
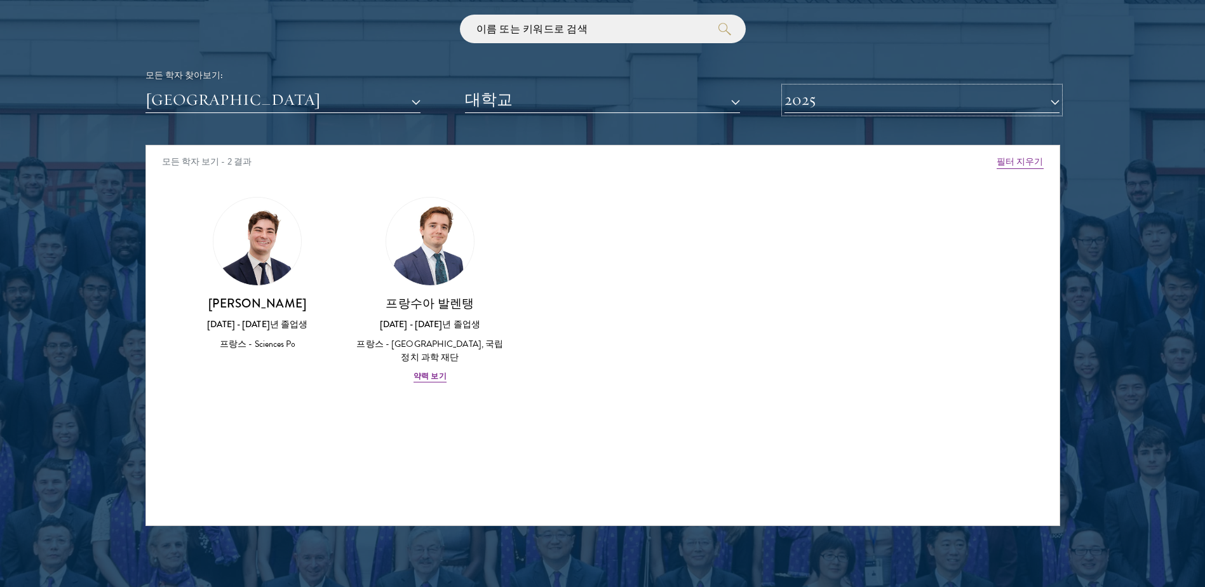
click at [841, 105] on button "2025" at bounding box center [921, 100] width 275 height 26
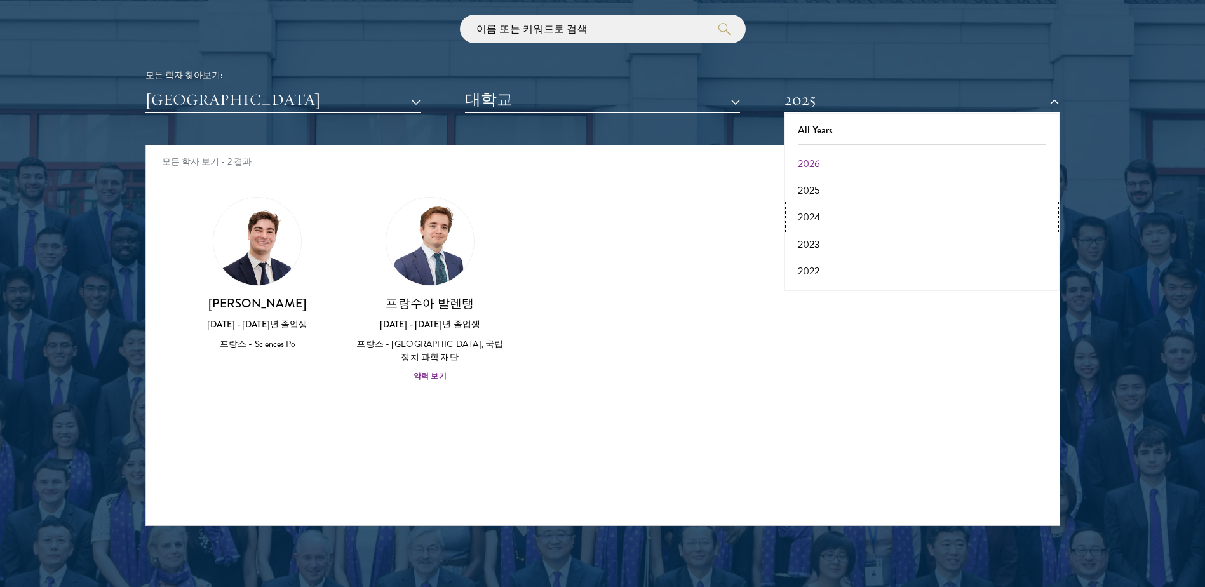
click at [827, 218] on button "2024" at bounding box center [921, 217] width 267 height 27
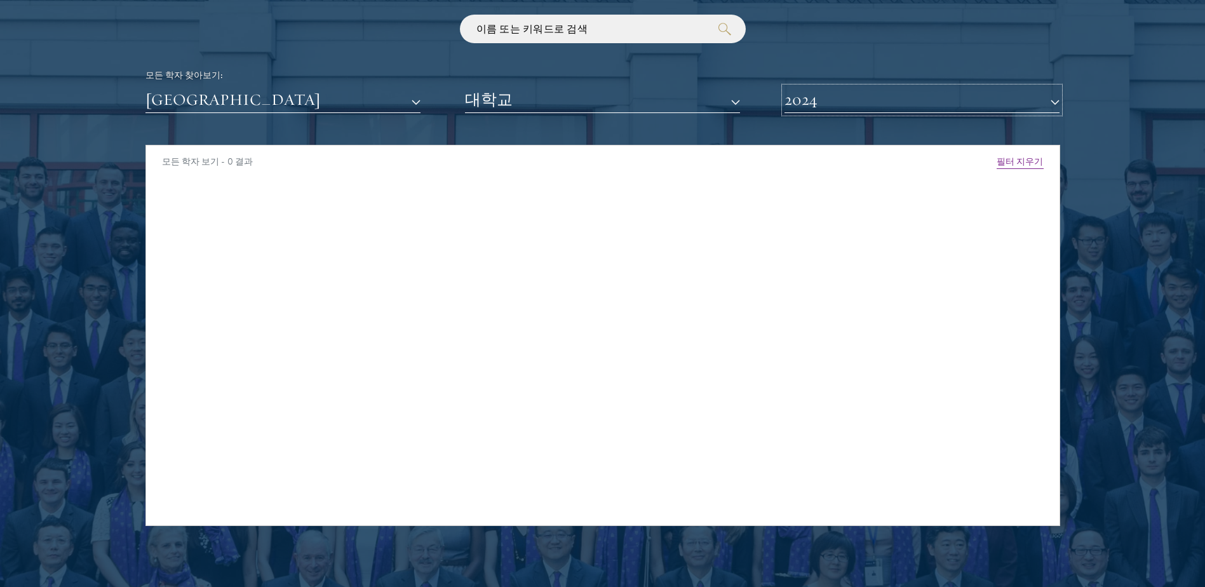
click at [847, 104] on button "2024" at bounding box center [921, 100] width 275 height 26
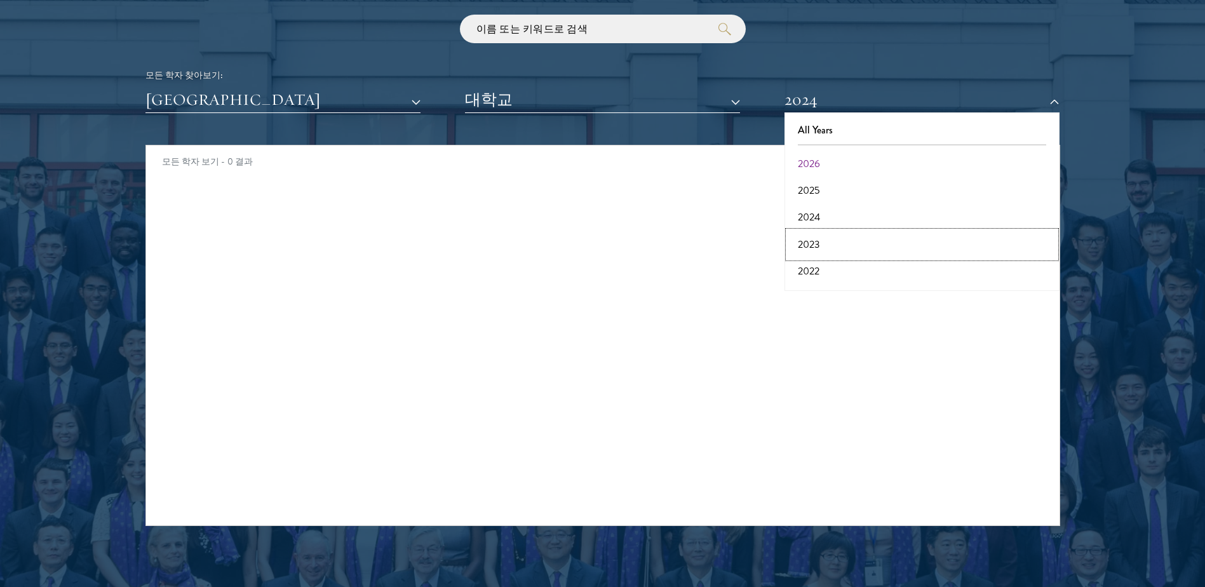
click at [829, 241] on button "2023" at bounding box center [921, 244] width 267 height 27
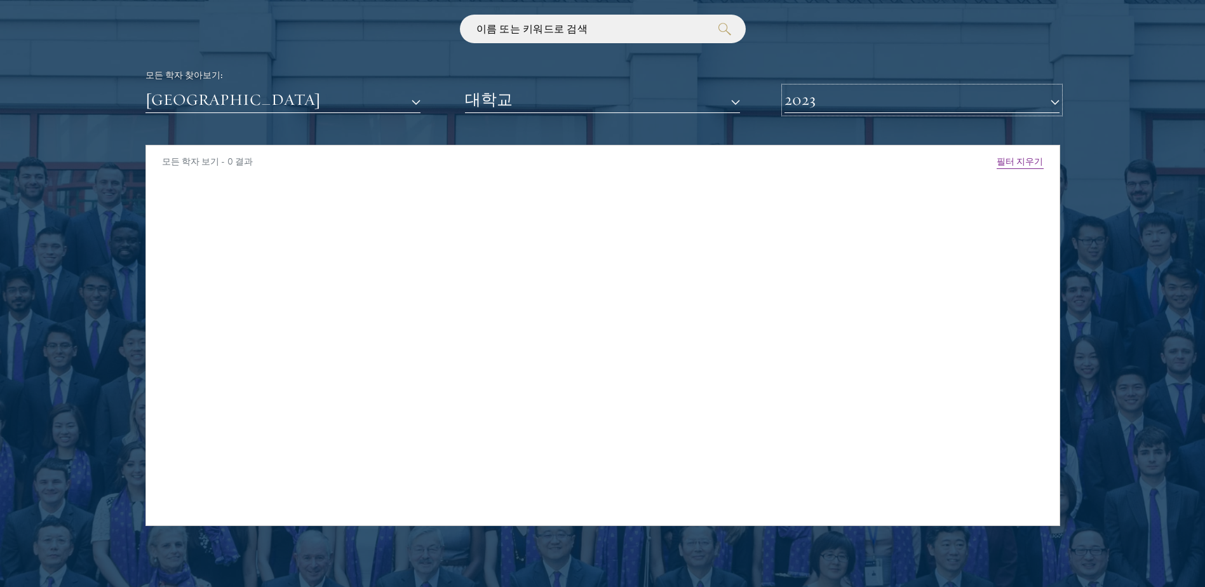
click at [845, 100] on button "2023" at bounding box center [921, 100] width 275 height 26
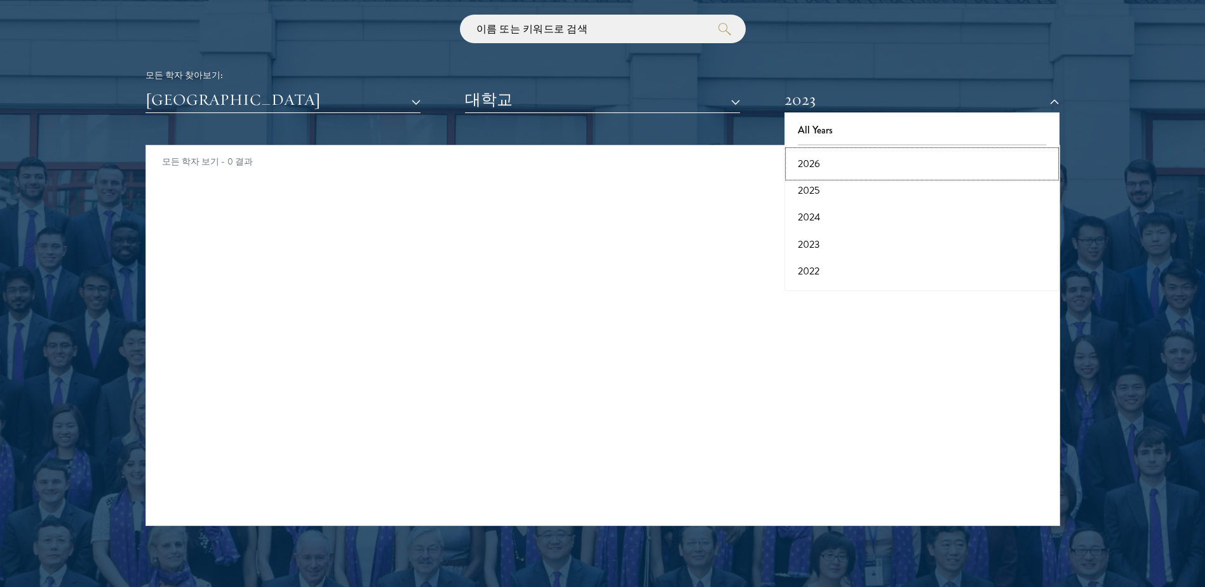
click at [830, 163] on button "2026" at bounding box center [921, 164] width 267 height 27
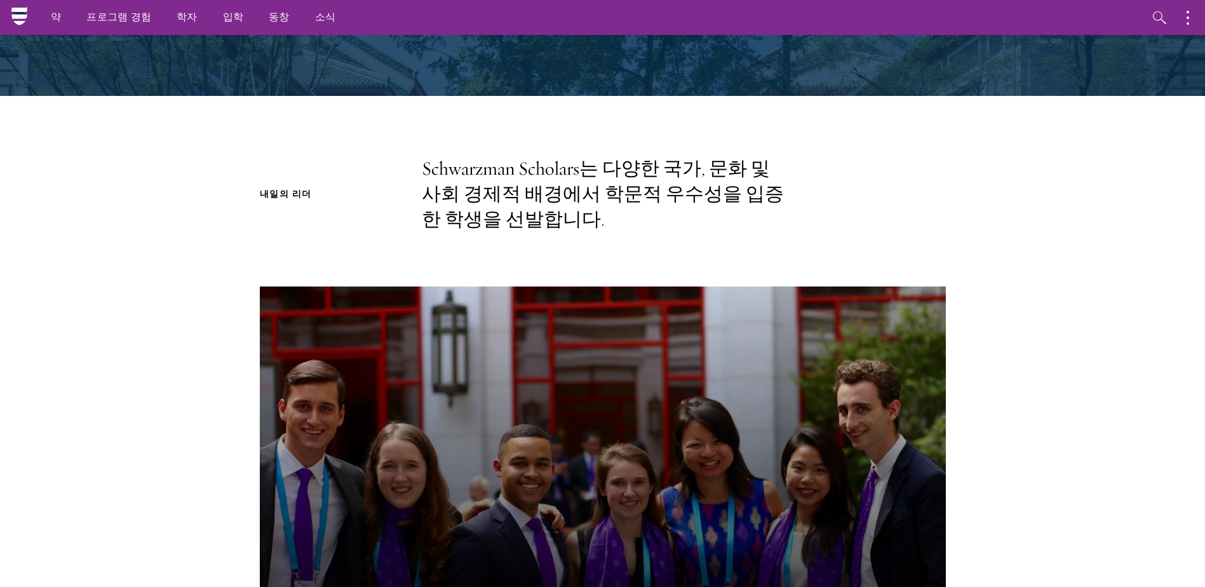
scroll to position [246, 0]
